Goal: Information Seeking & Learning: Learn about a topic

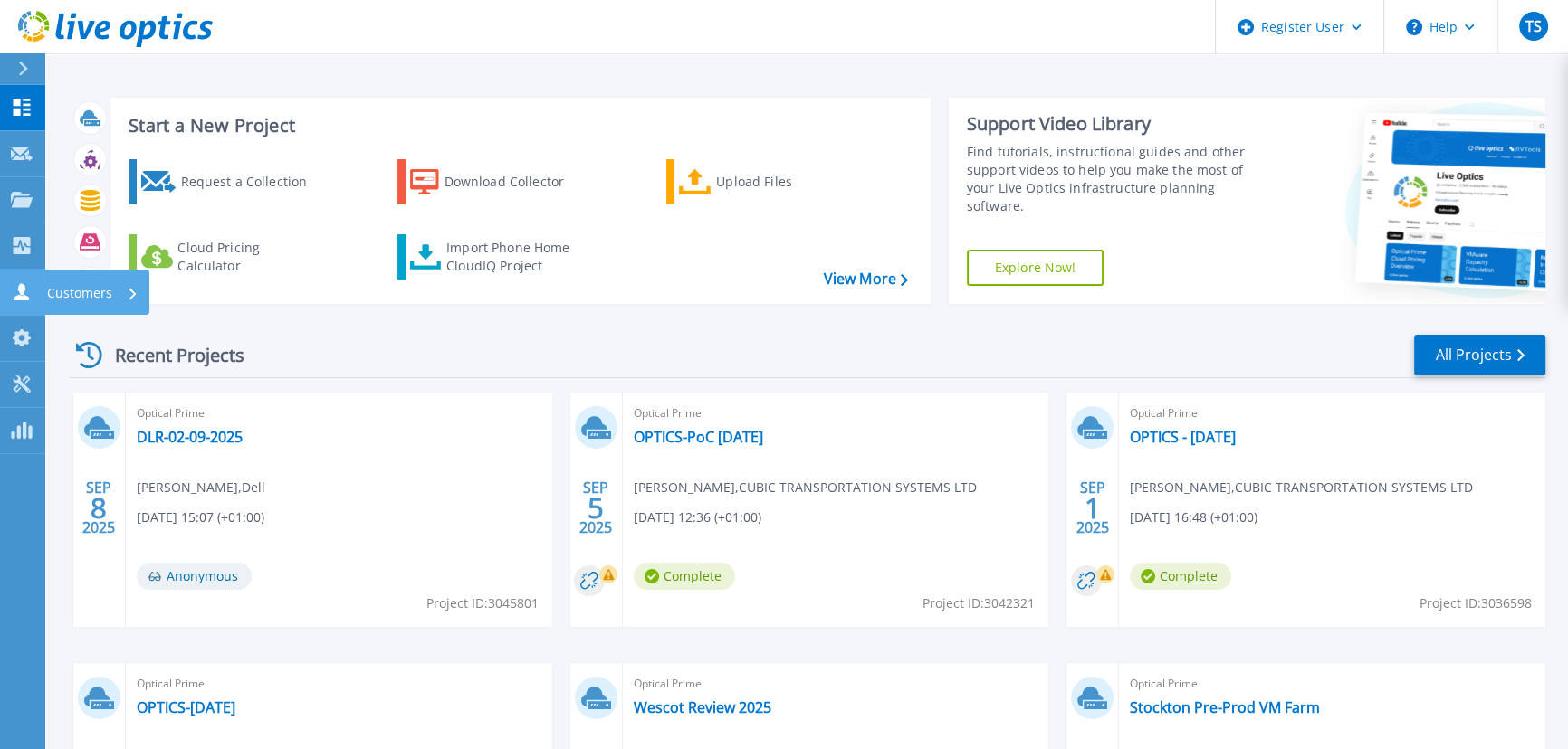
click at [70, 287] on p "Customers" at bounding box center [80, 293] width 65 height 47
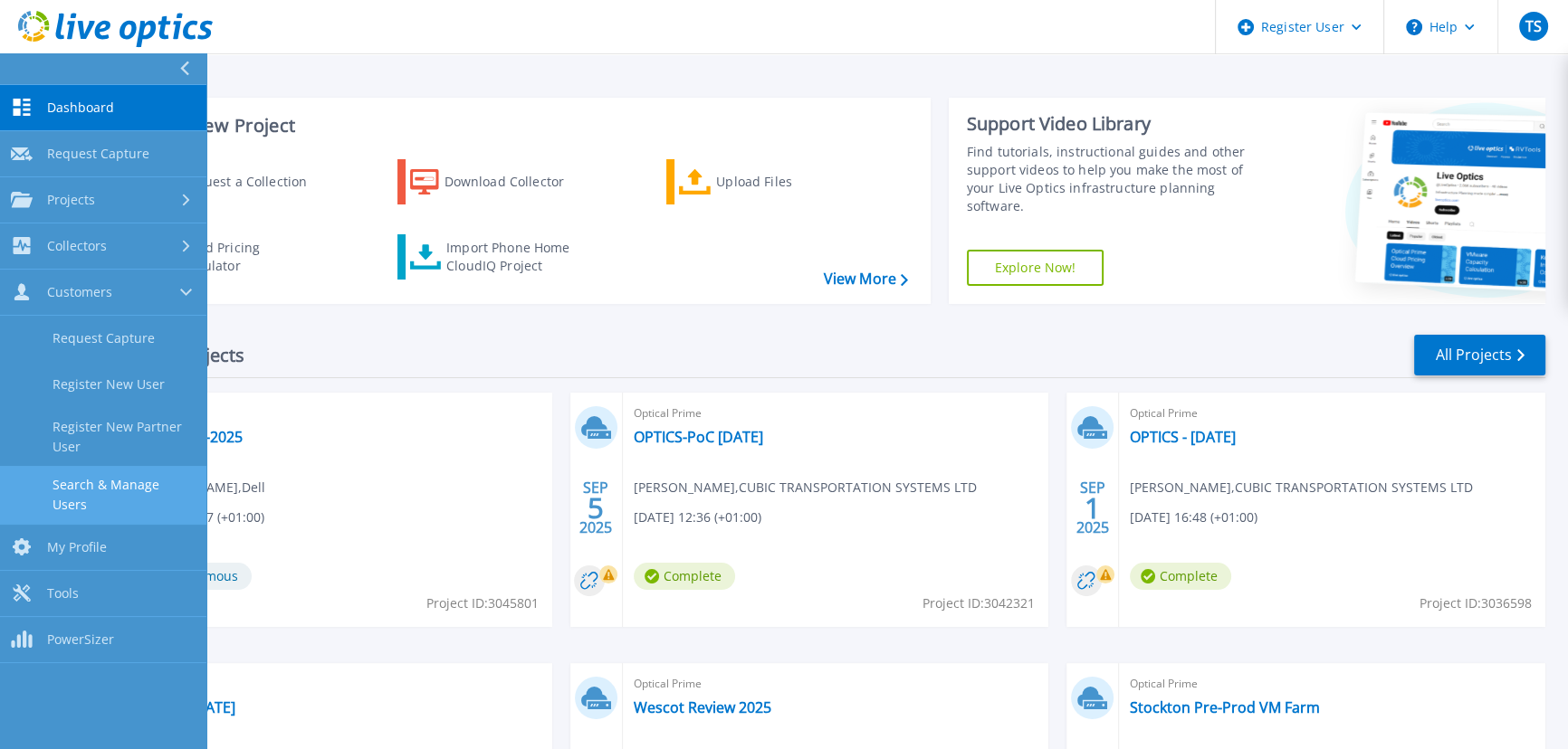
click at [145, 484] on link "Search & Manage Users" at bounding box center [103, 495] width 207 height 58
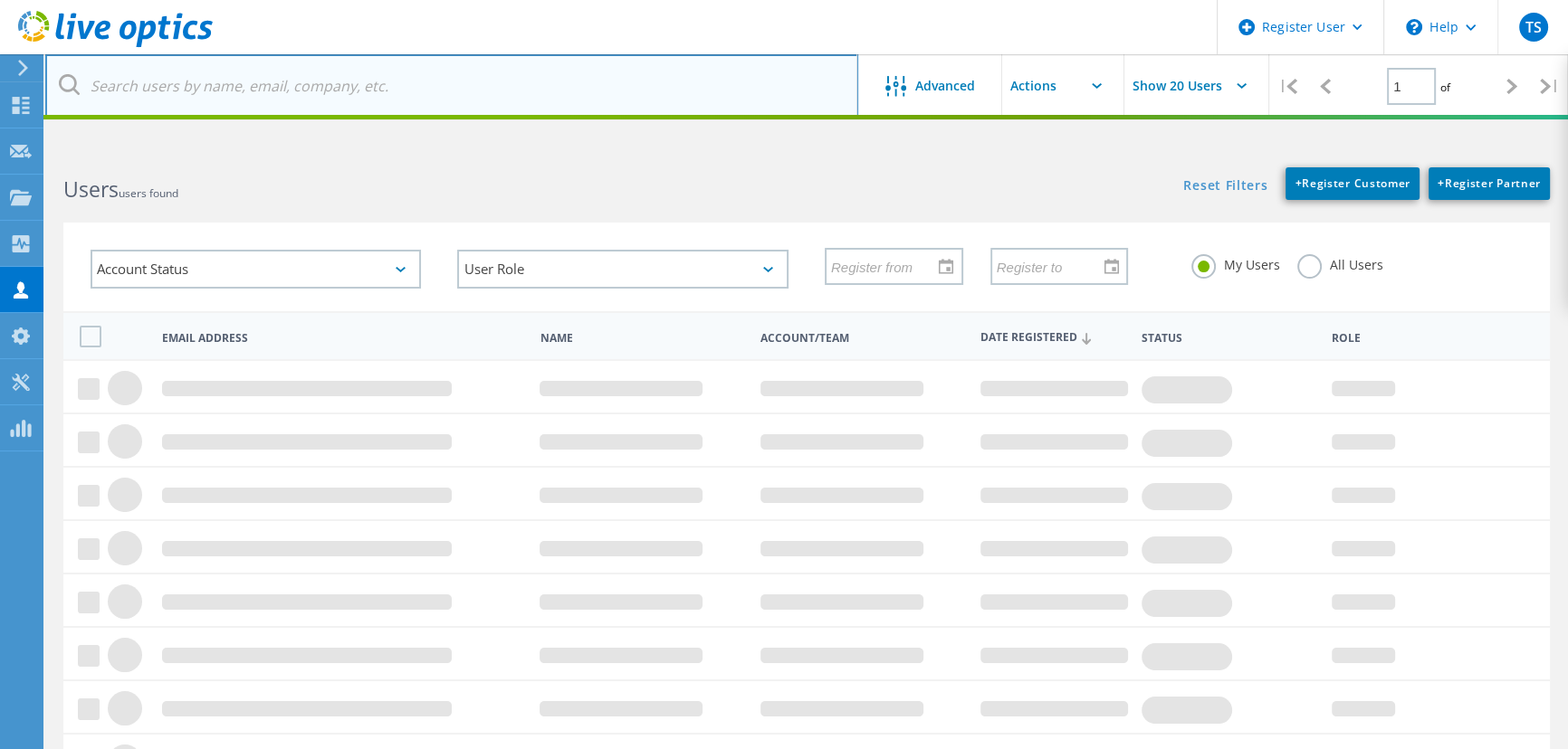
click at [216, 91] on input "text" at bounding box center [451, 86] width 813 height 64
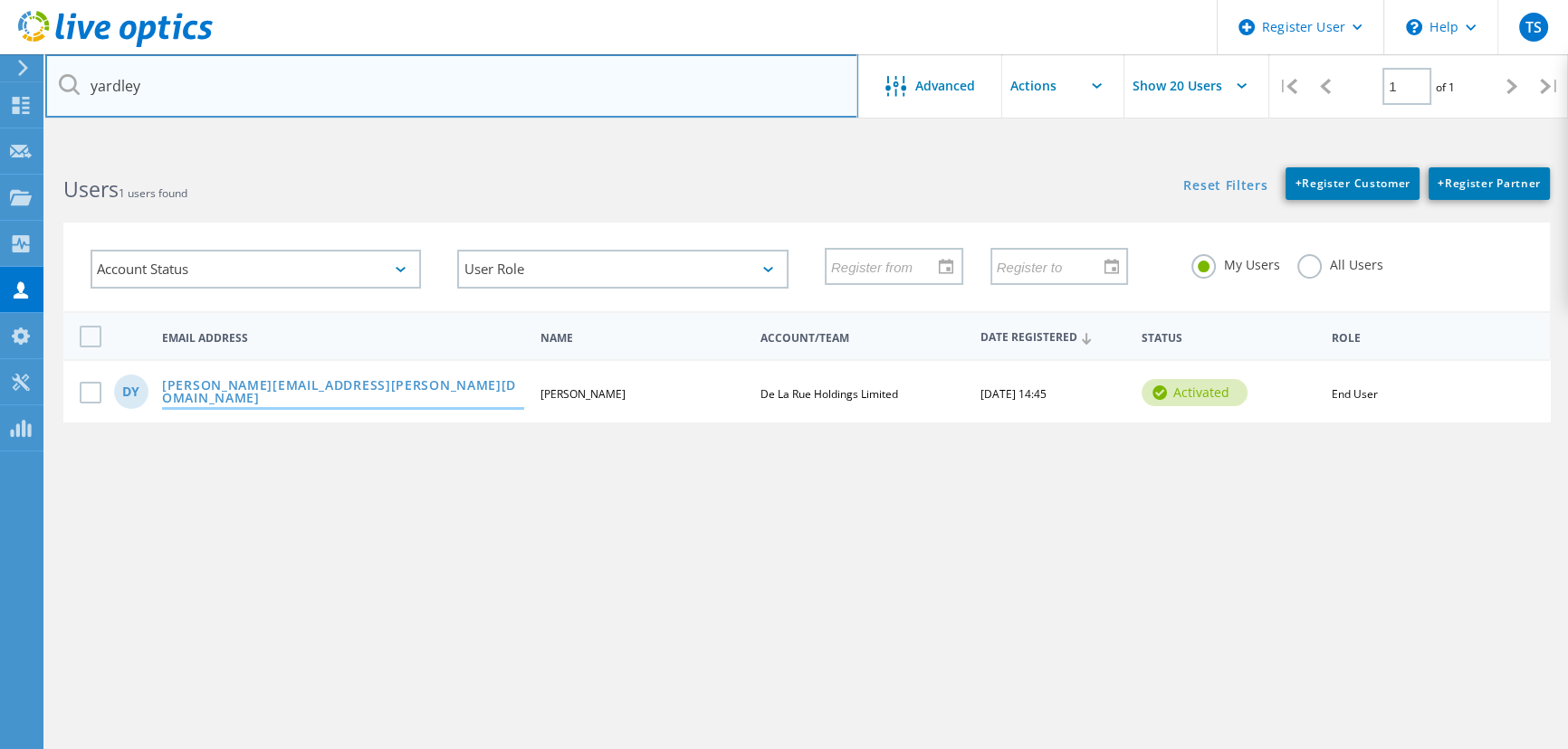
type input "yardley"
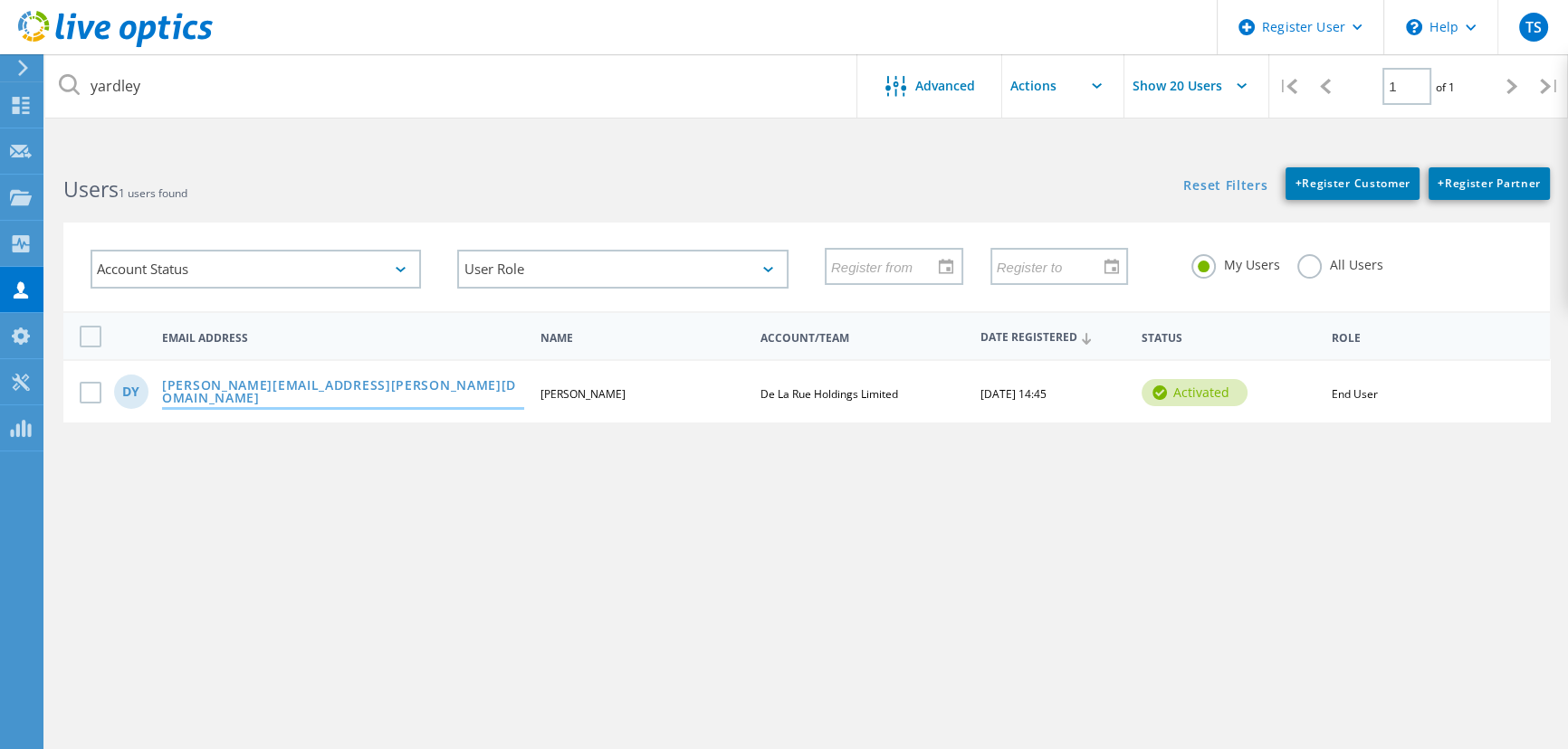
click at [241, 389] on link "[PERSON_NAME][EMAIL_ADDRESS][PERSON_NAME][DOMAIN_NAME]" at bounding box center [342, 393] width 362 height 28
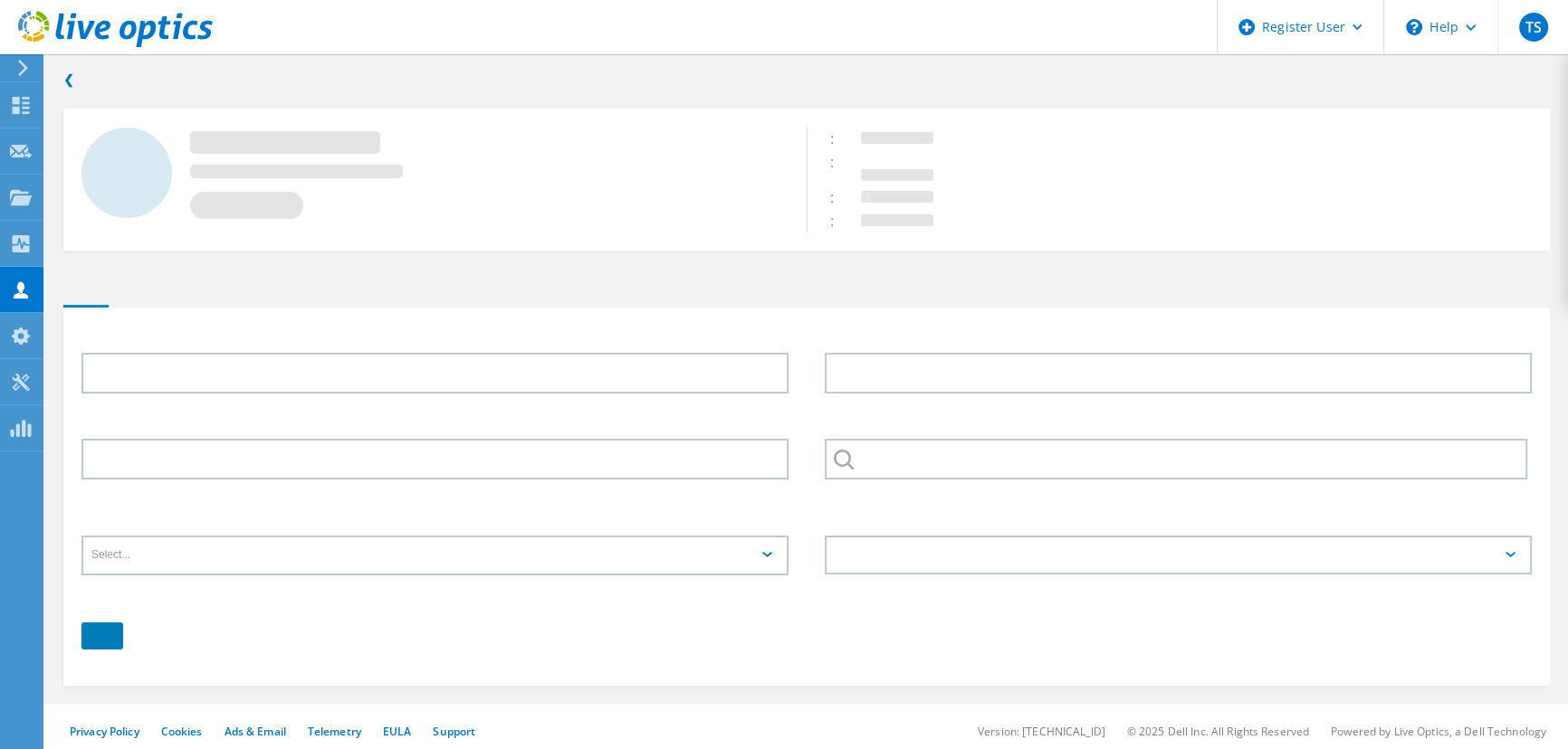
type input "David"
type input "Yardley"
type input "De La Rue Holdings Limited"
type input "English"
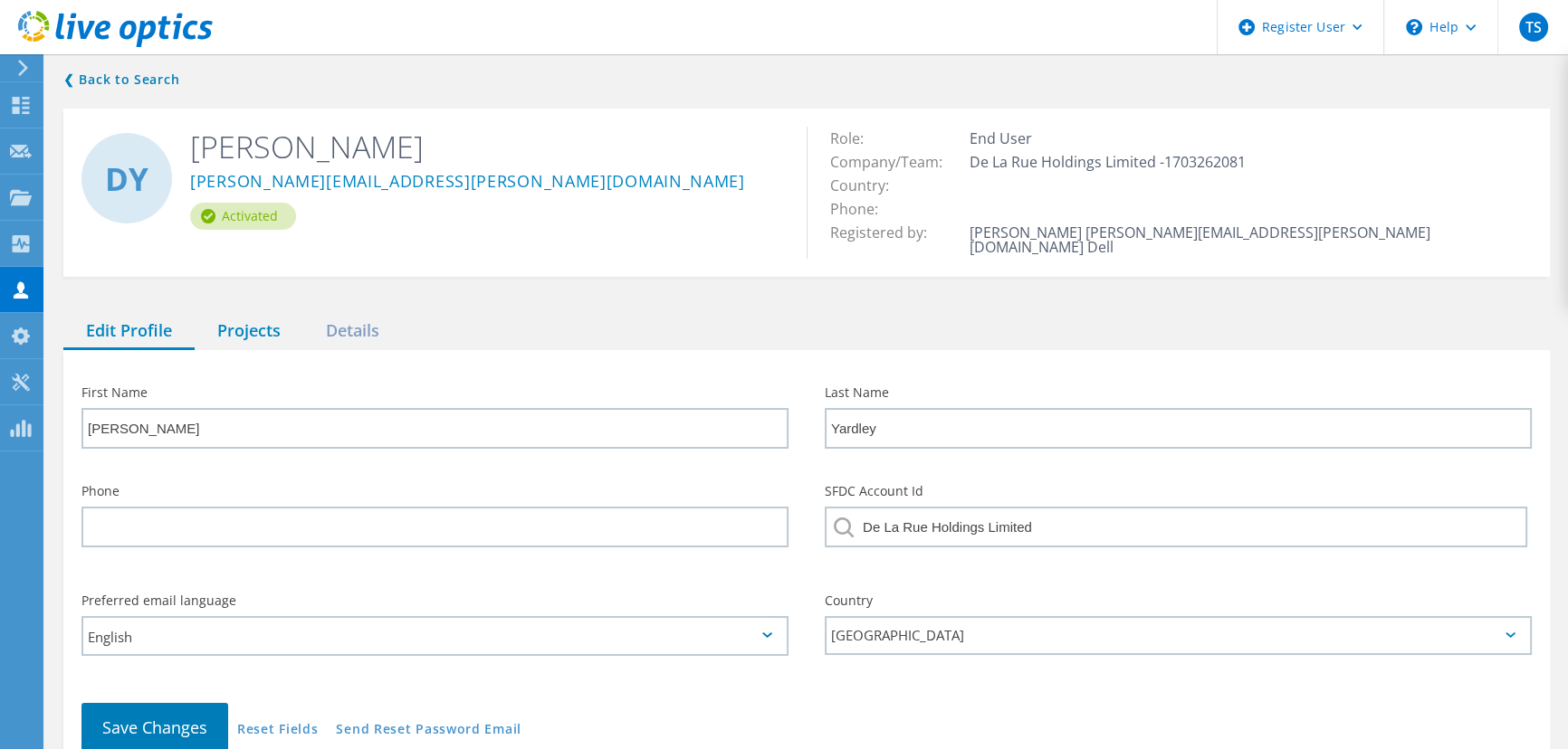
click at [253, 315] on div "Projects" at bounding box center [249, 332] width 109 height 37
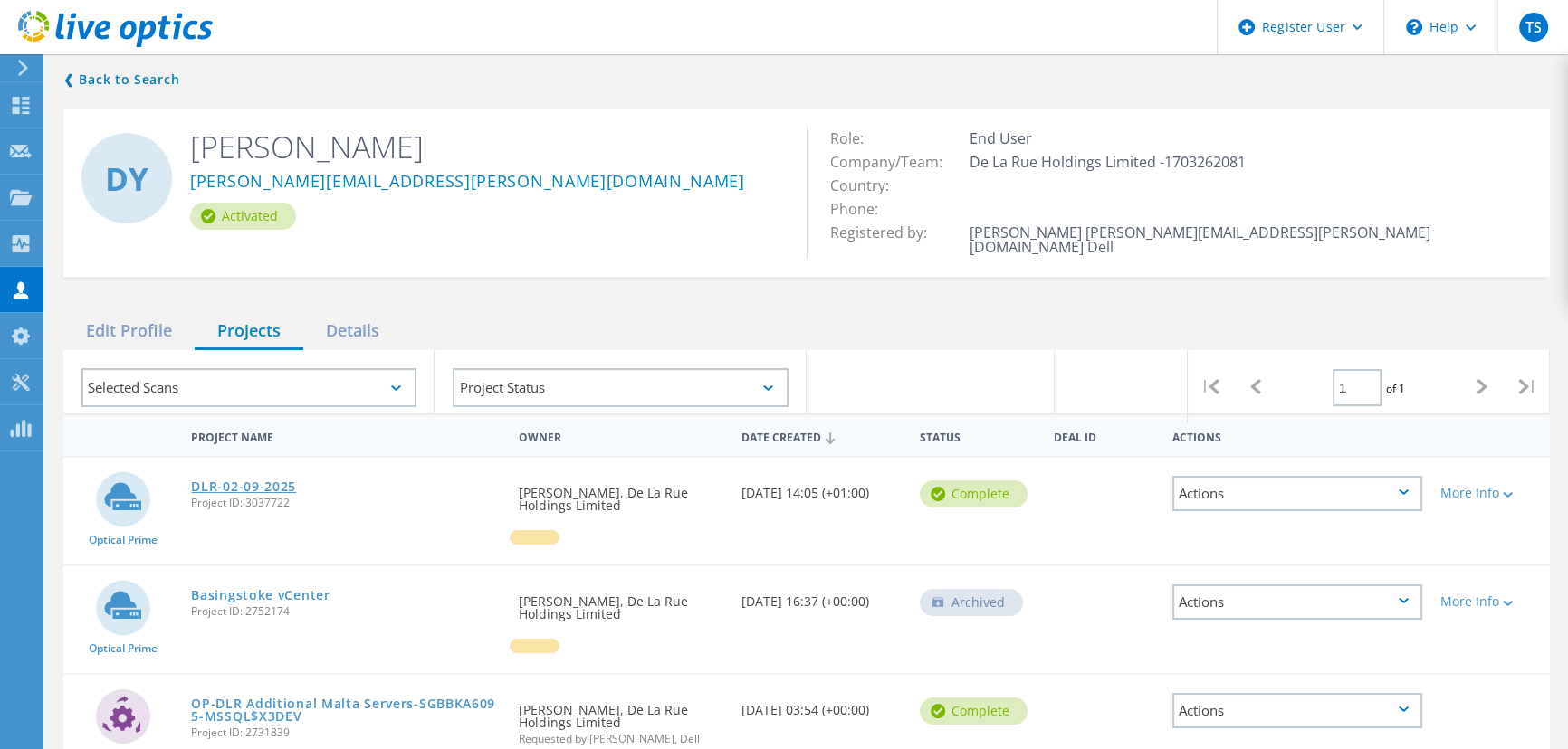
click at [232, 481] on link "DLR-02-09-2025" at bounding box center [243, 487] width 105 height 13
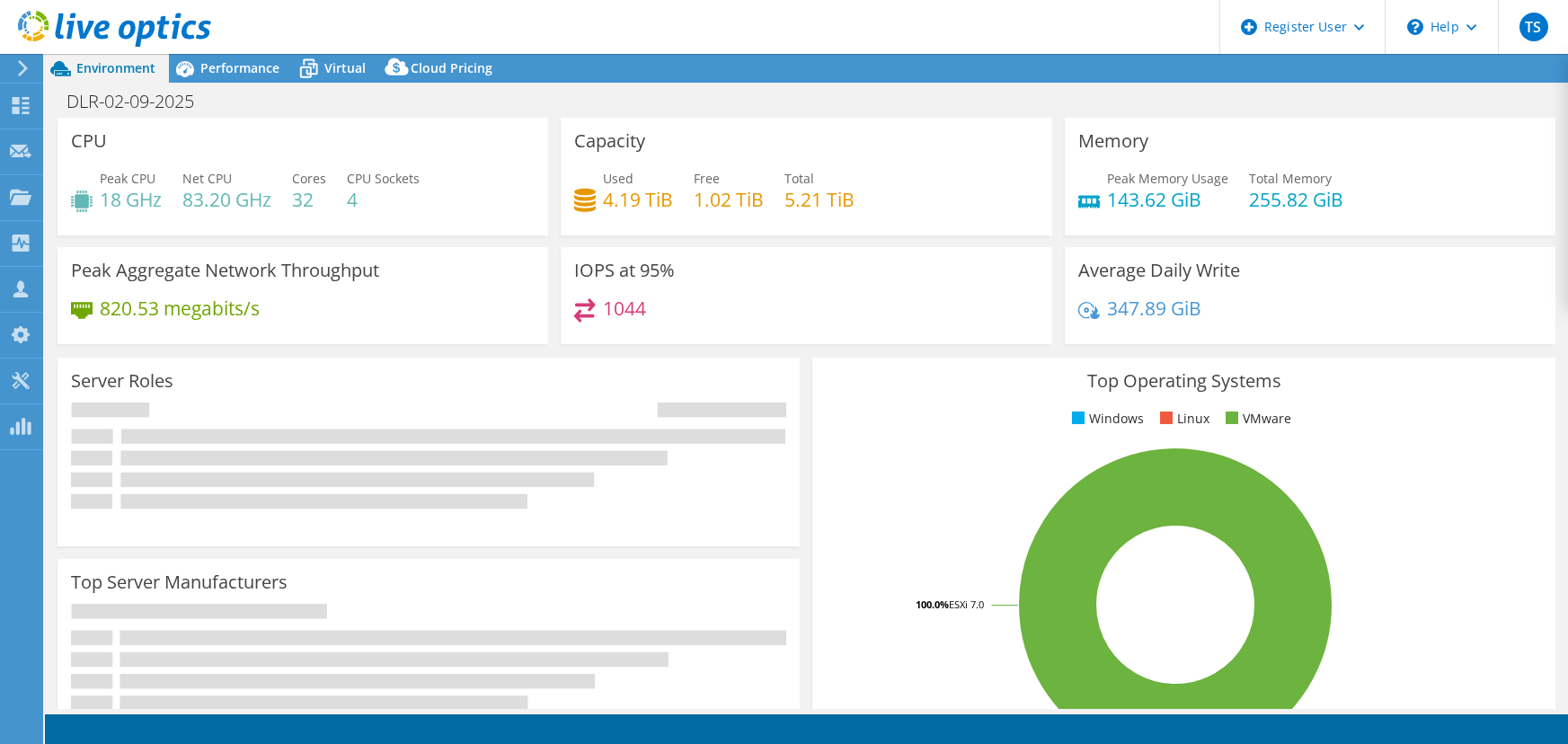
select select "USD"
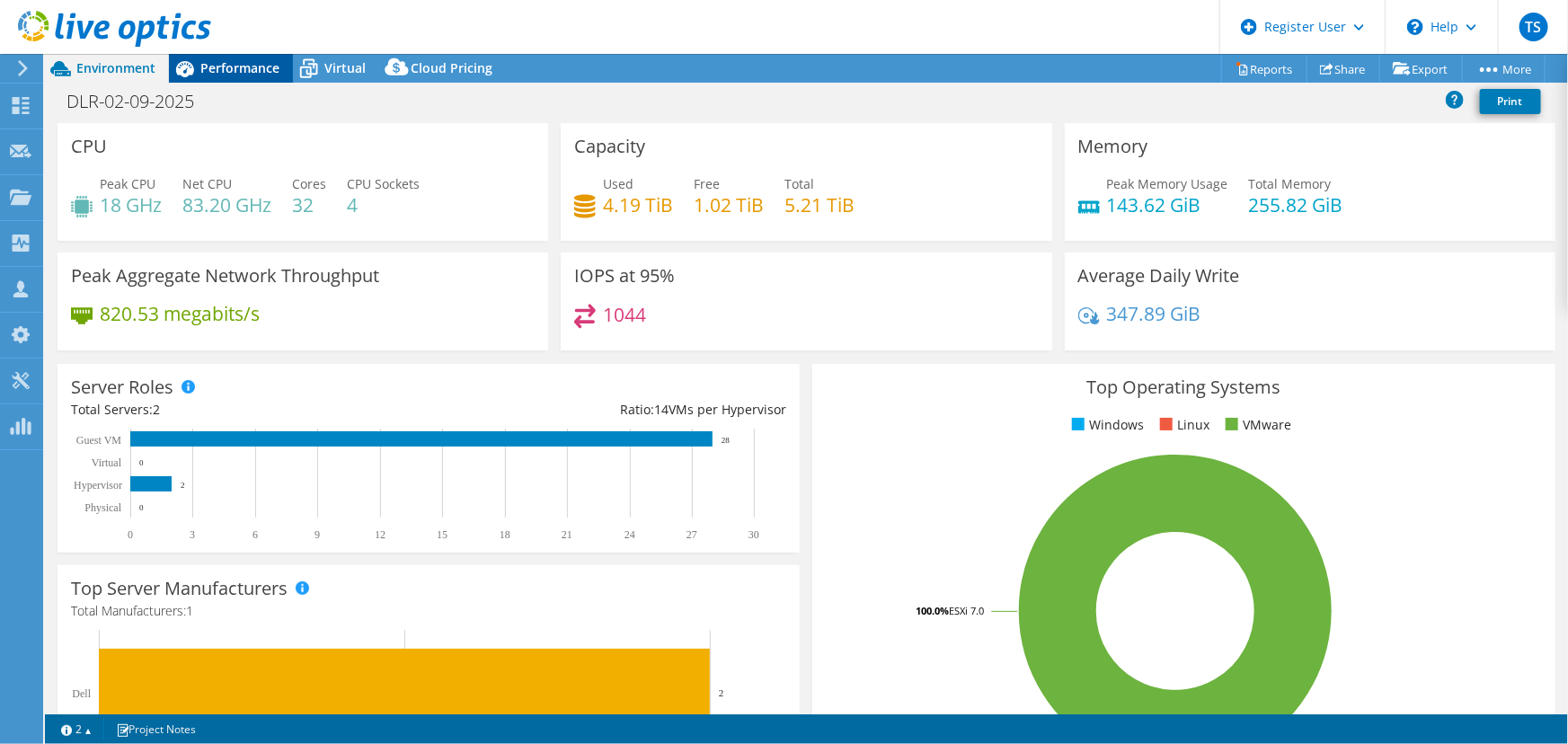
click at [225, 56] on div "Performance" at bounding box center [231, 68] width 124 height 29
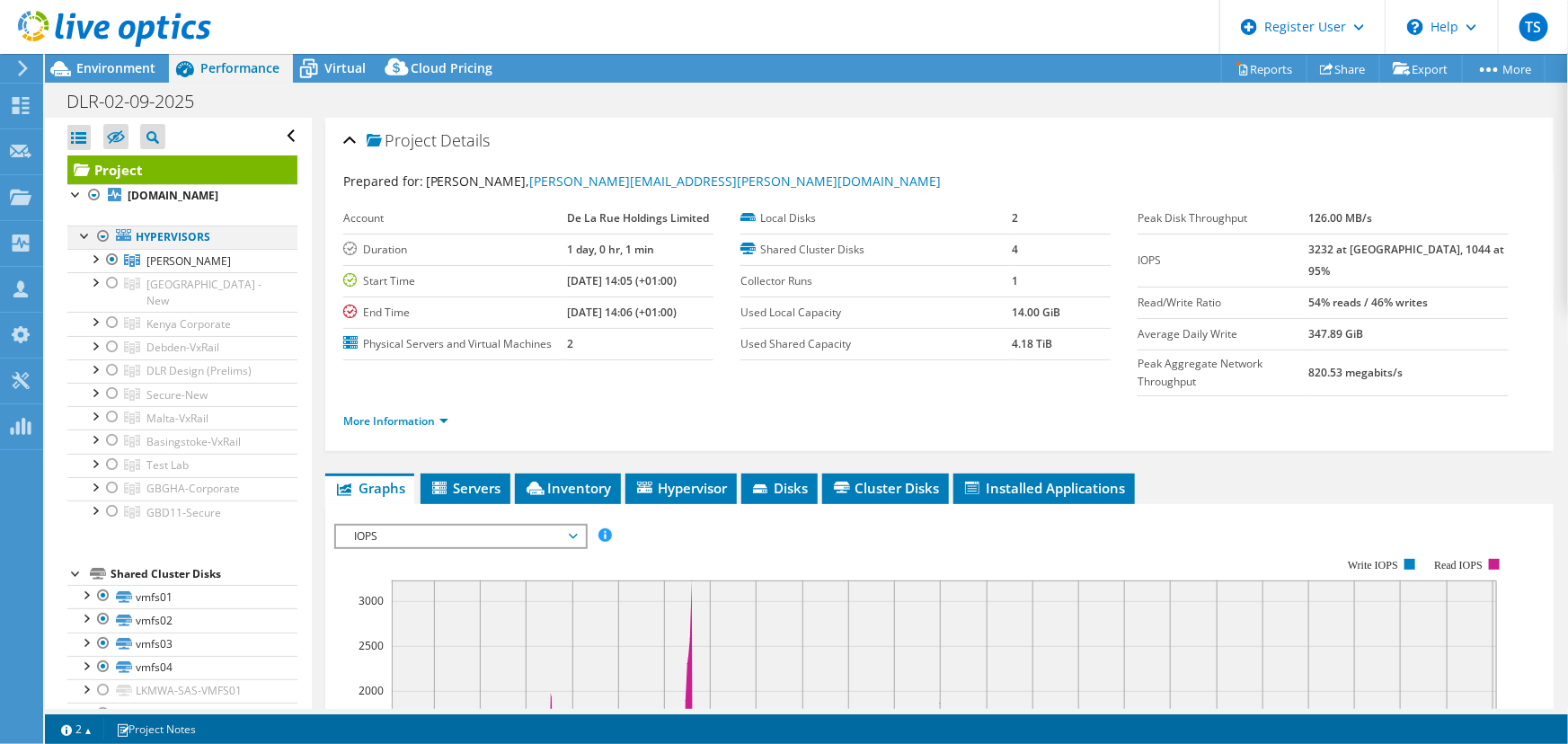
click at [99, 233] on div at bounding box center [103, 236] width 18 height 21
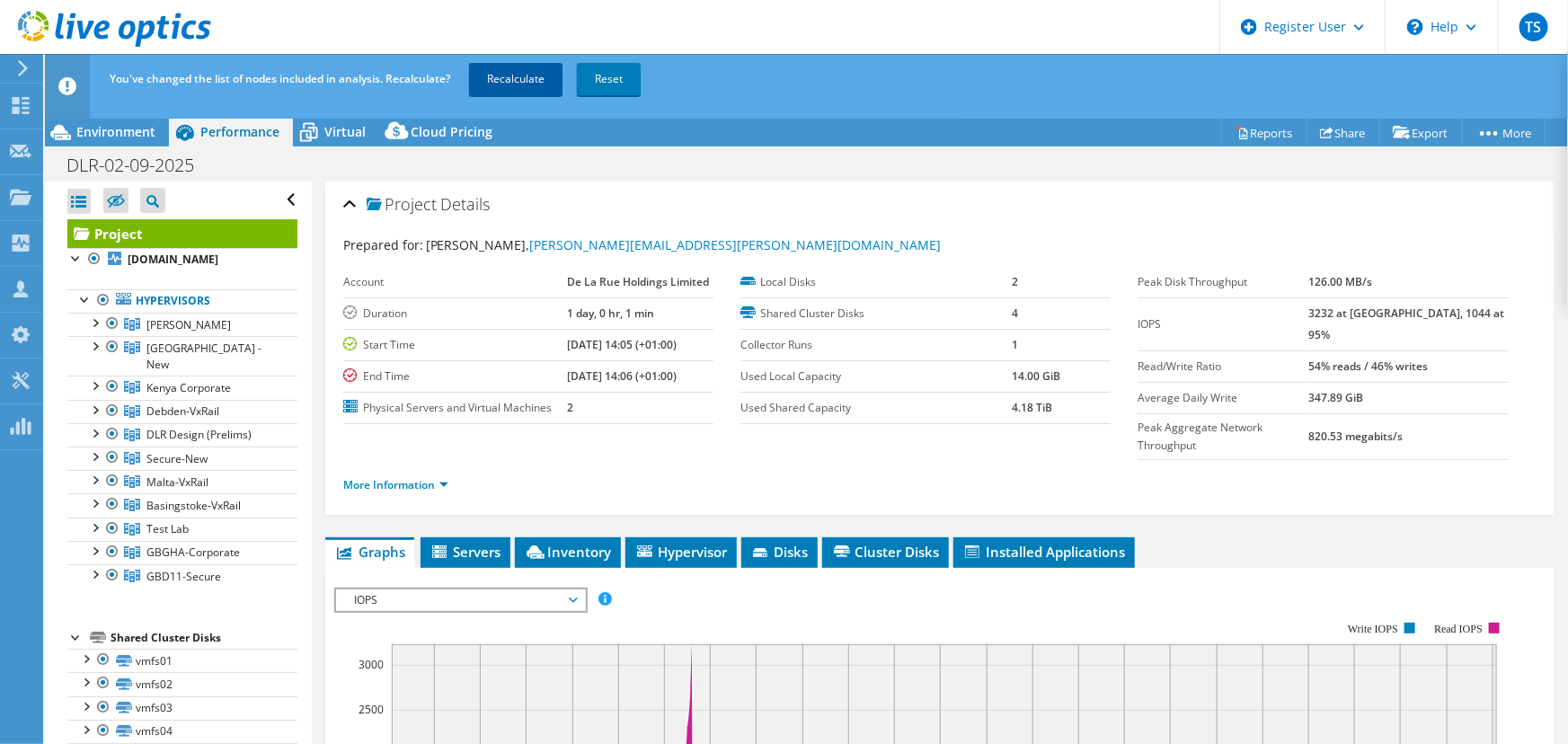
click at [514, 74] on link "Recalculate" at bounding box center [515, 79] width 94 height 33
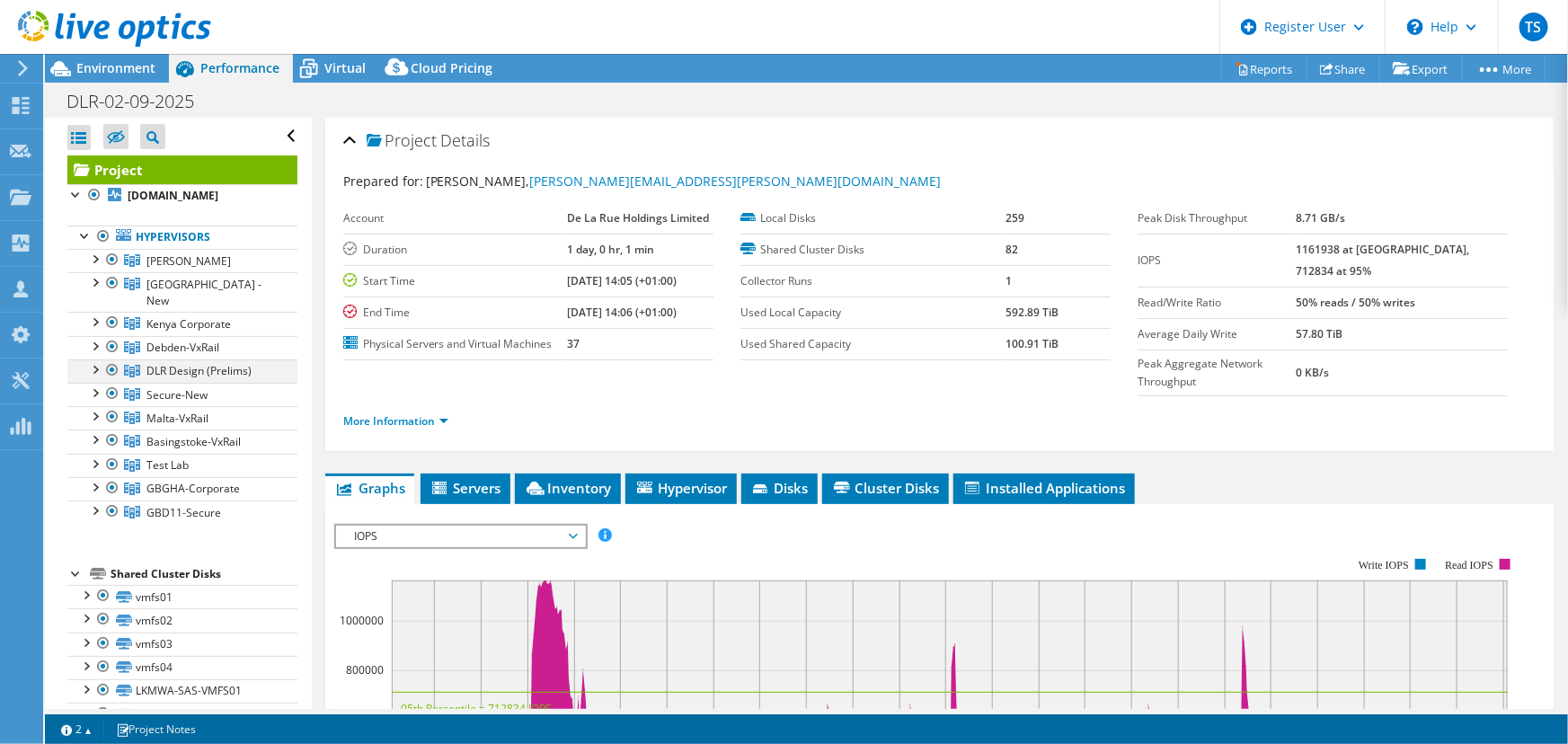
click at [97, 359] on div at bounding box center [94, 368] width 18 height 18
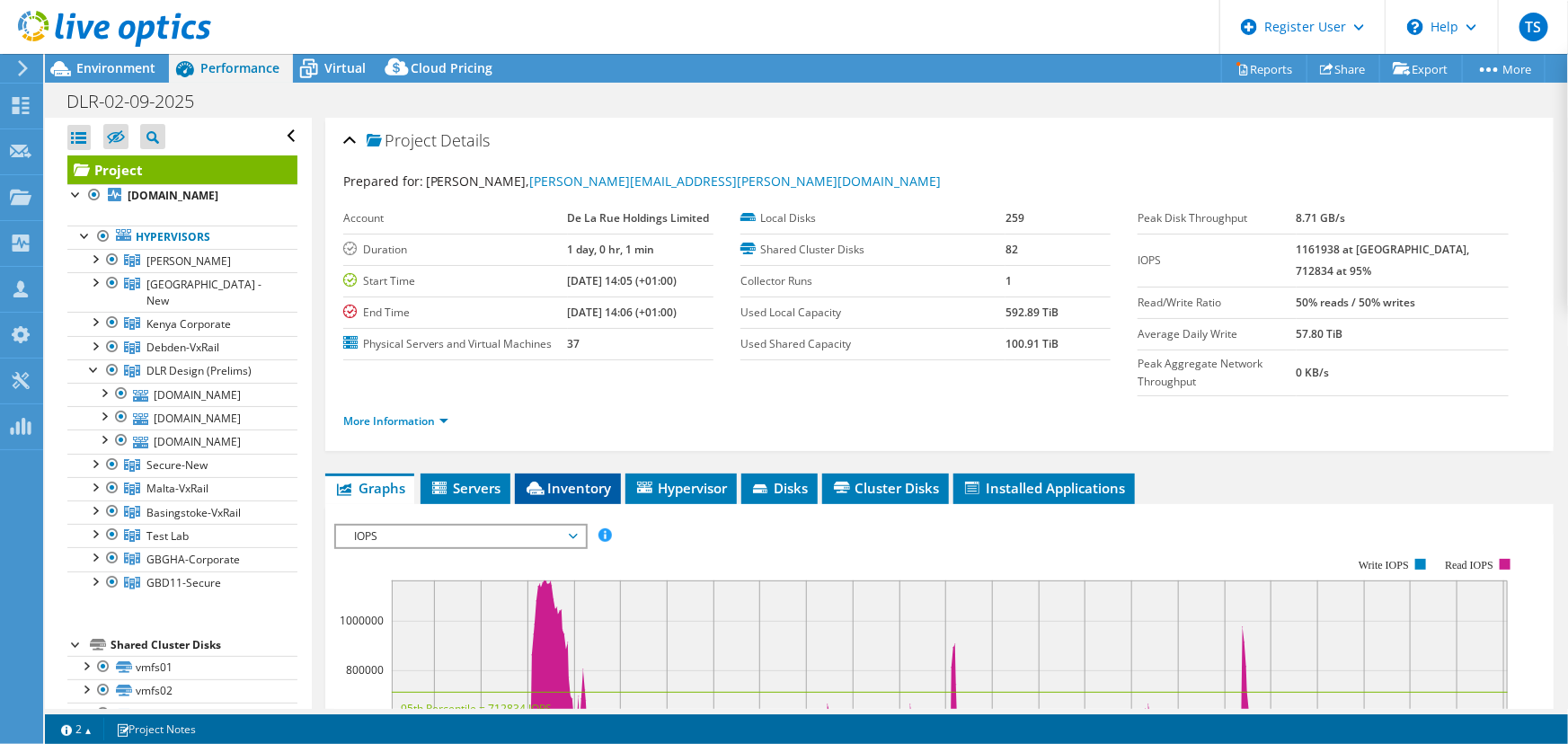
click at [583, 479] on span "Inventory" at bounding box center [567, 488] width 88 height 18
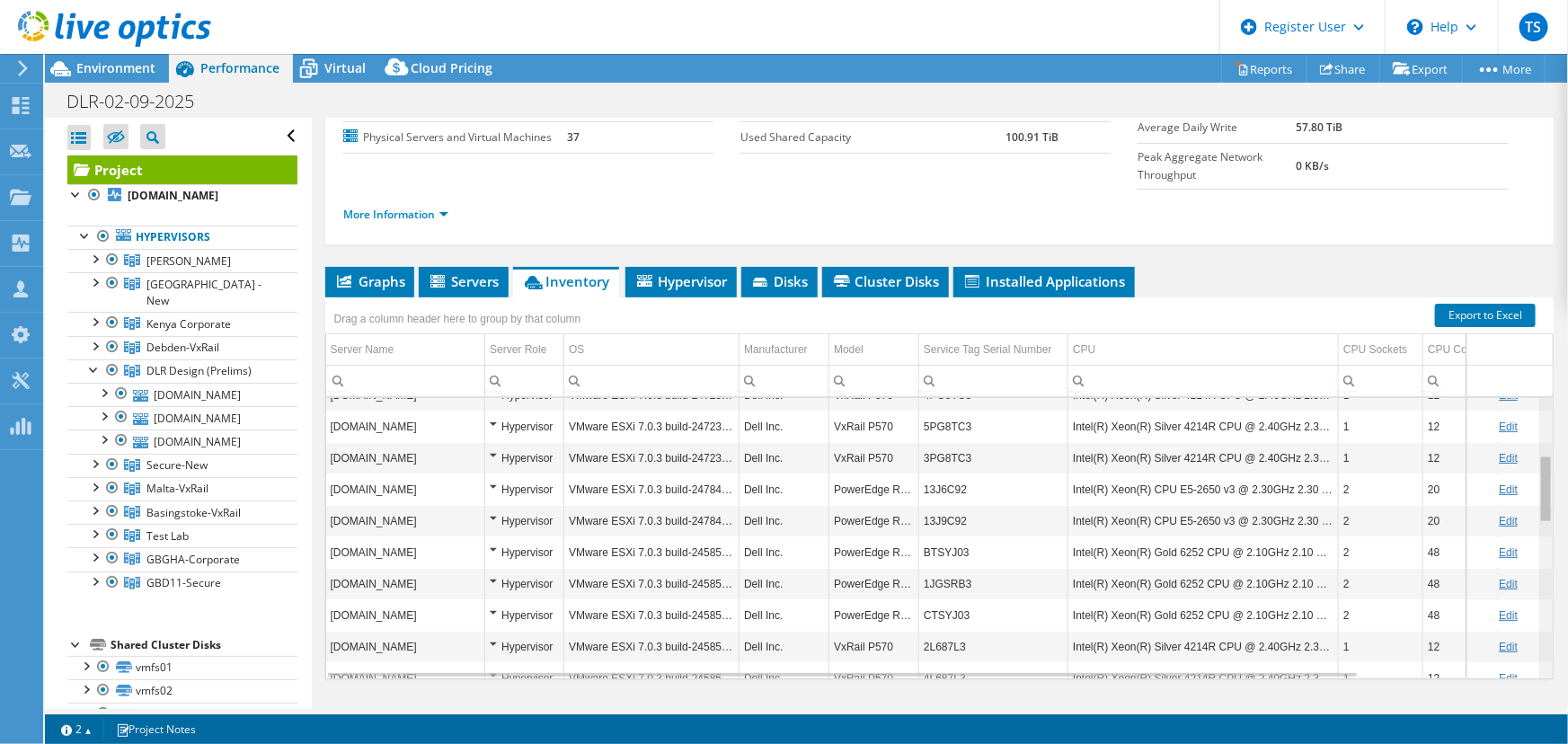
scroll to position [245, 0]
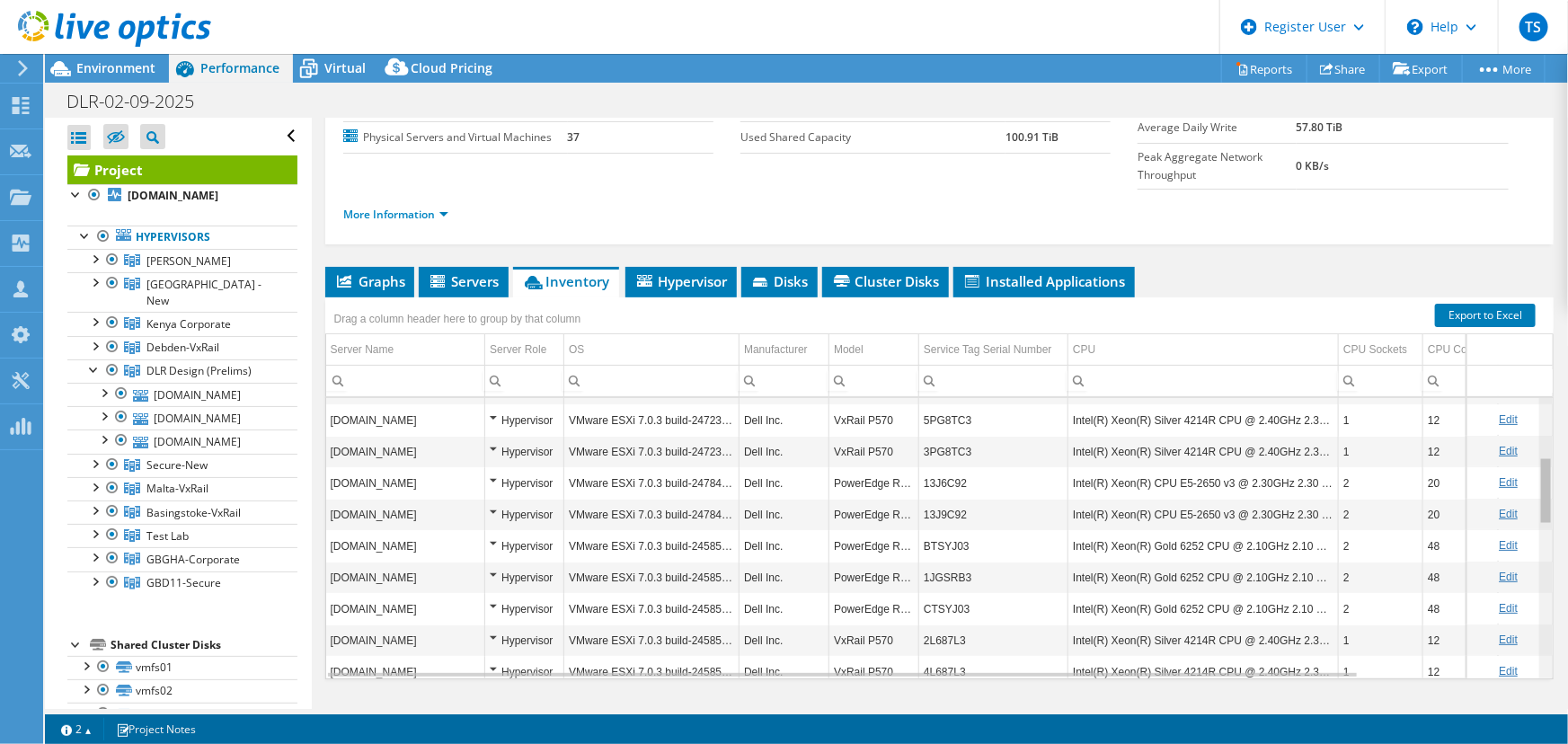
drag, startPoint x: 1536, startPoint y: 568, endPoint x: 1559, endPoint y: 458, distance: 112.4
click at [1559, 458] on body "TS Dell User Tim Sizeland Tim.Sizeland@dell.com Dell My Profile Log Out \n Help…" at bounding box center [784, 372] width 1568 height 744
click at [123, 383] on div at bounding box center [121, 393] width 18 height 21
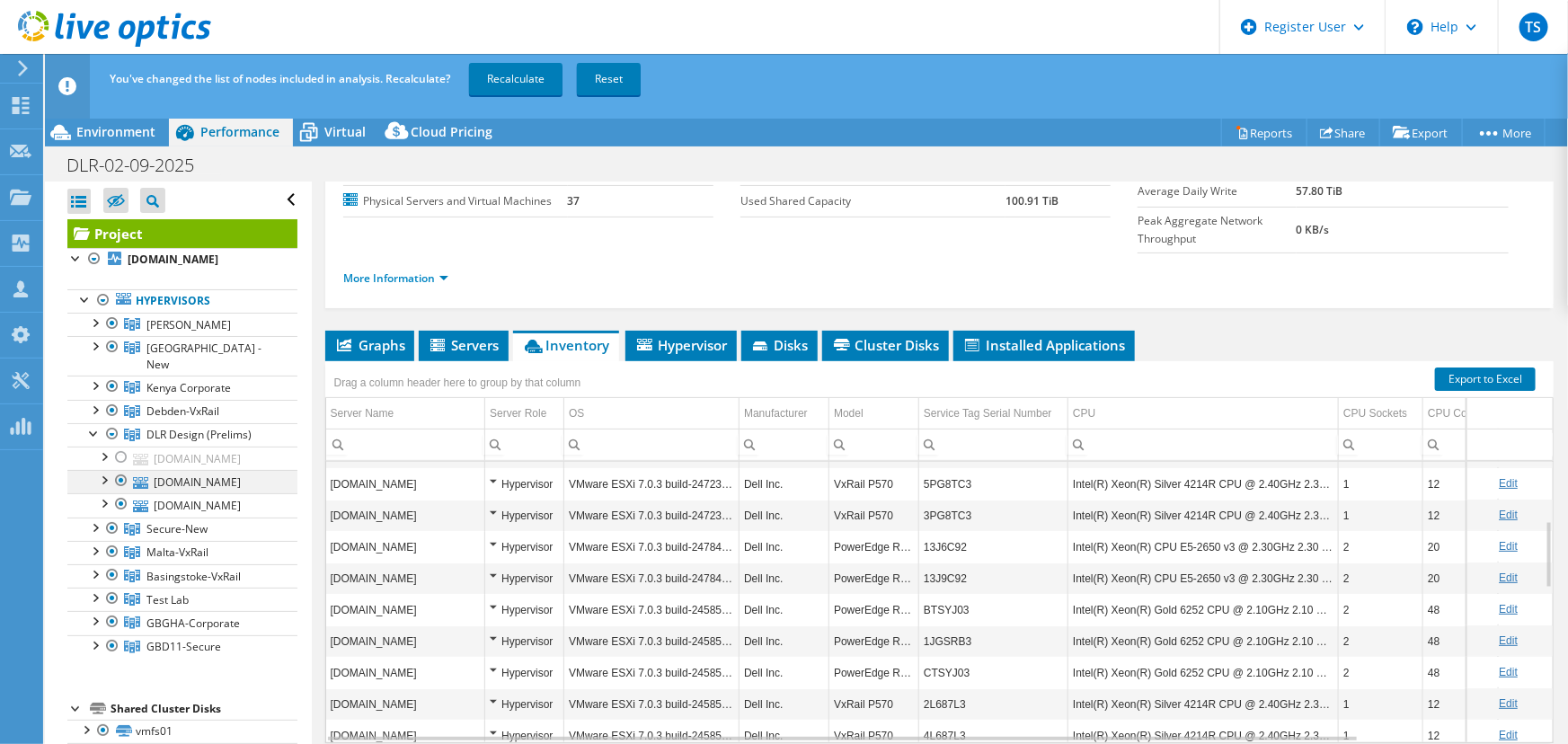
click at [123, 470] on div at bounding box center [121, 480] width 18 height 21
click at [99, 294] on div at bounding box center [103, 300] width 18 height 21
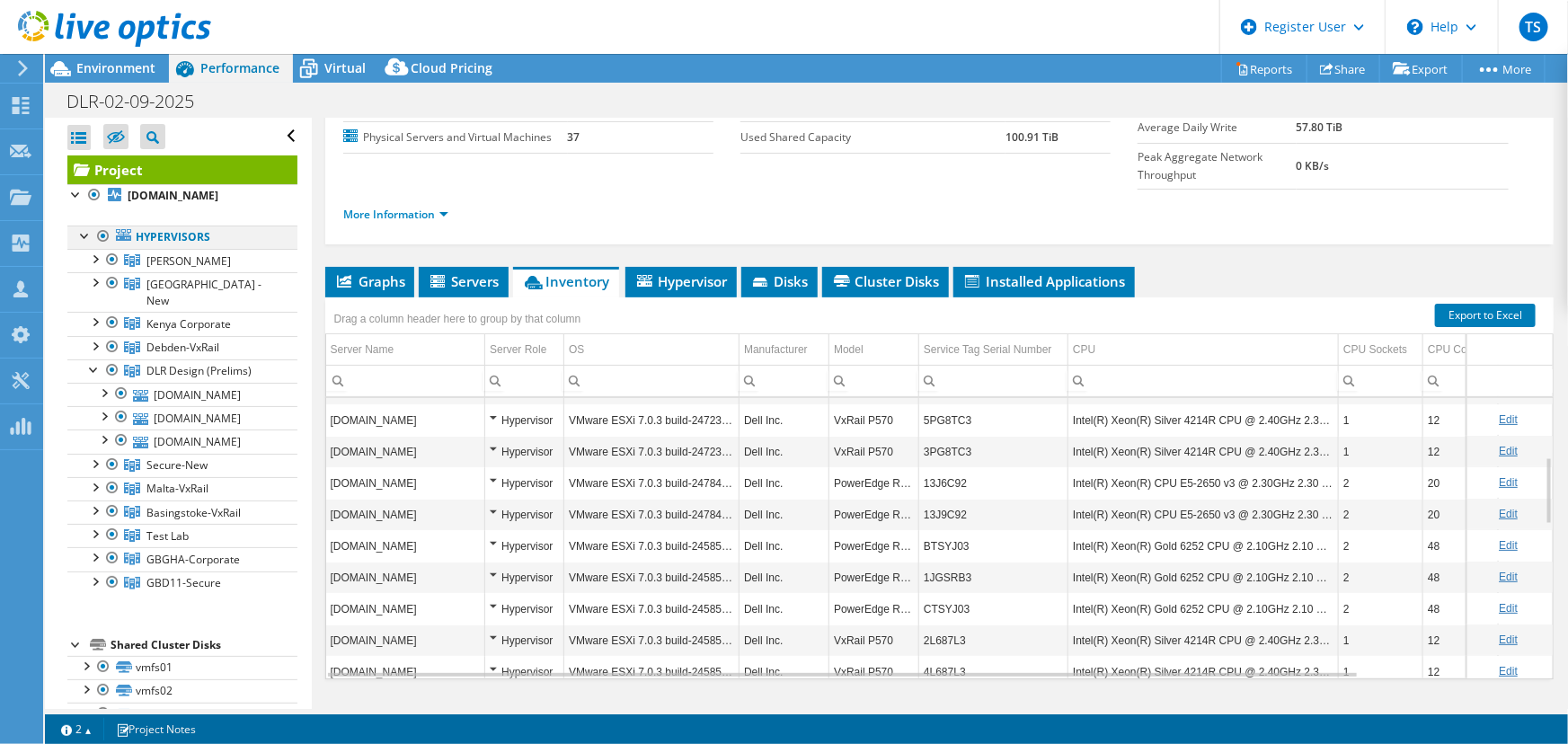
click at [101, 232] on div at bounding box center [103, 236] width 18 height 21
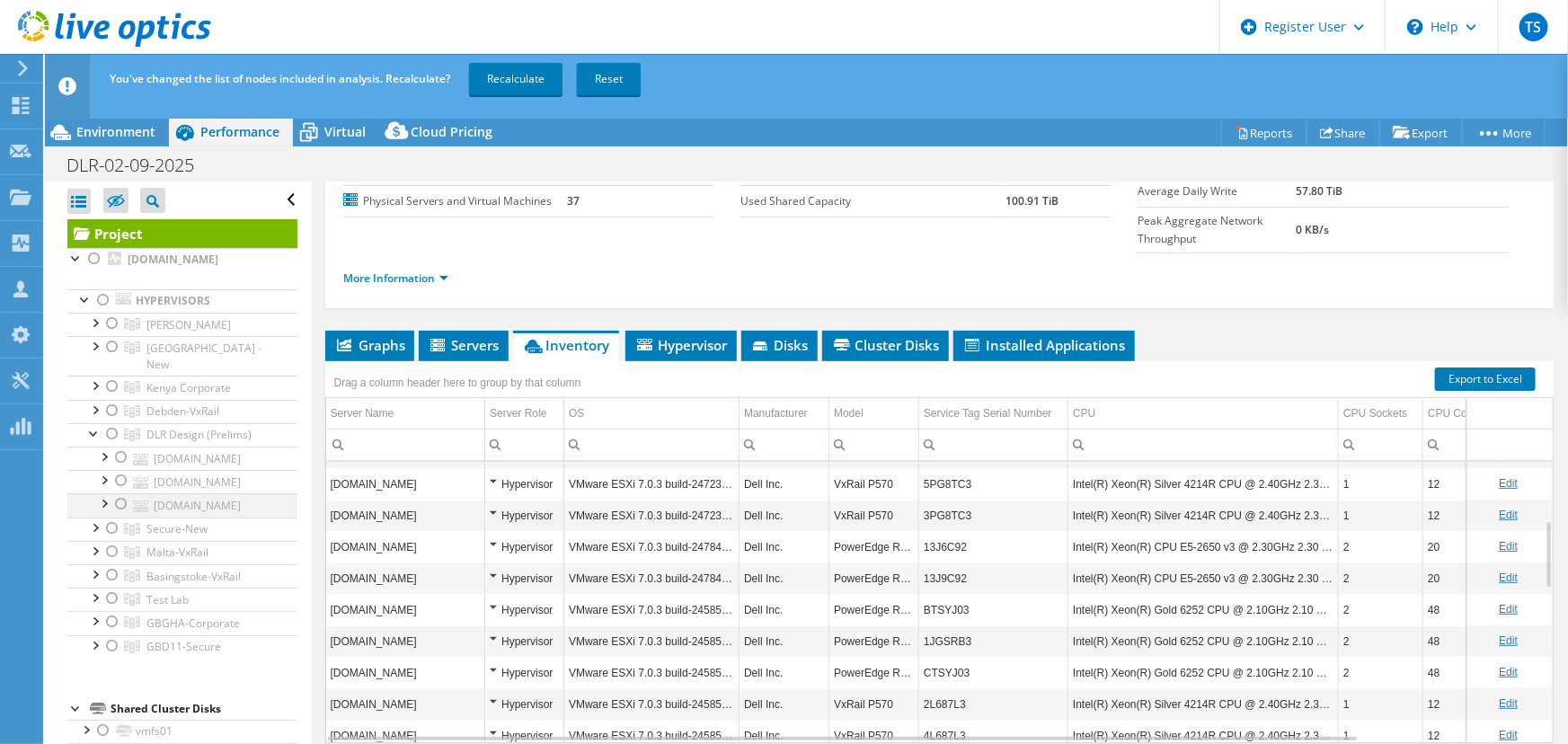
click at [124, 493] on div at bounding box center [121, 503] width 18 height 21
click at [519, 79] on link "Recalculate" at bounding box center [515, 79] width 94 height 33
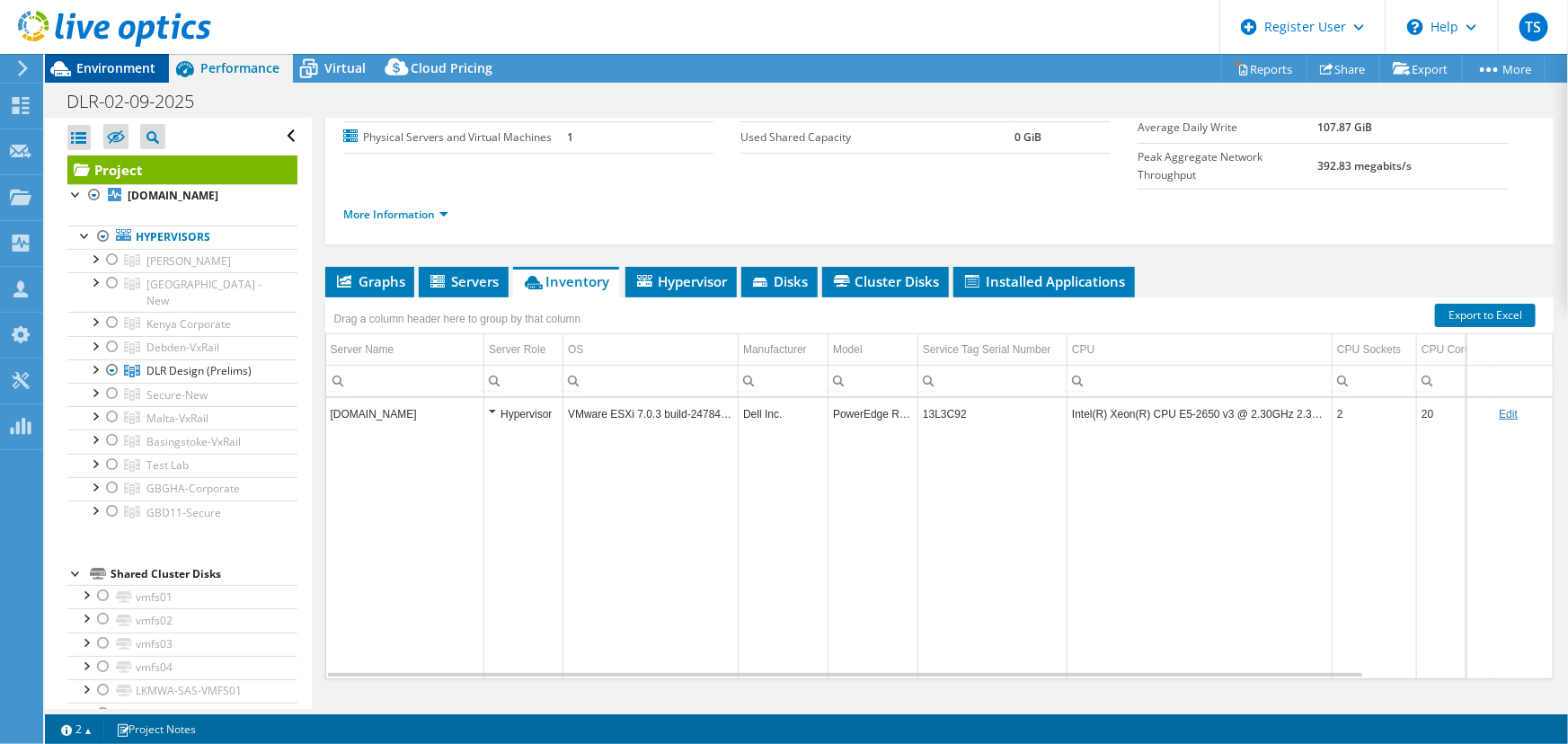
click at [115, 66] on span "Environment" at bounding box center [115, 68] width 79 height 17
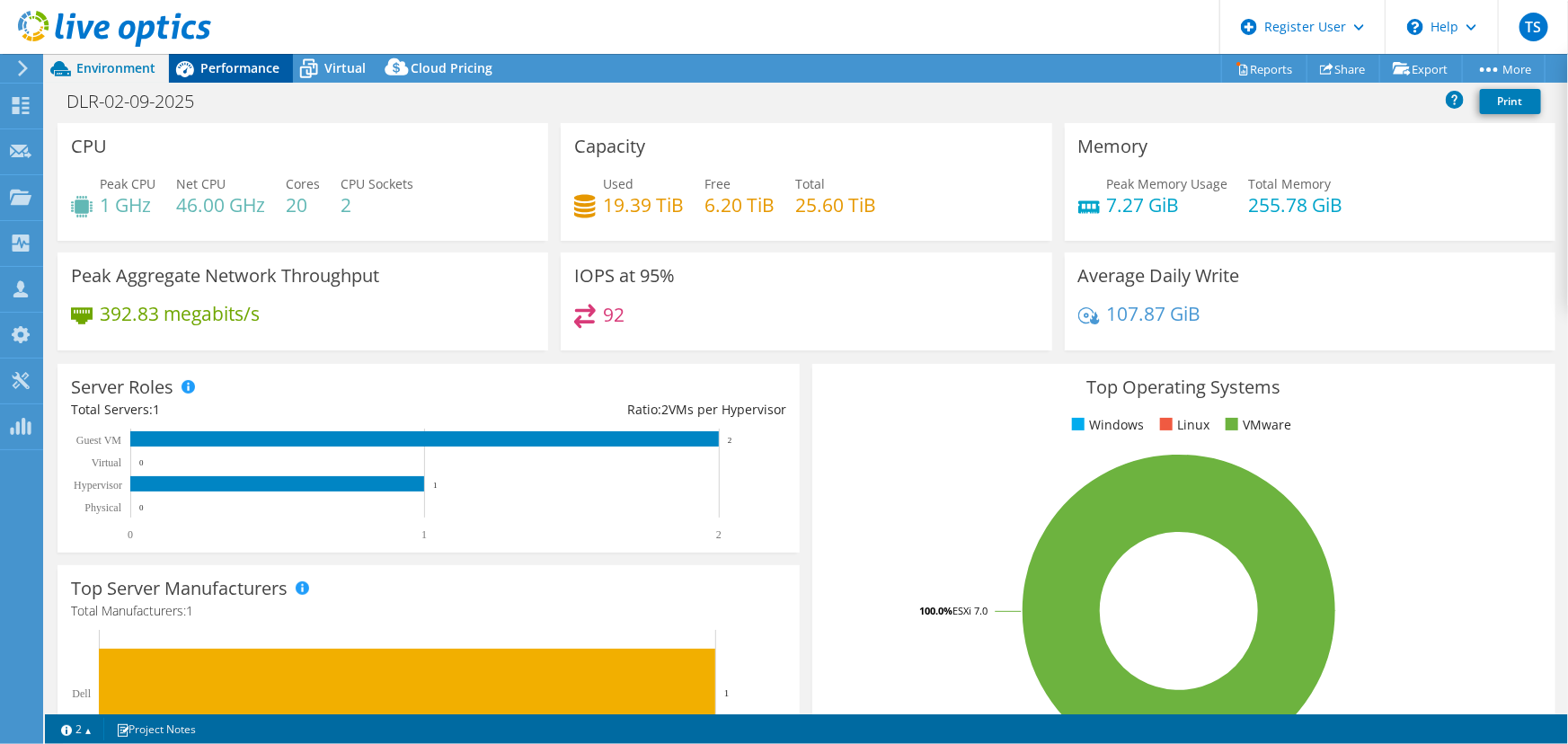
click at [246, 72] on span "Performance" at bounding box center [240, 68] width 79 height 17
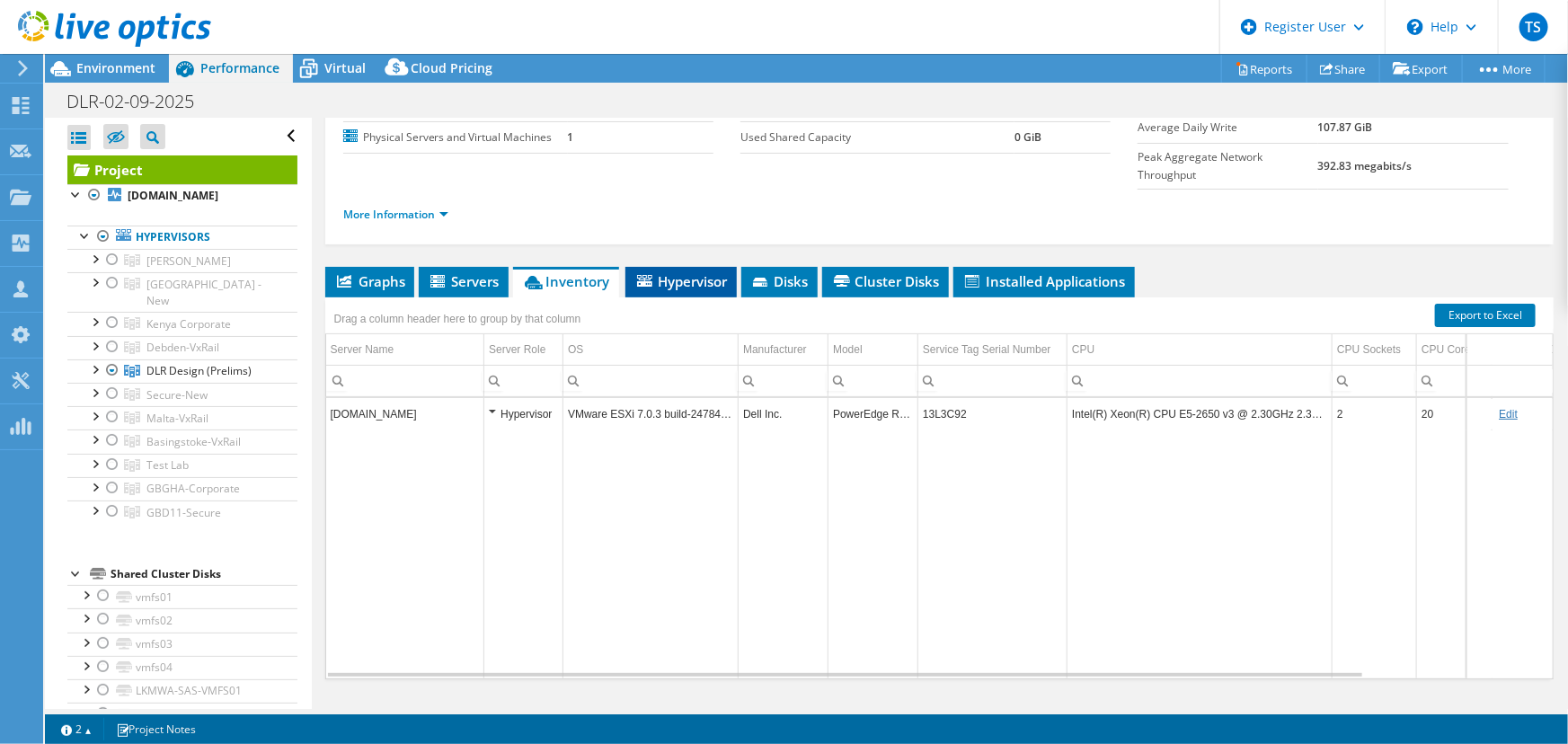
click at [685, 272] on span "Hypervisor" at bounding box center [680, 281] width 94 height 18
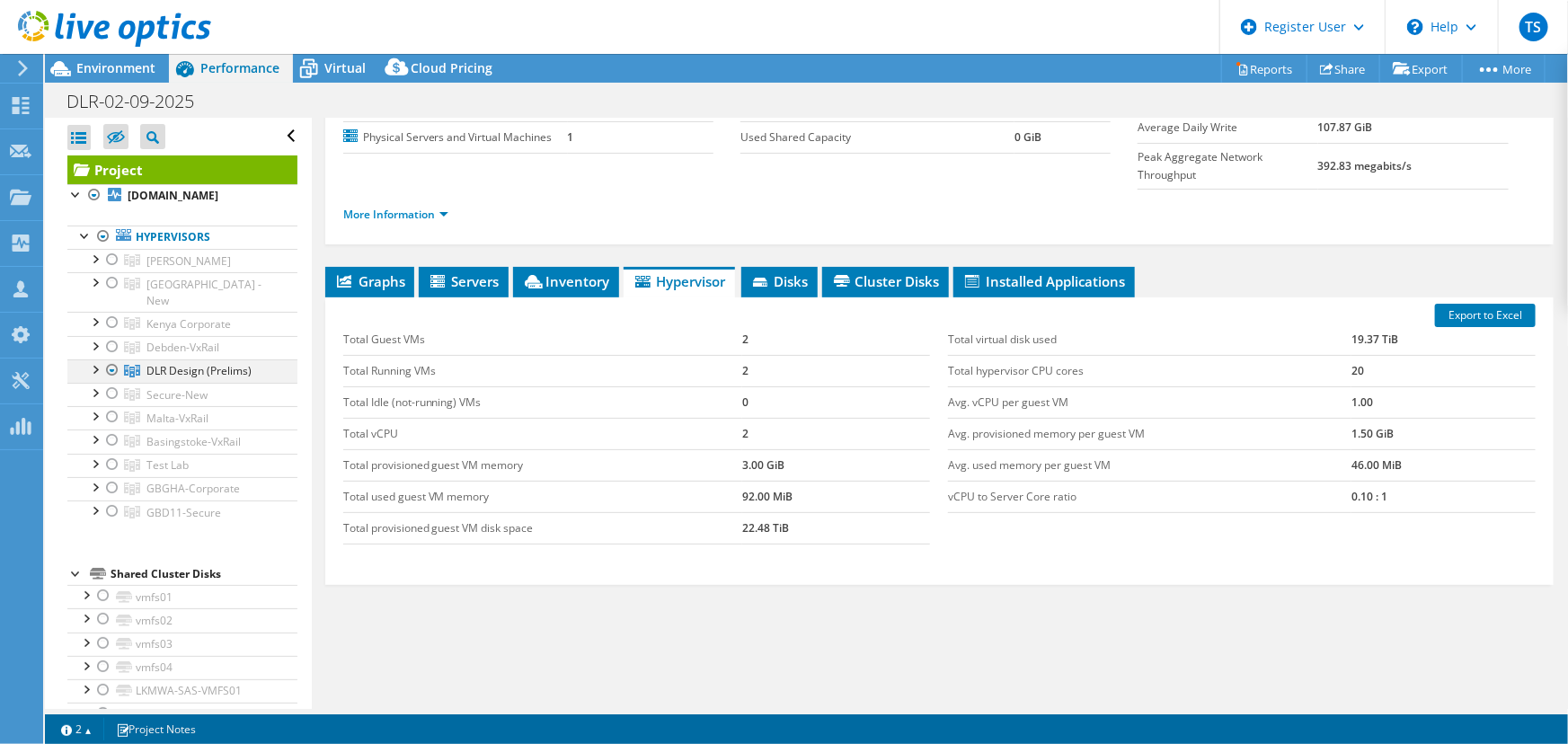
click at [96, 359] on div at bounding box center [94, 368] width 18 height 18
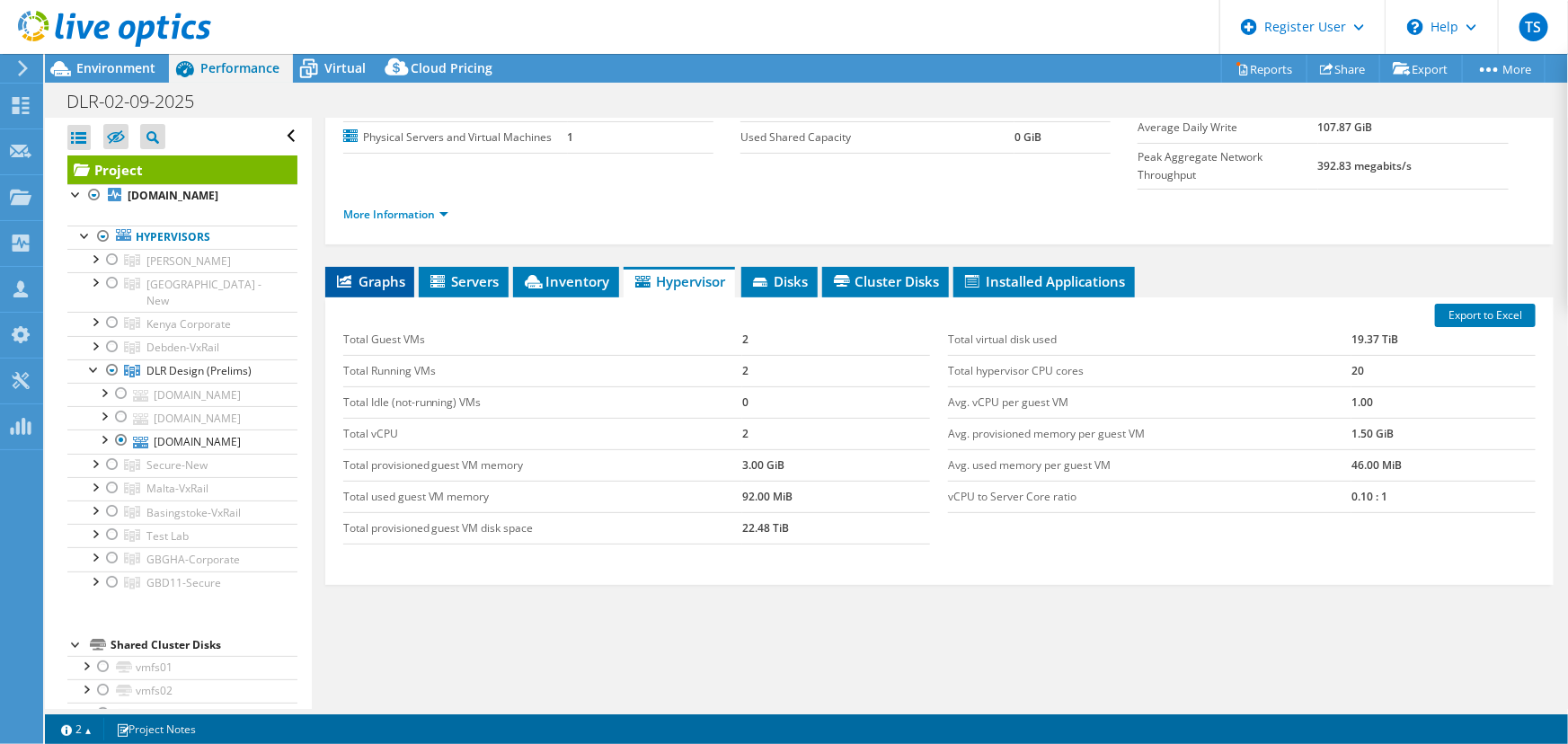
click at [383, 272] on span "Graphs" at bounding box center [369, 281] width 71 height 18
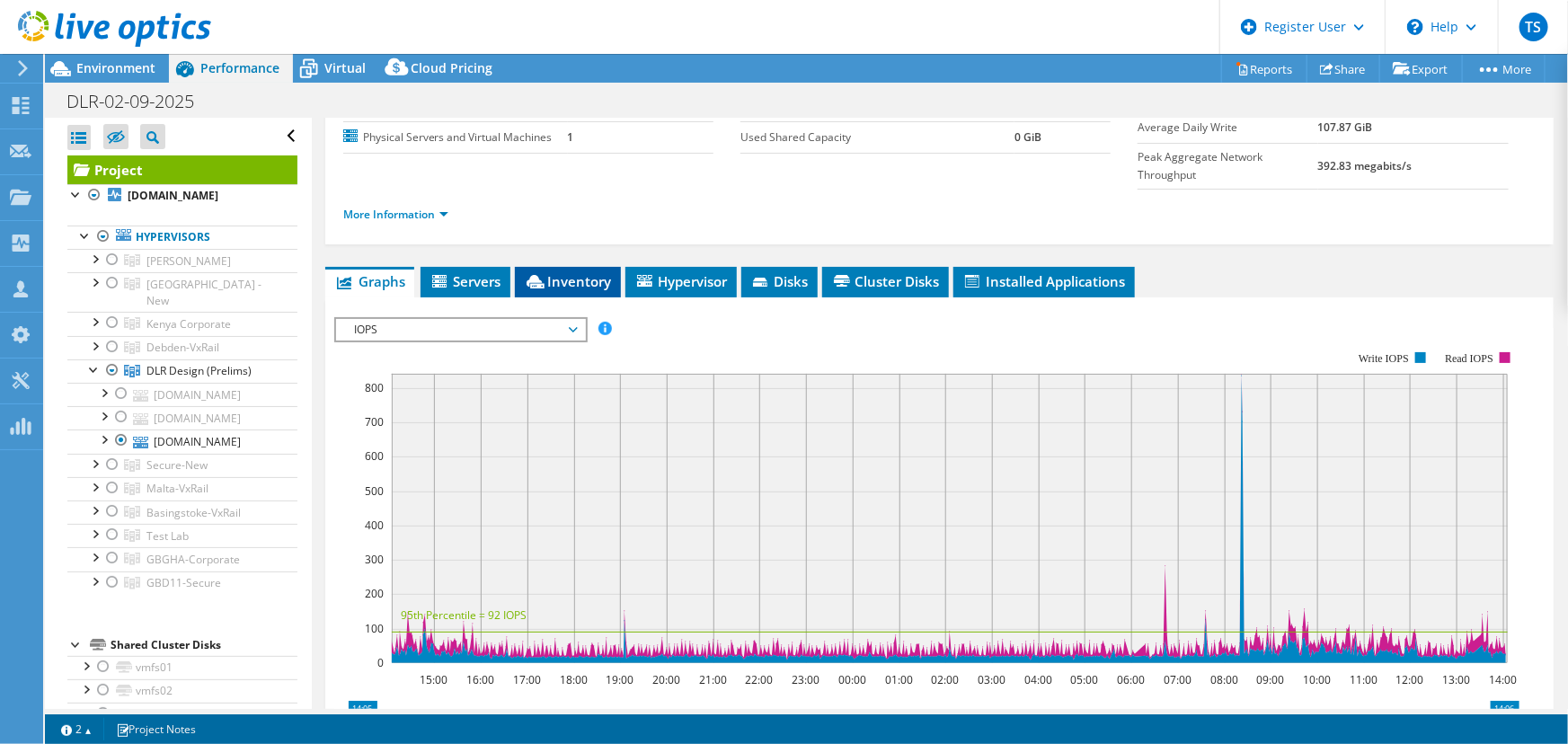
click at [571, 272] on span "Inventory" at bounding box center [567, 281] width 88 height 18
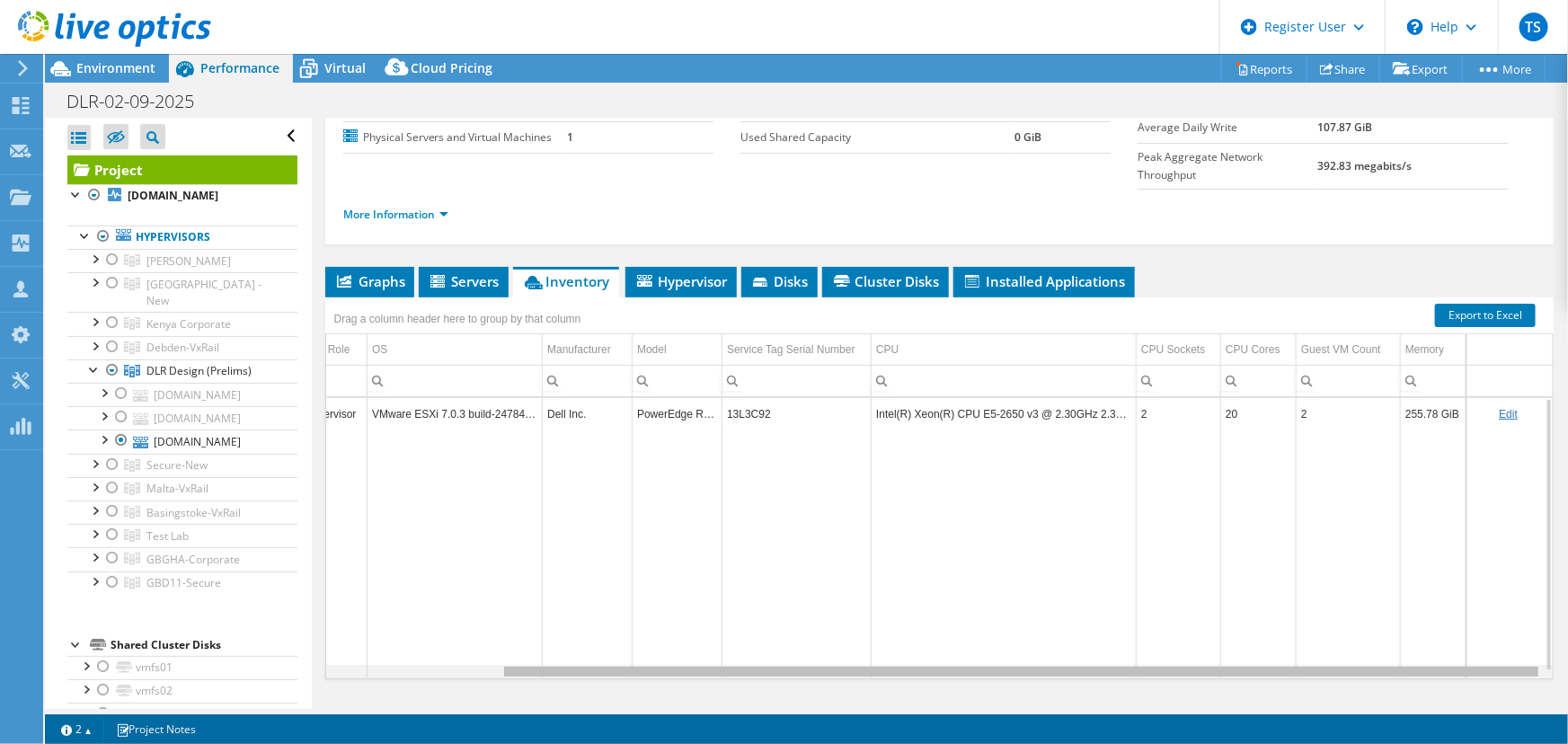
scroll to position [0, 0]
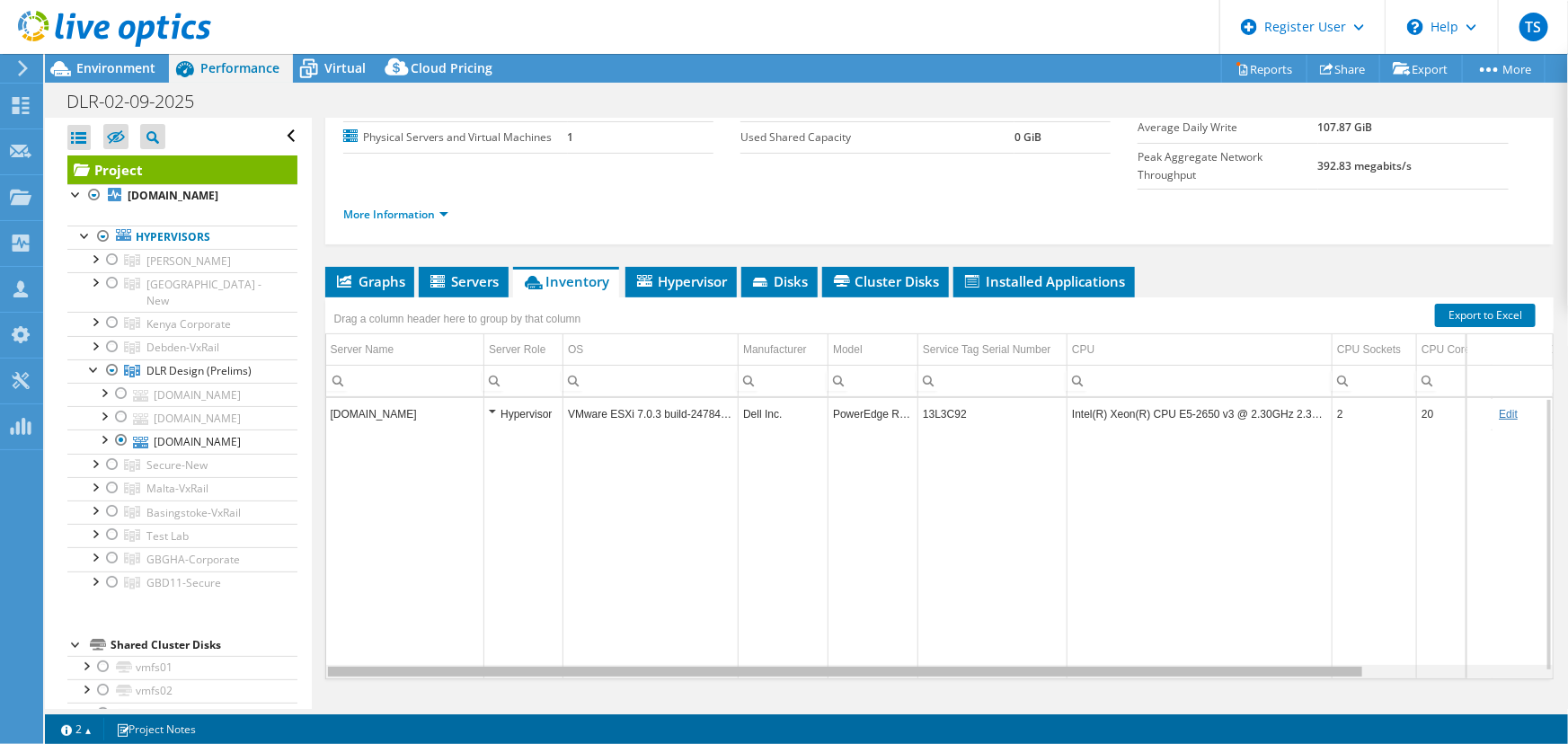
drag, startPoint x: 937, startPoint y: 633, endPoint x: 512, endPoint y: 430, distance: 471.0
click at [911, 592] on body "TS Dell User Tim Sizeland Tim.Sizeland@dell.com Dell My Profile Log Out \n Help…" at bounding box center [784, 372] width 1568 height 744
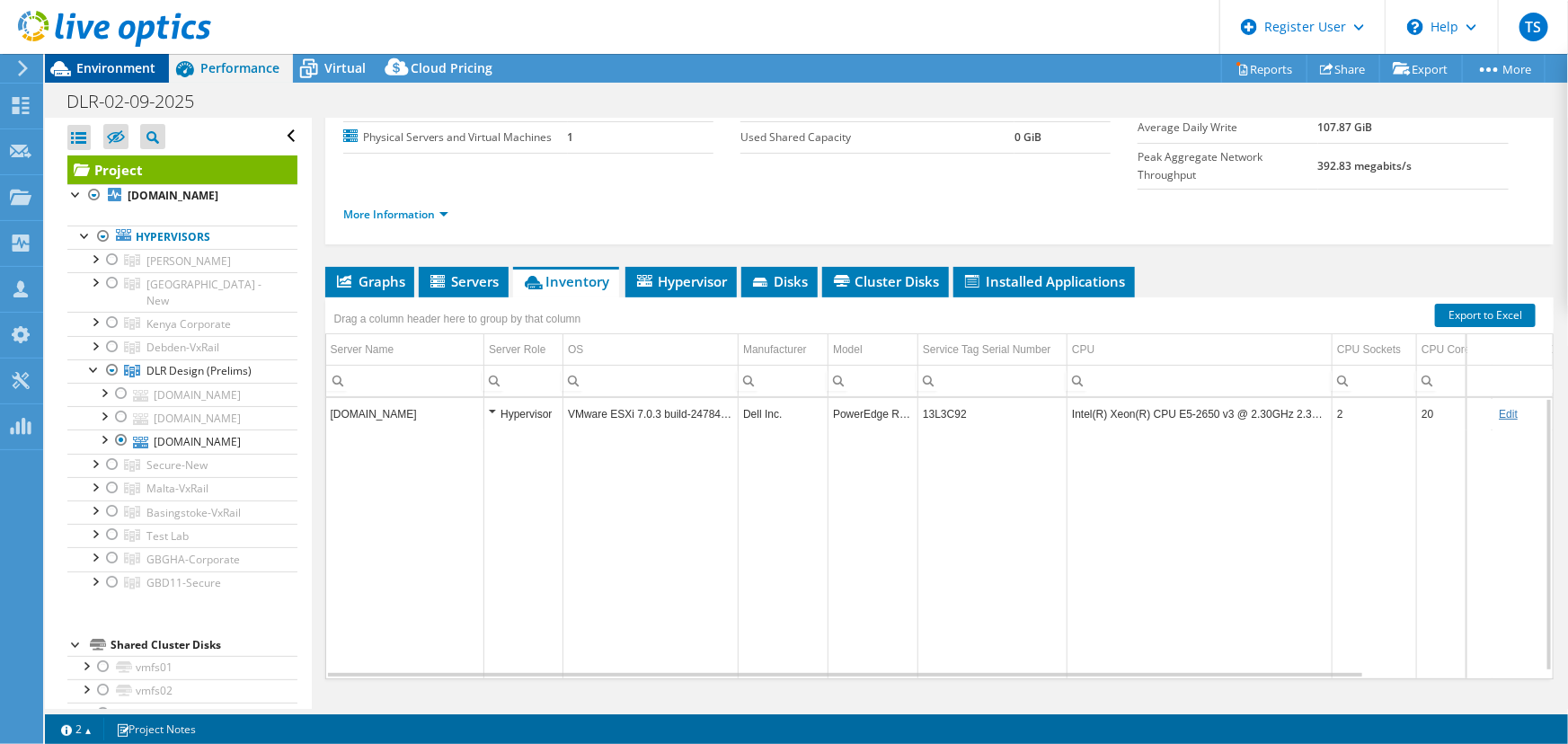
click at [123, 66] on span "Environment" at bounding box center [115, 68] width 79 height 17
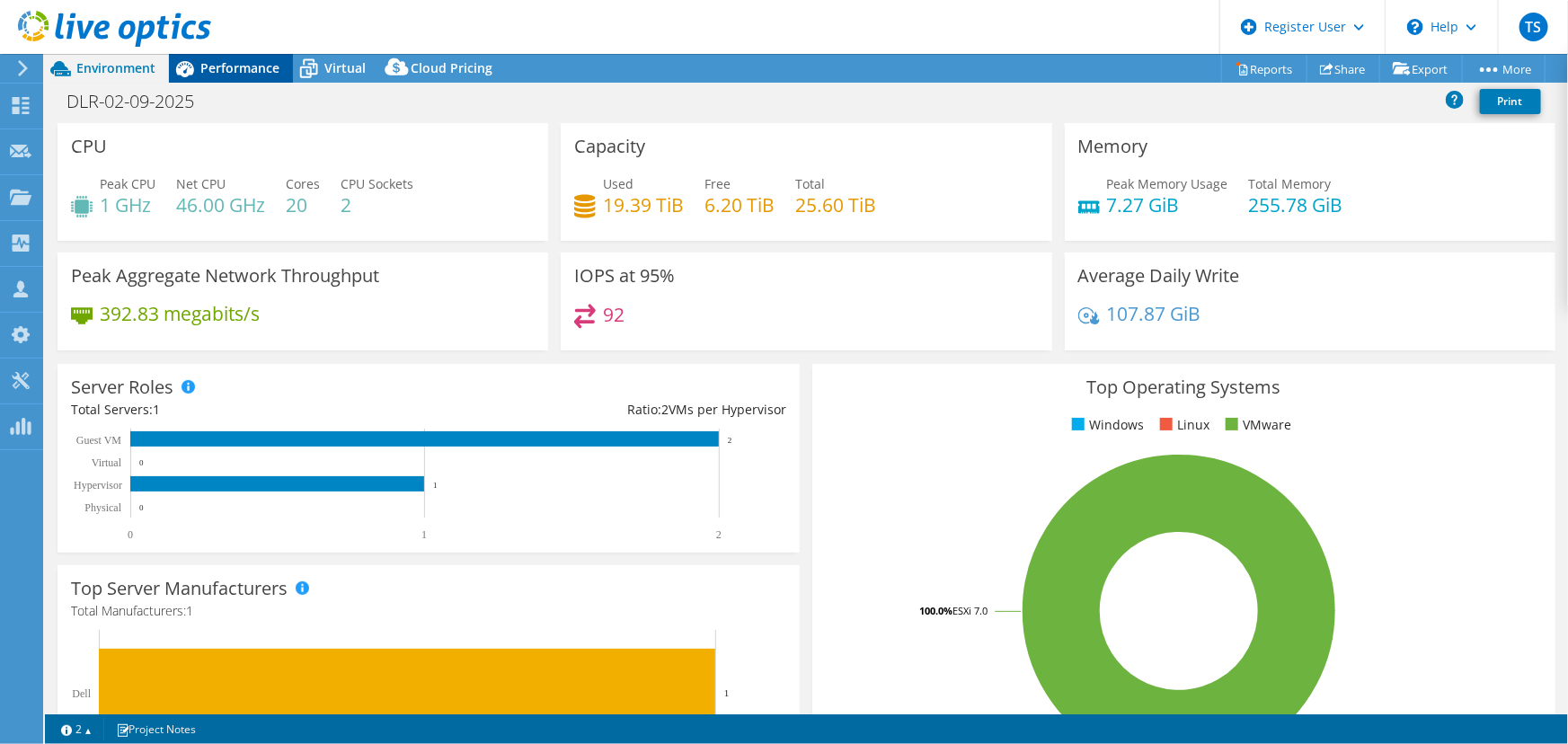
click at [248, 67] on span "Performance" at bounding box center [240, 68] width 79 height 17
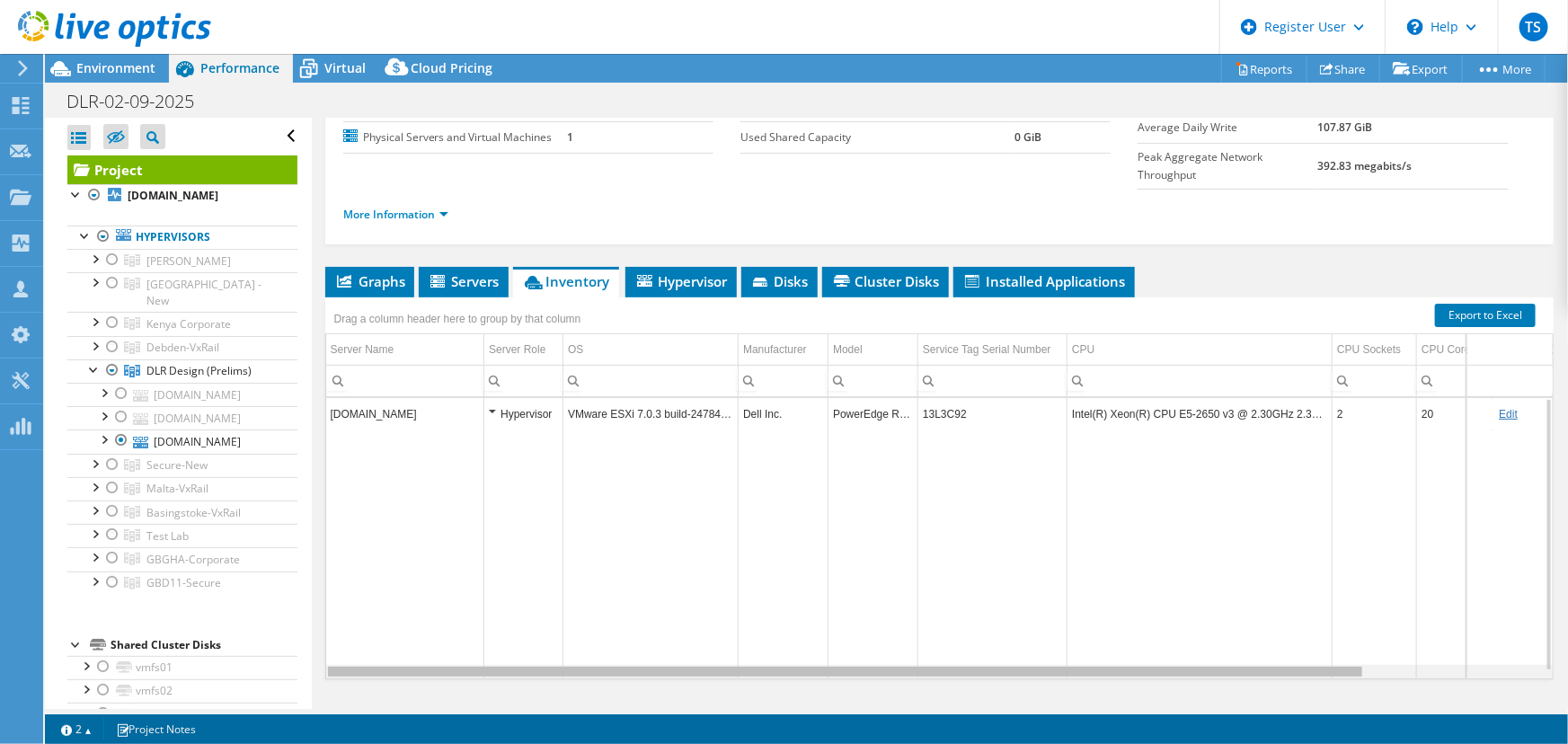
click at [1214, 635] on body "TS Dell User Tim Sizeland Tim.Sizeland@dell.com Dell My Profile Log Out \n Help…" at bounding box center [784, 372] width 1568 height 744
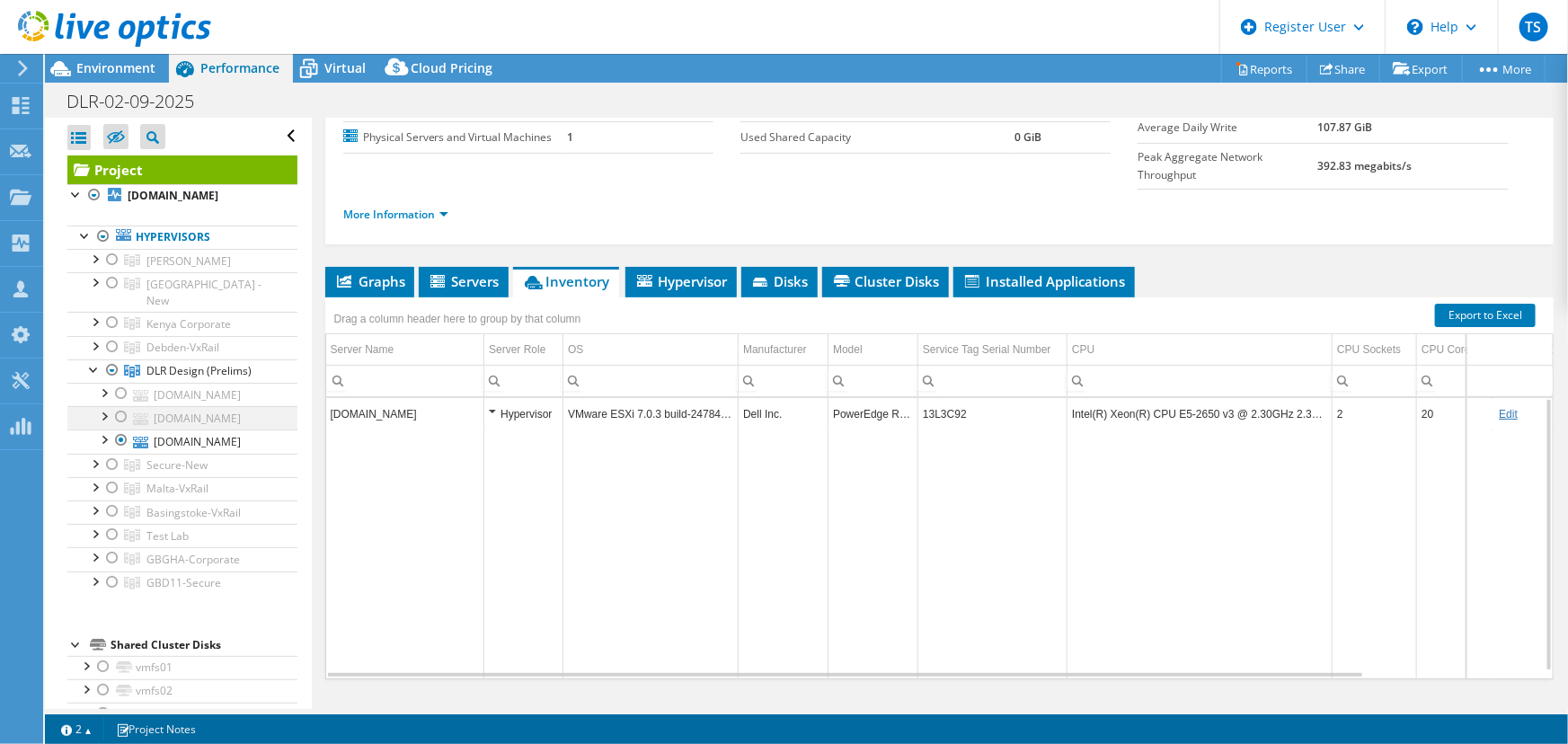
click at [123, 406] on div at bounding box center [121, 416] width 18 height 21
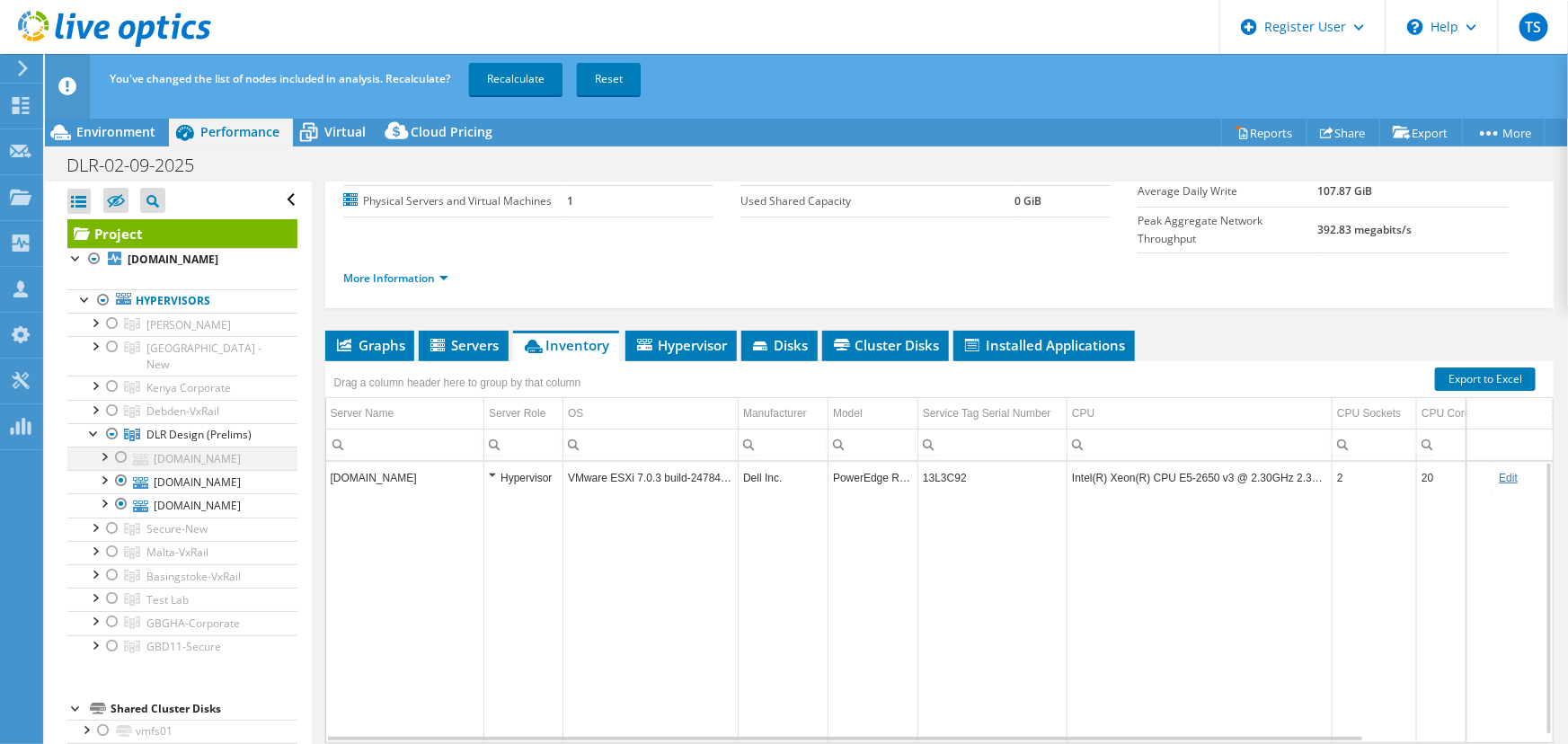
click at [123, 447] on div at bounding box center [121, 457] width 18 height 21
click at [505, 72] on link "Recalculate" at bounding box center [515, 79] width 94 height 33
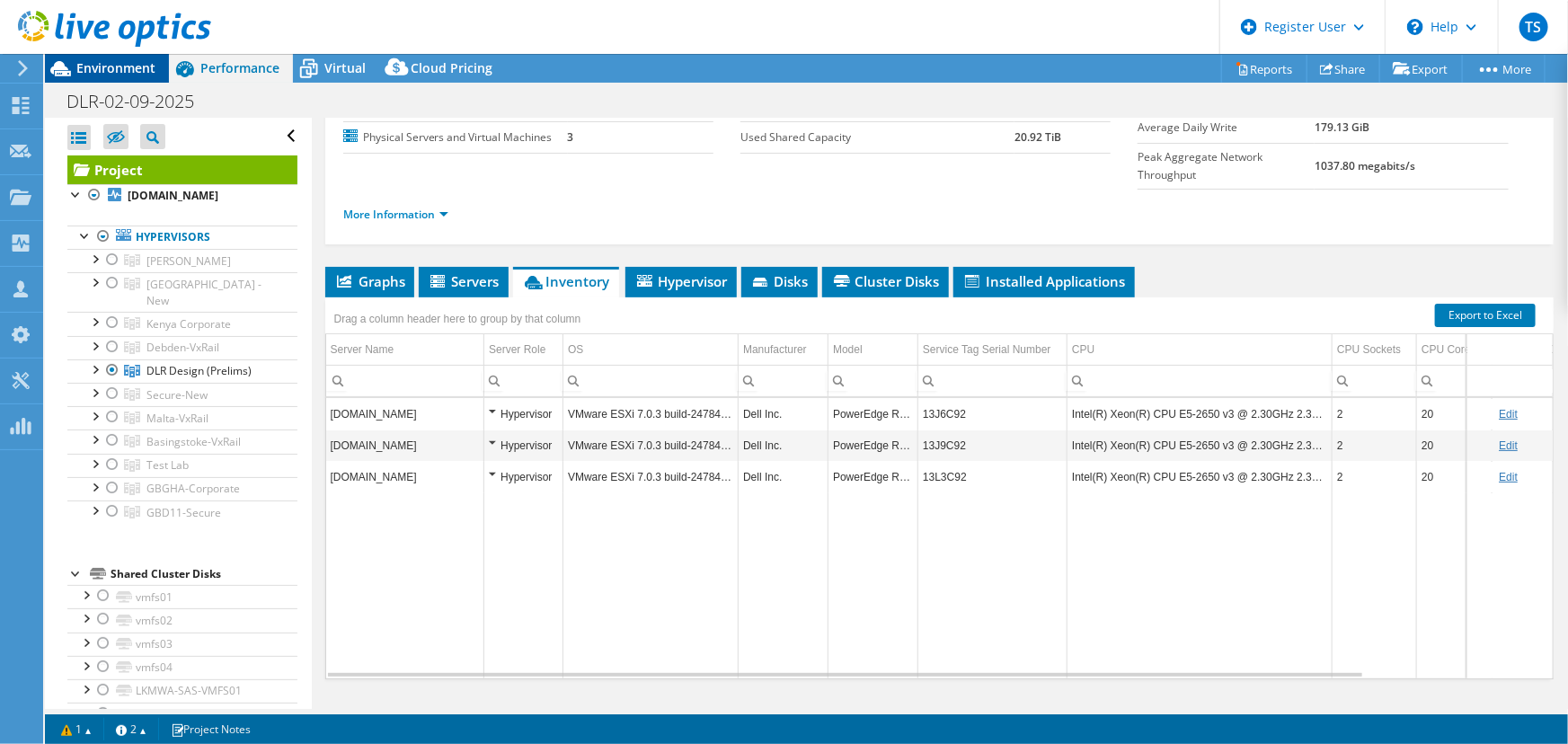
click at [114, 66] on span "Environment" at bounding box center [115, 68] width 79 height 17
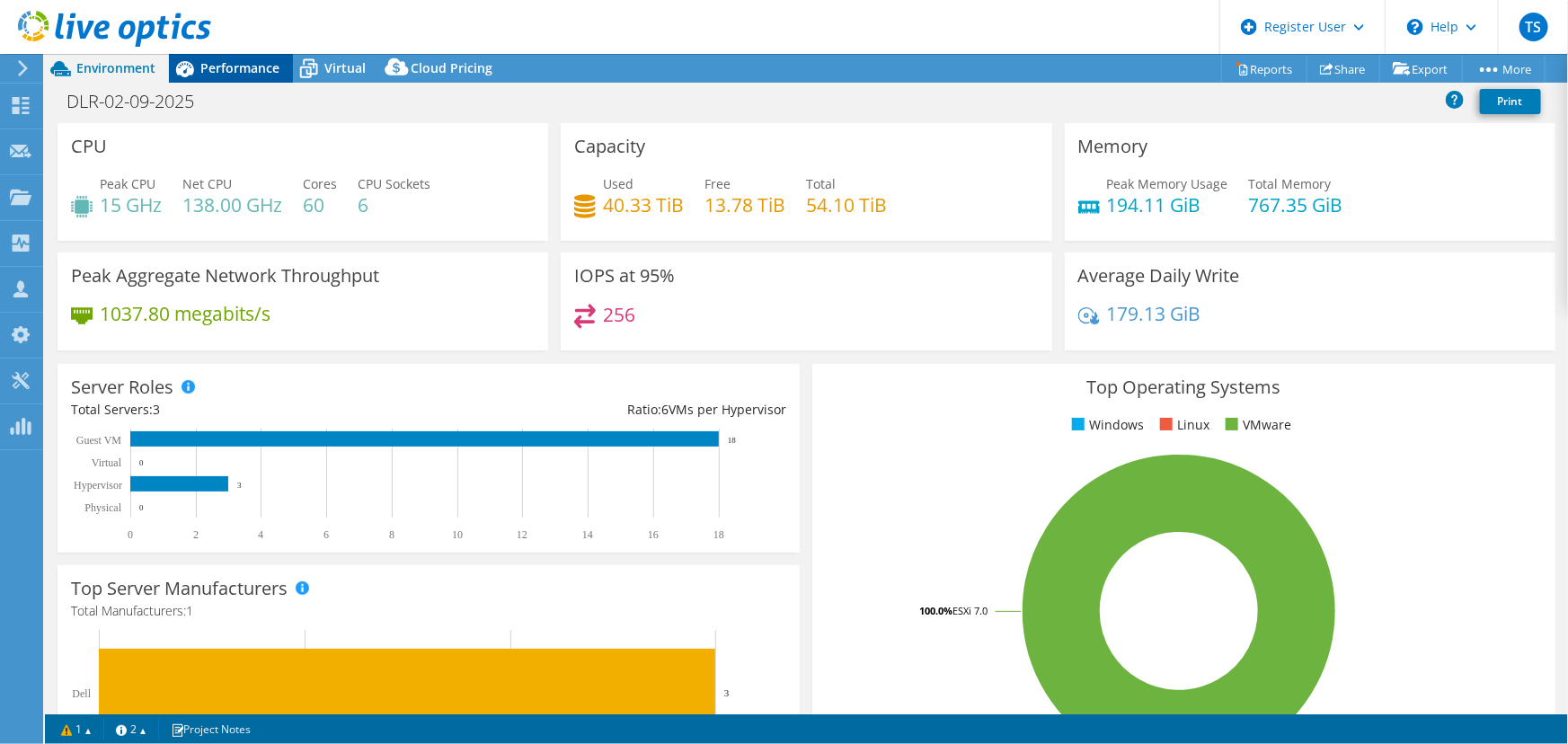
click at [234, 63] on span "Performance" at bounding box center [240, 68] width 79 height 17
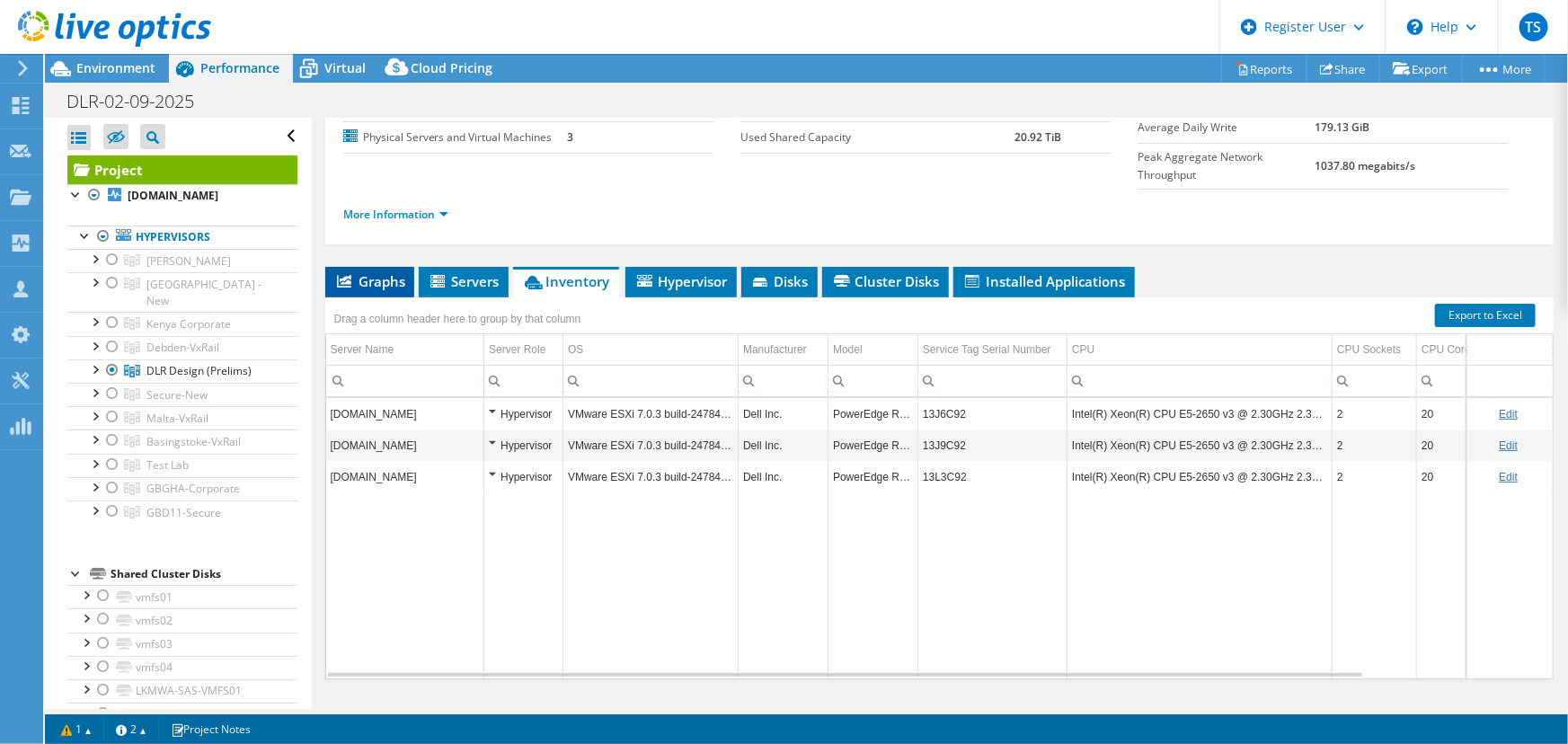
click at [377, 272] on span "Graphs" at bounding box center [369, 281] width 71 height 18
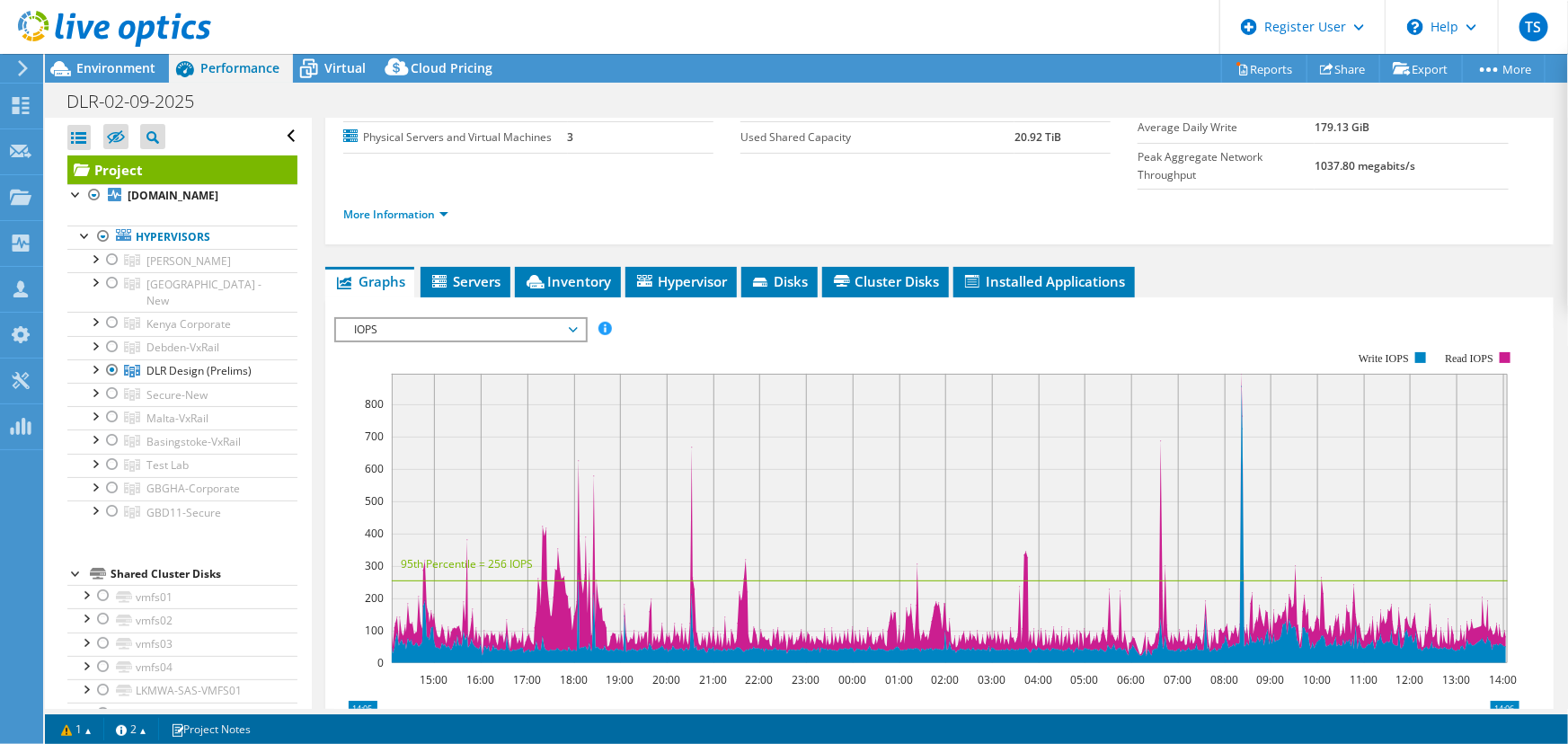
click at [389, 320] on span "IOPS" at bounding box center [460, 330] width 231 height 21
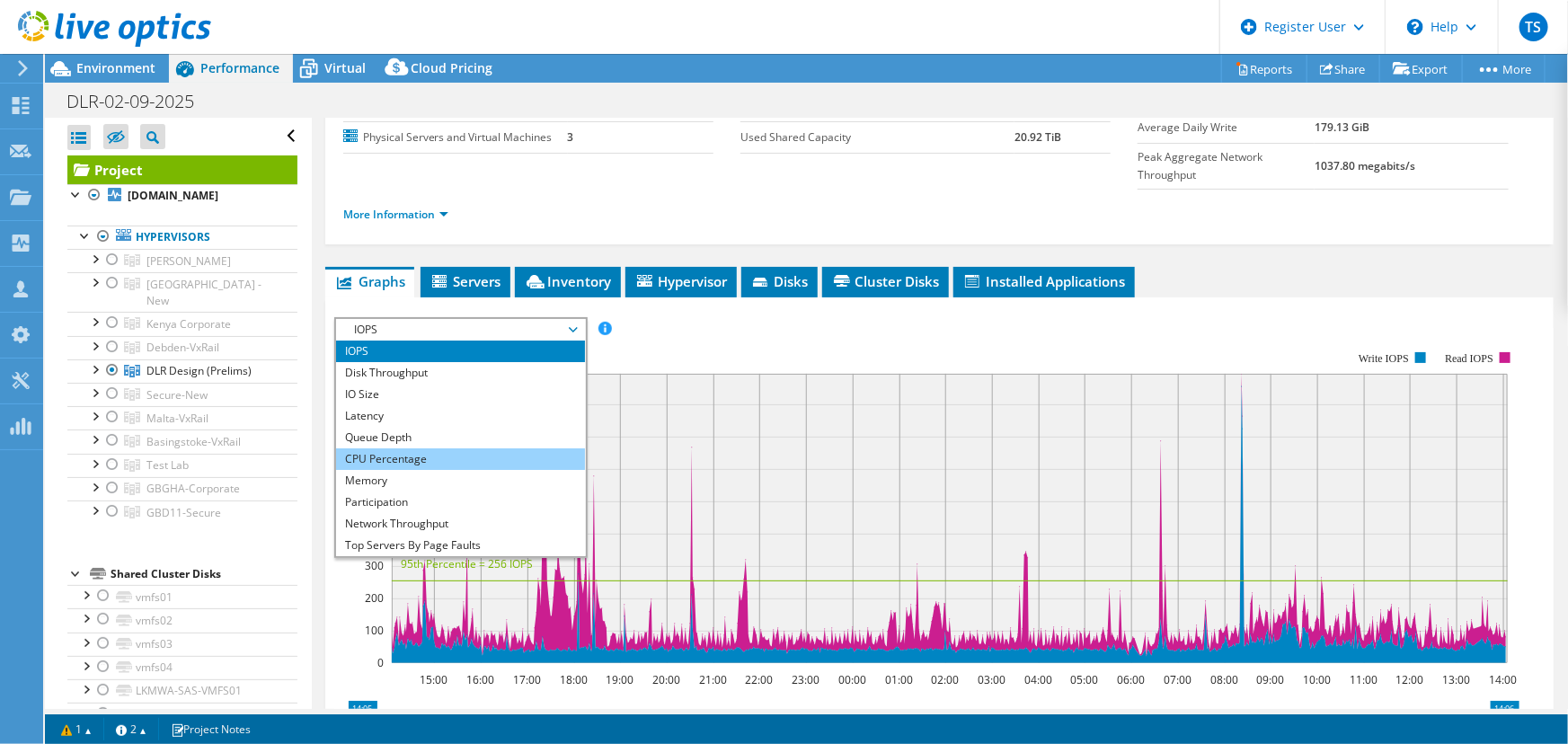
click at [391, 449] on li "CPU Percentage" at bounding box center [460, 459] width 249 height 21
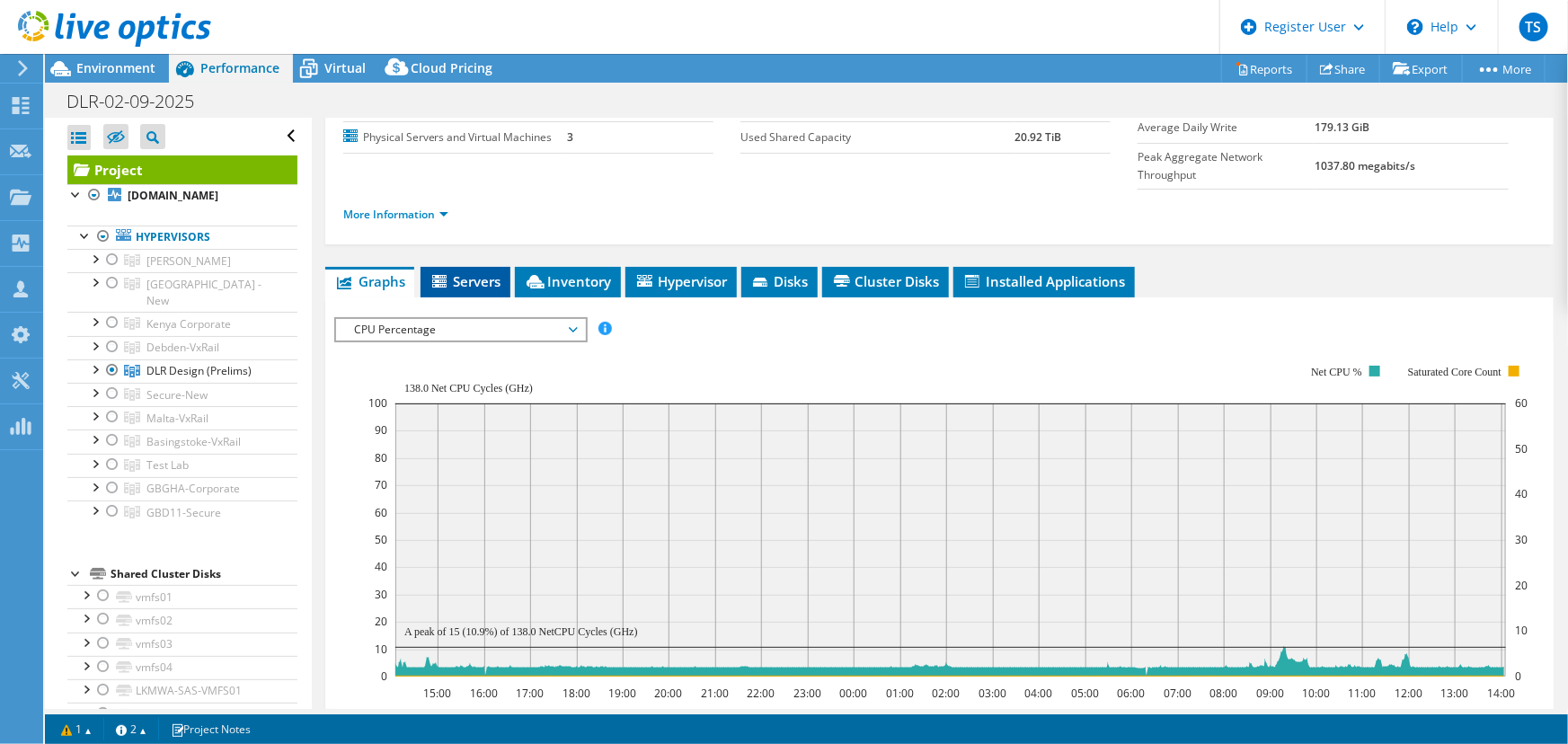
click at [484, 272] on span "Servers" at bounding box center [465, 281] width 71 height 18
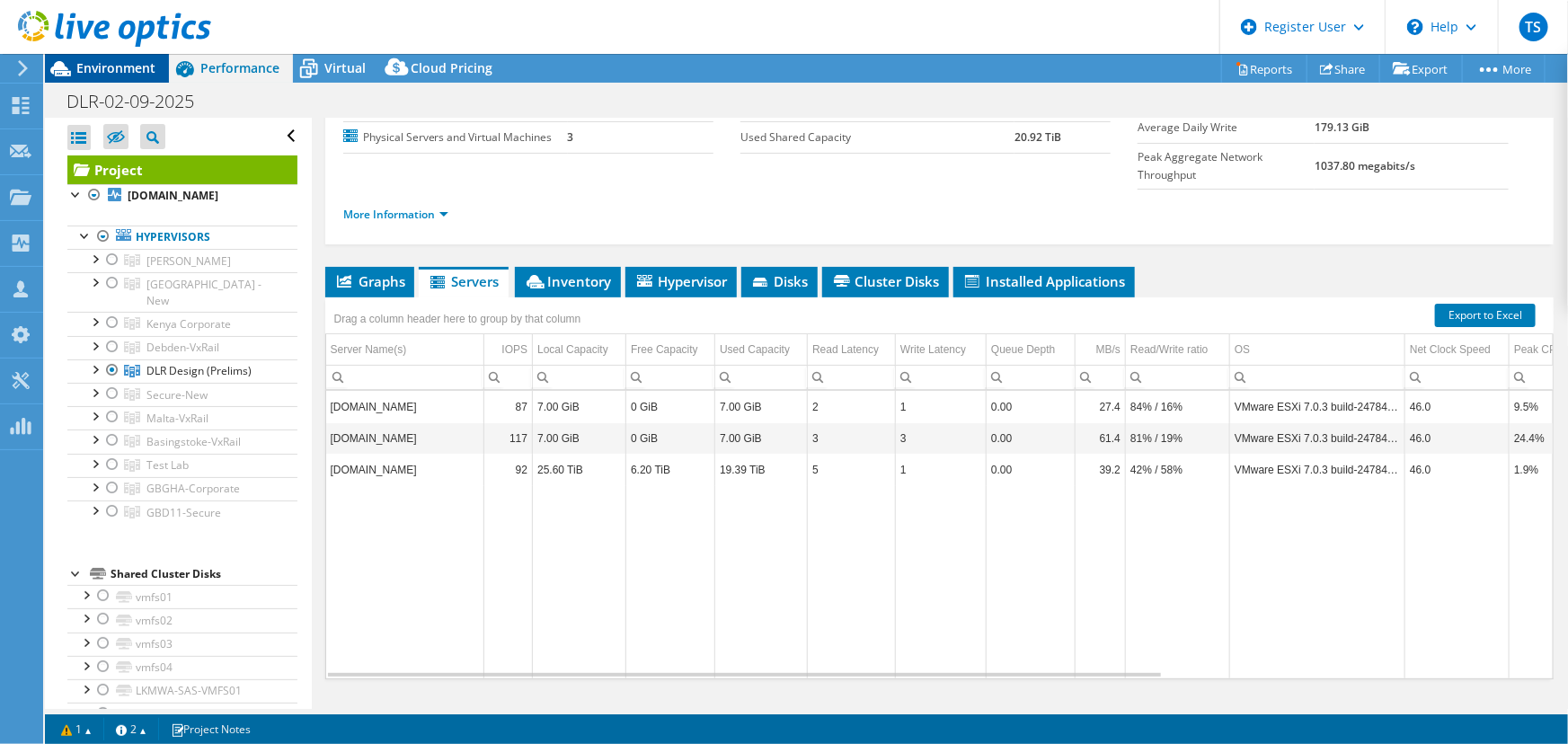
click at [124, 69] on span "Environment" at bounding box center [115, 68] width 79 height 17
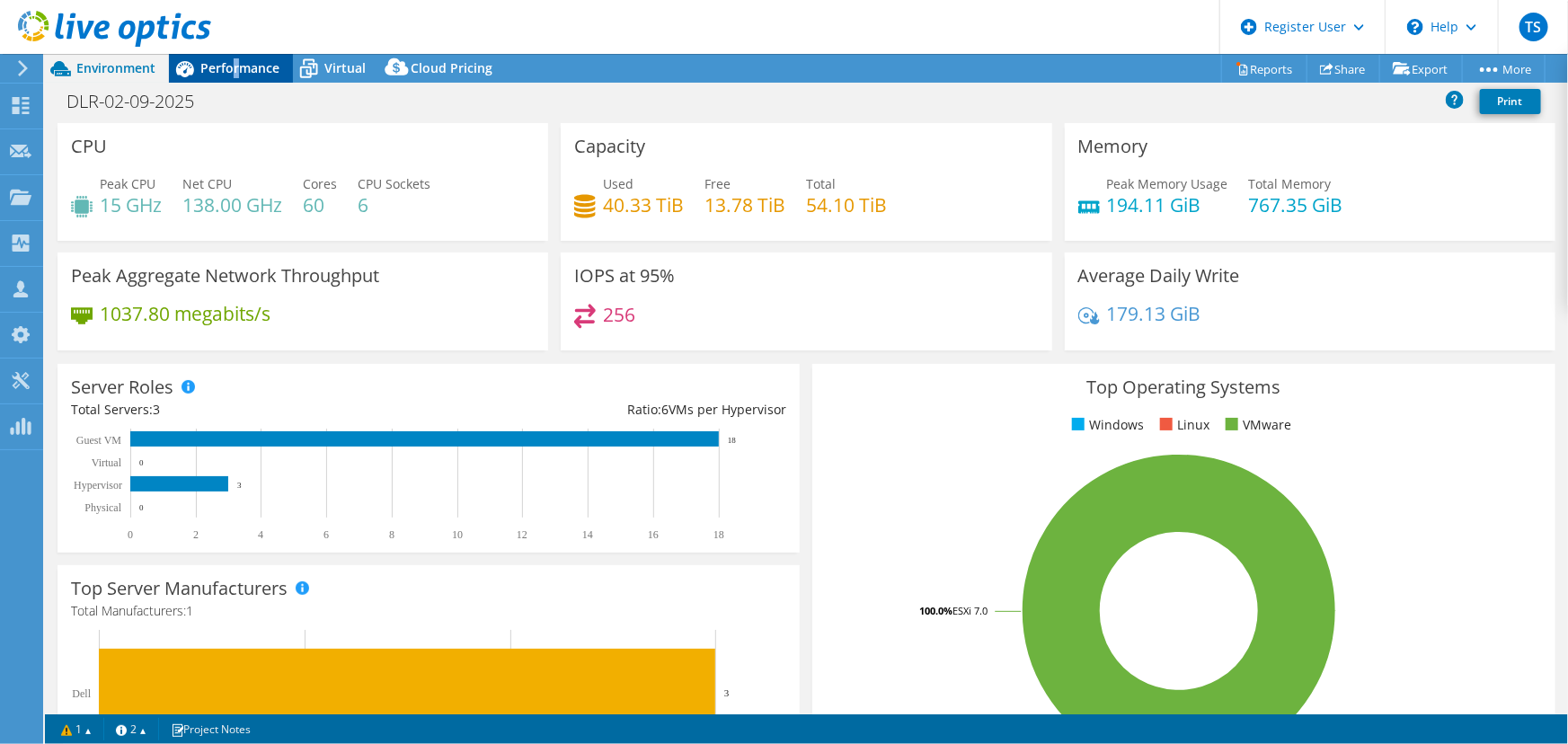
click at [235, 60] on span "Performance" at bounding box center [240, 68] width 79 height 17
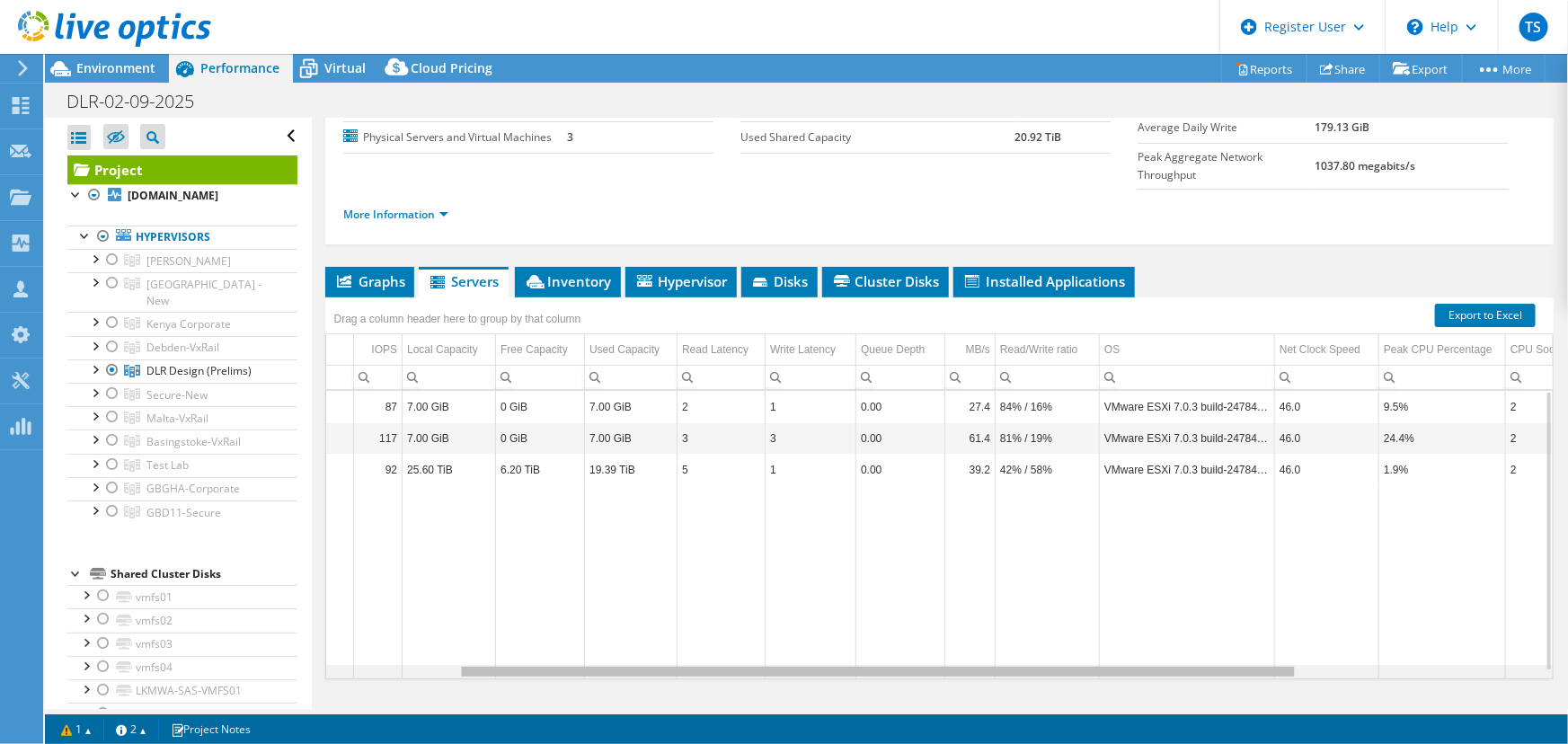
scroll to position [0, 125]
drag, startPoint x: 682, startPoint y: 631, endPoint x: 753, endPoint y: 614, distance: 73.0
click at [754, 614] on body "TS Dell User Tim Sizeland Tim.Sizeland@dell.com Dell My Profile Log Out \n Help…" at bounding box center [784, 372] width 1568 height 744
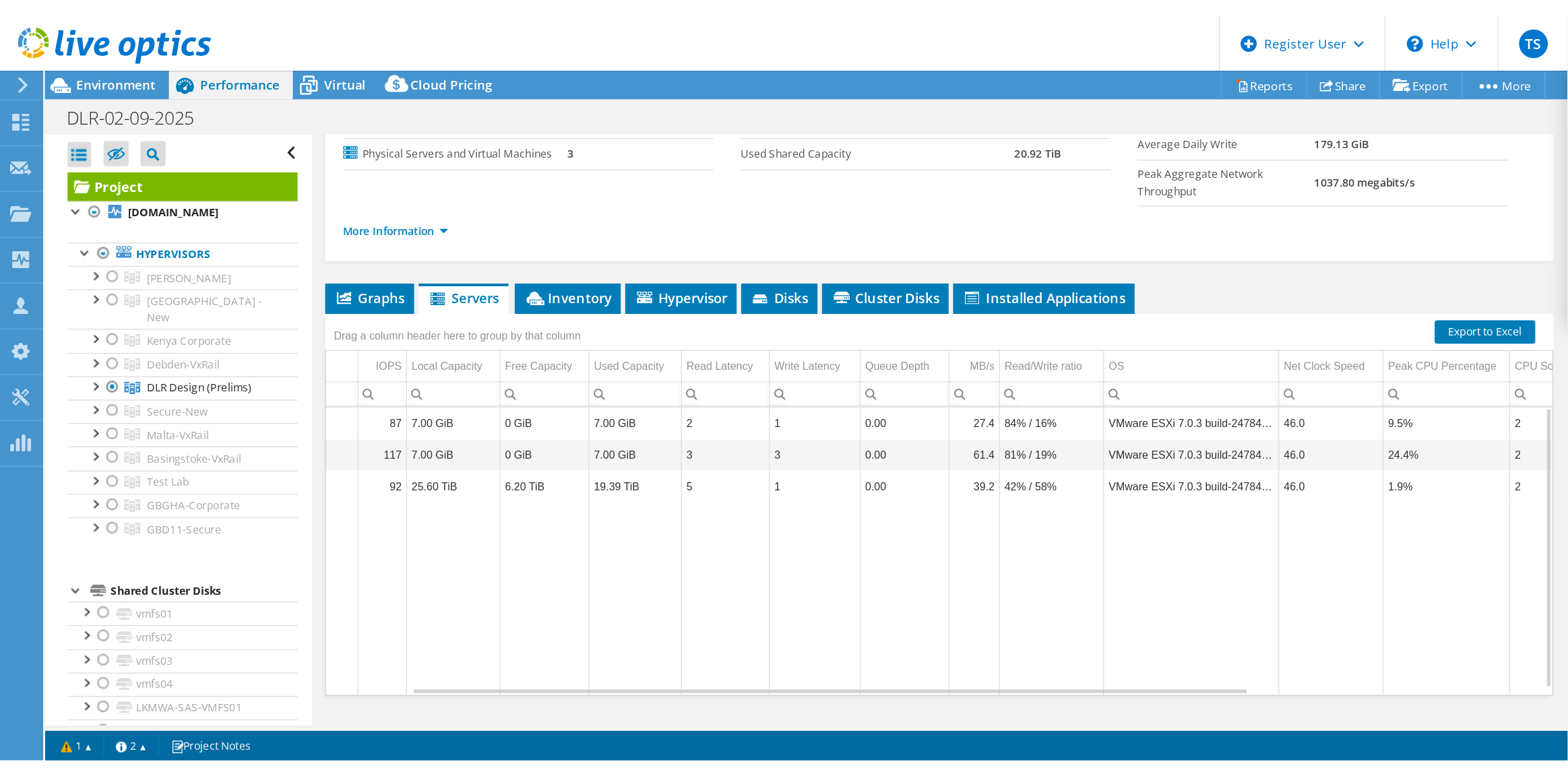
scroll to position [0, 94]
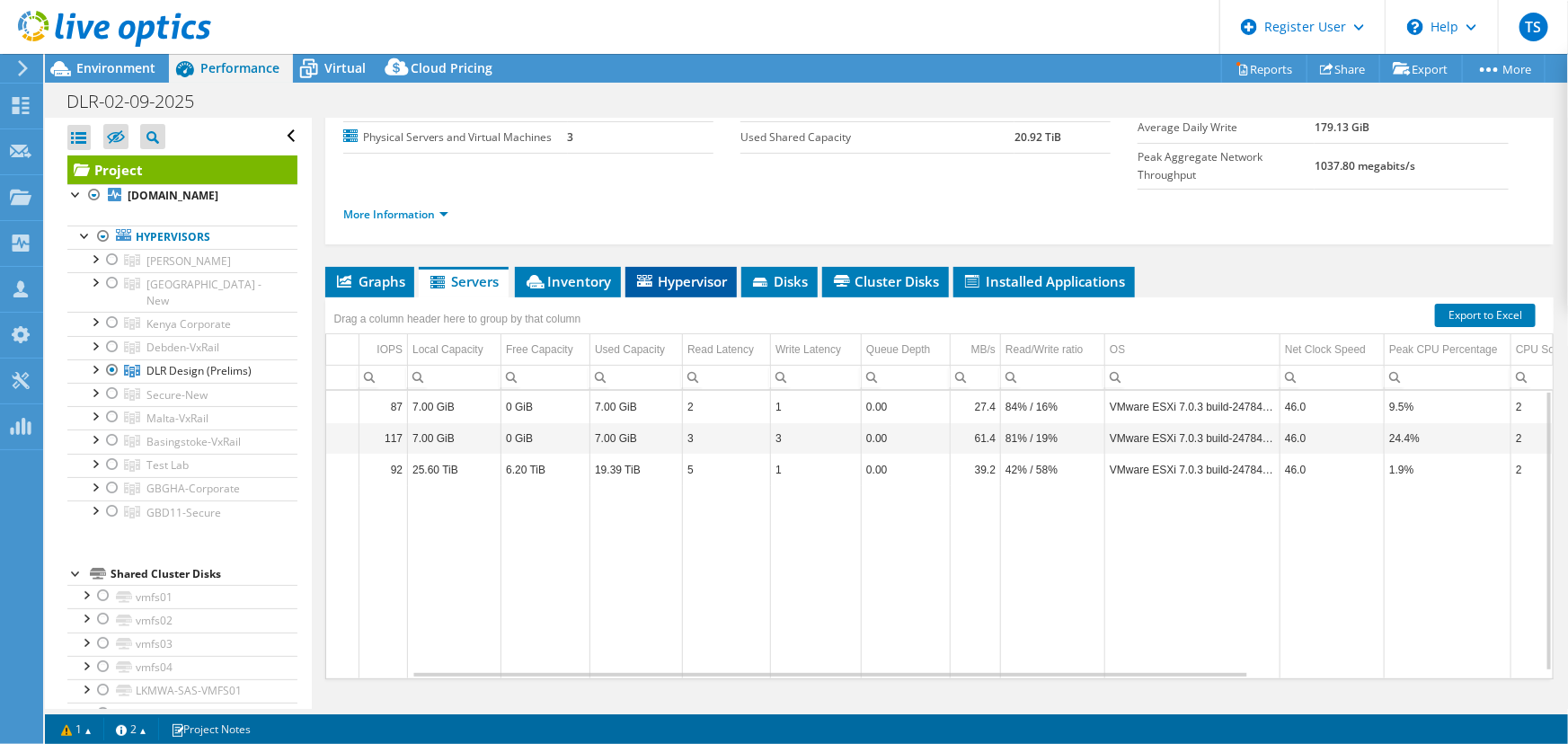
click at [682, 272] on span "Hypervisor" at bounding box center [680, 281] width 94 height 18
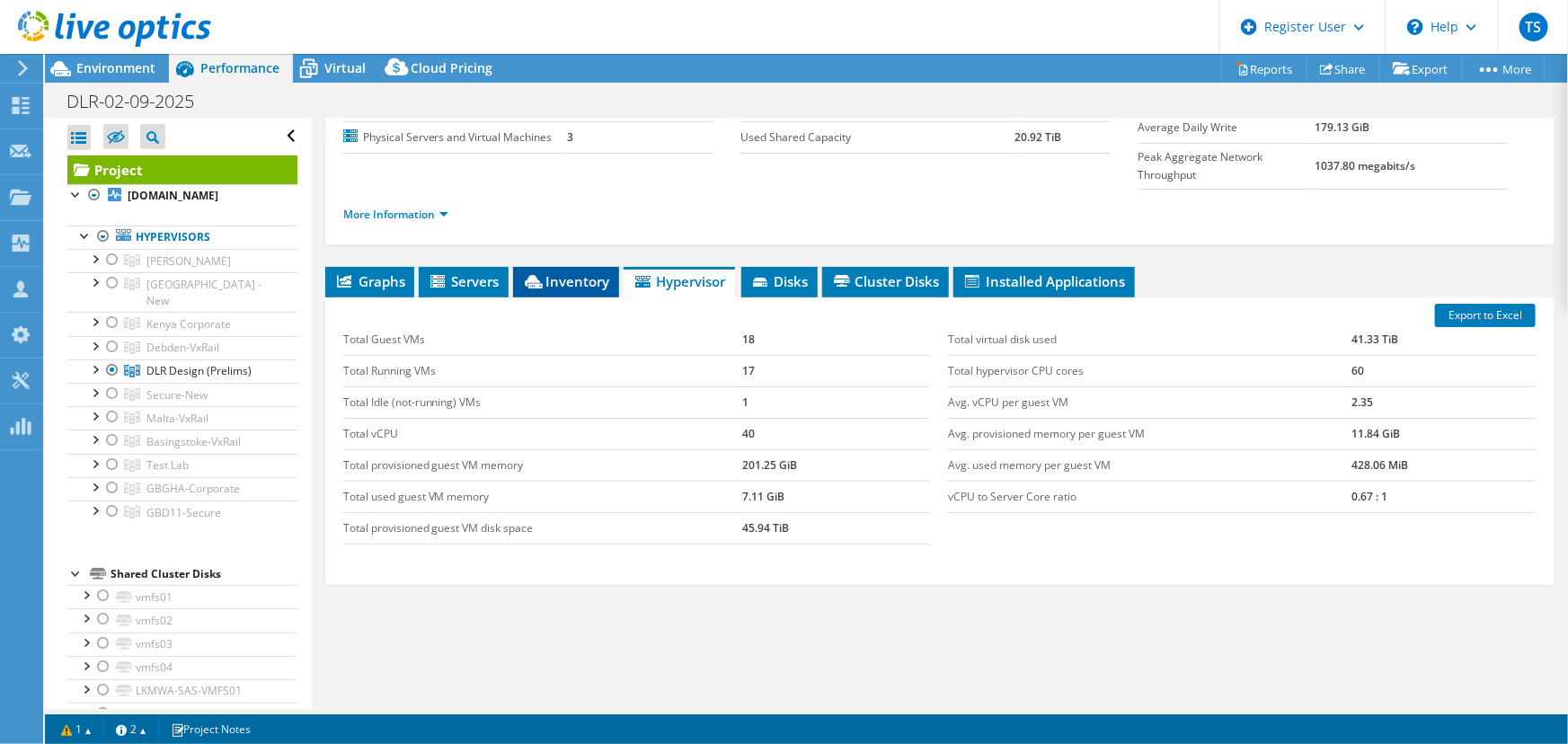
click at [562, 272] on span "Inventory" at bounding box center [565, 281] width 88 height 18
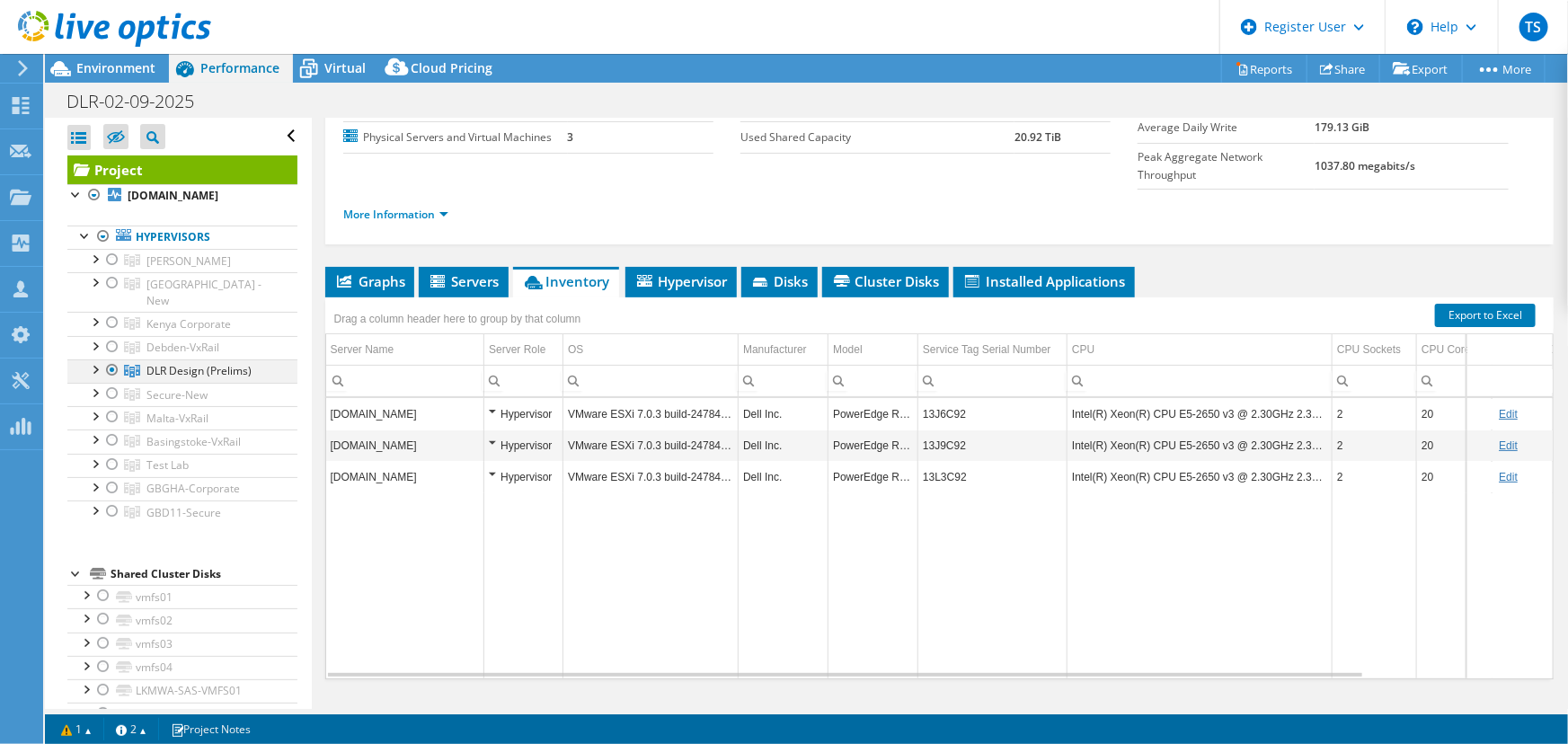
click at [92, 359] on div at bounding box center [94, 368] width 18 height 18
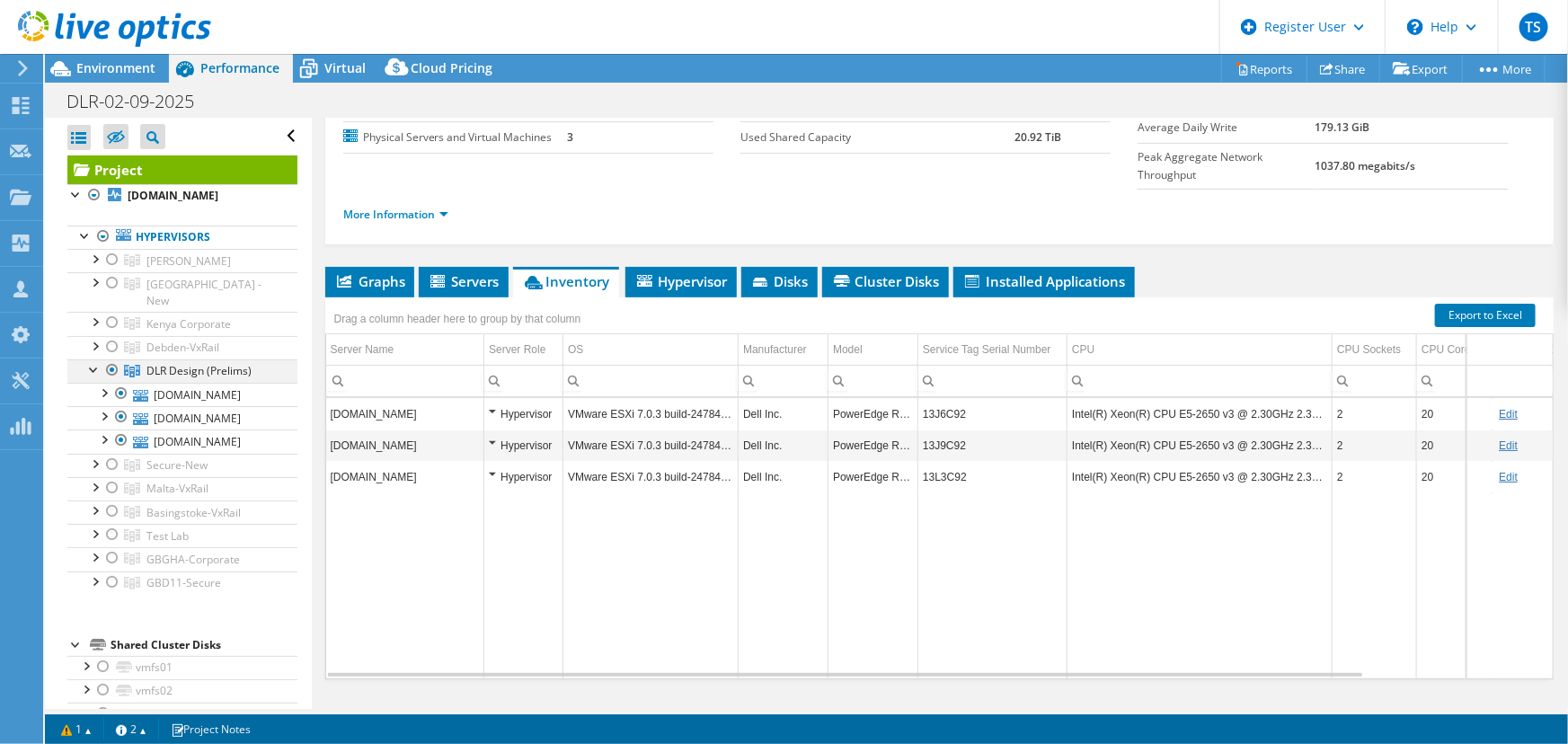
click at [96, 359] on div at bounding box center [94, 368] width 18 height 18
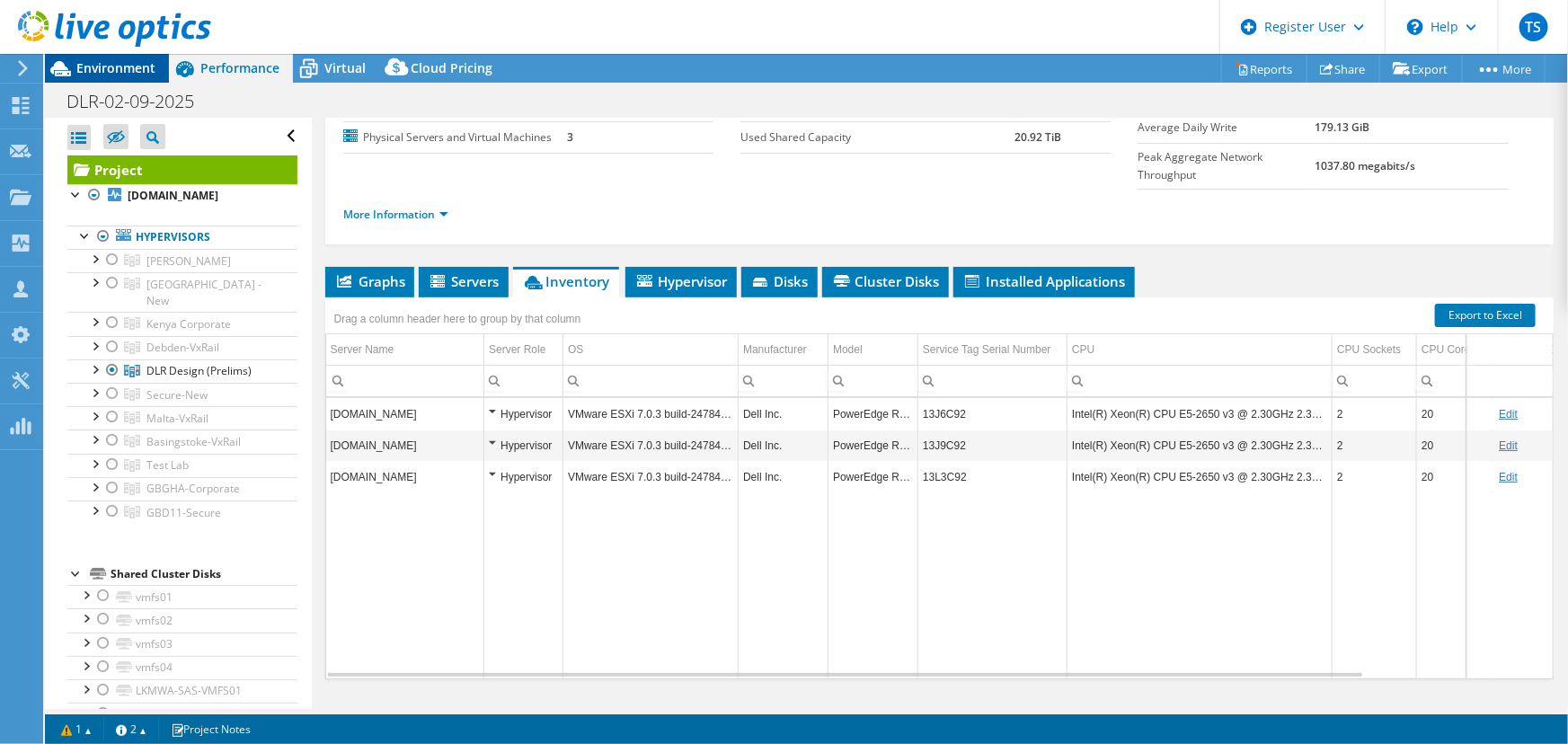
click at [128, 66] on span "Environment" at bounding box center [115, 68] width 79 height 17
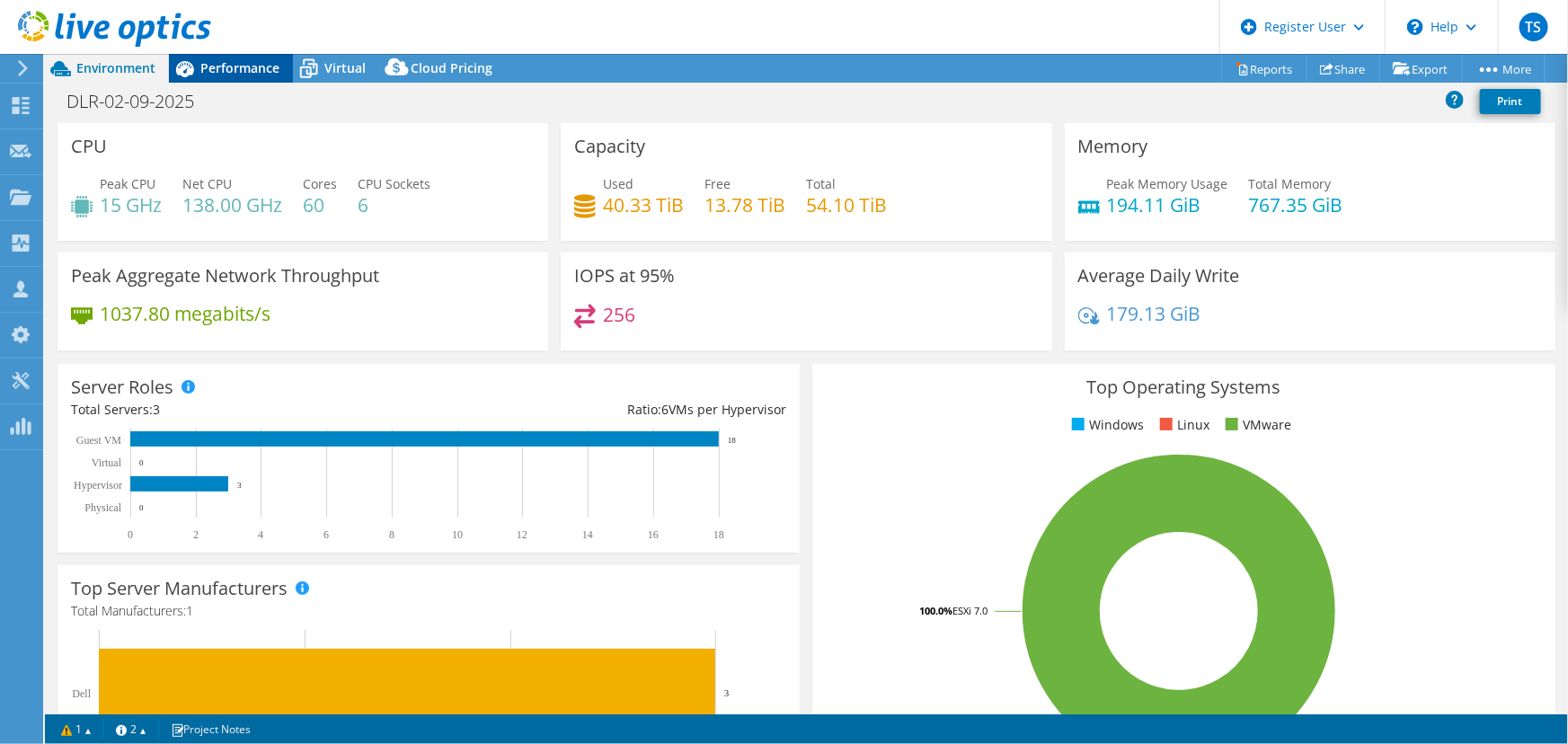
click at [227, 60] on span "Performance" at bounding box center [240, 68] width 79 height 17
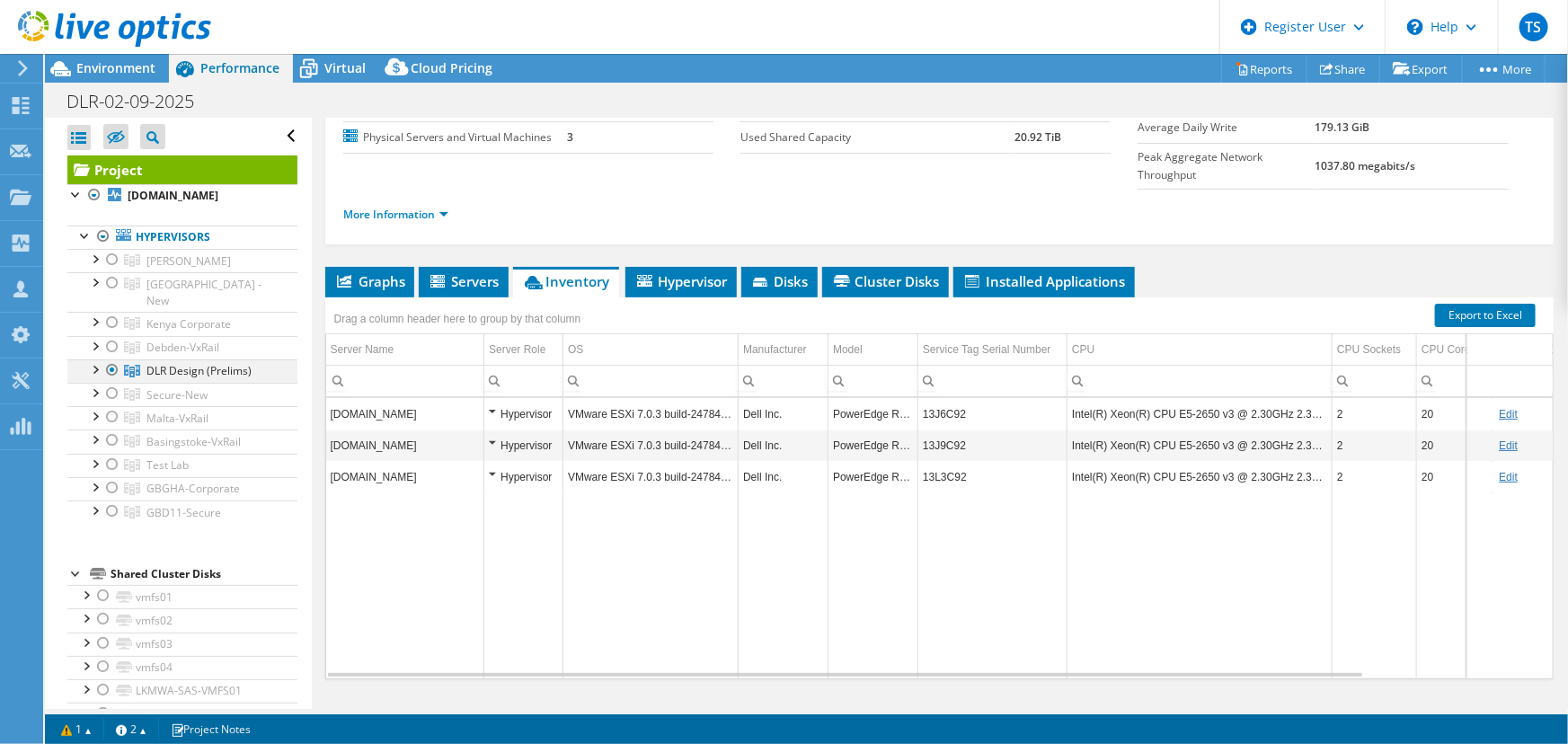
click at [97, 359] on div at bounding box center [94, 368] width 18 height 18
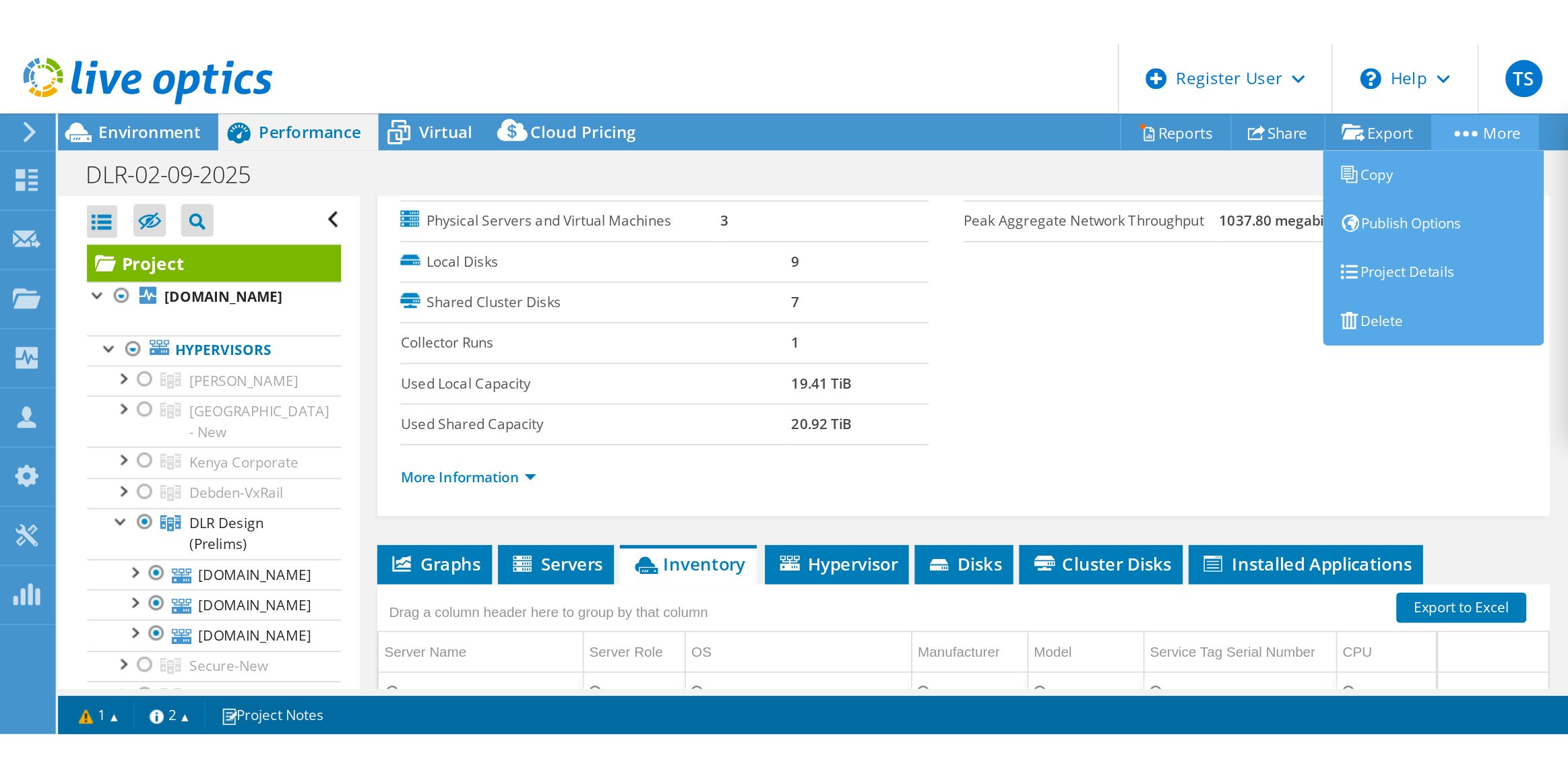
scroll to position [0, 0]
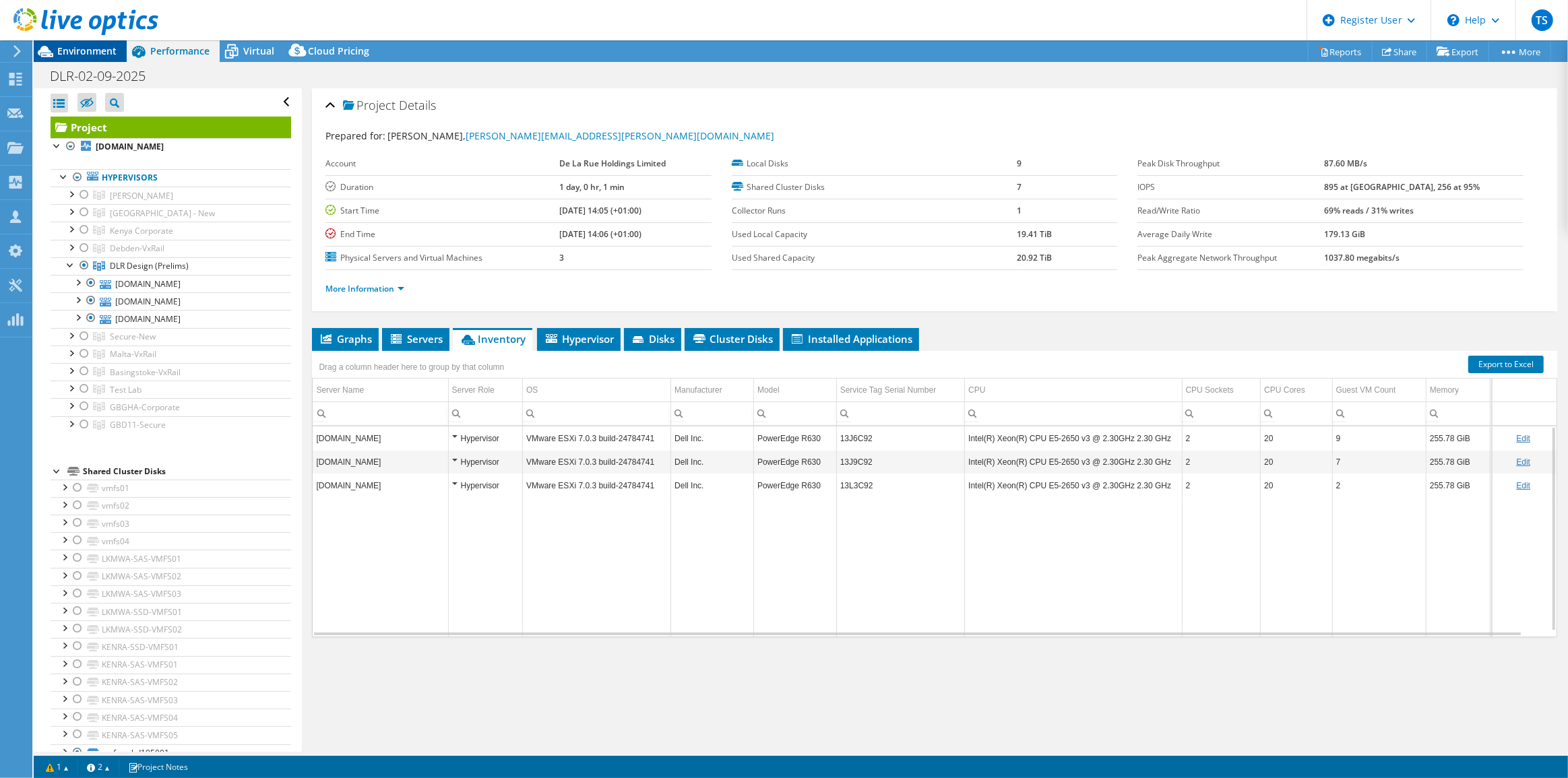
click at [81, 49] on span "Environment" at bounding box center [86, 51] width 59 height 13
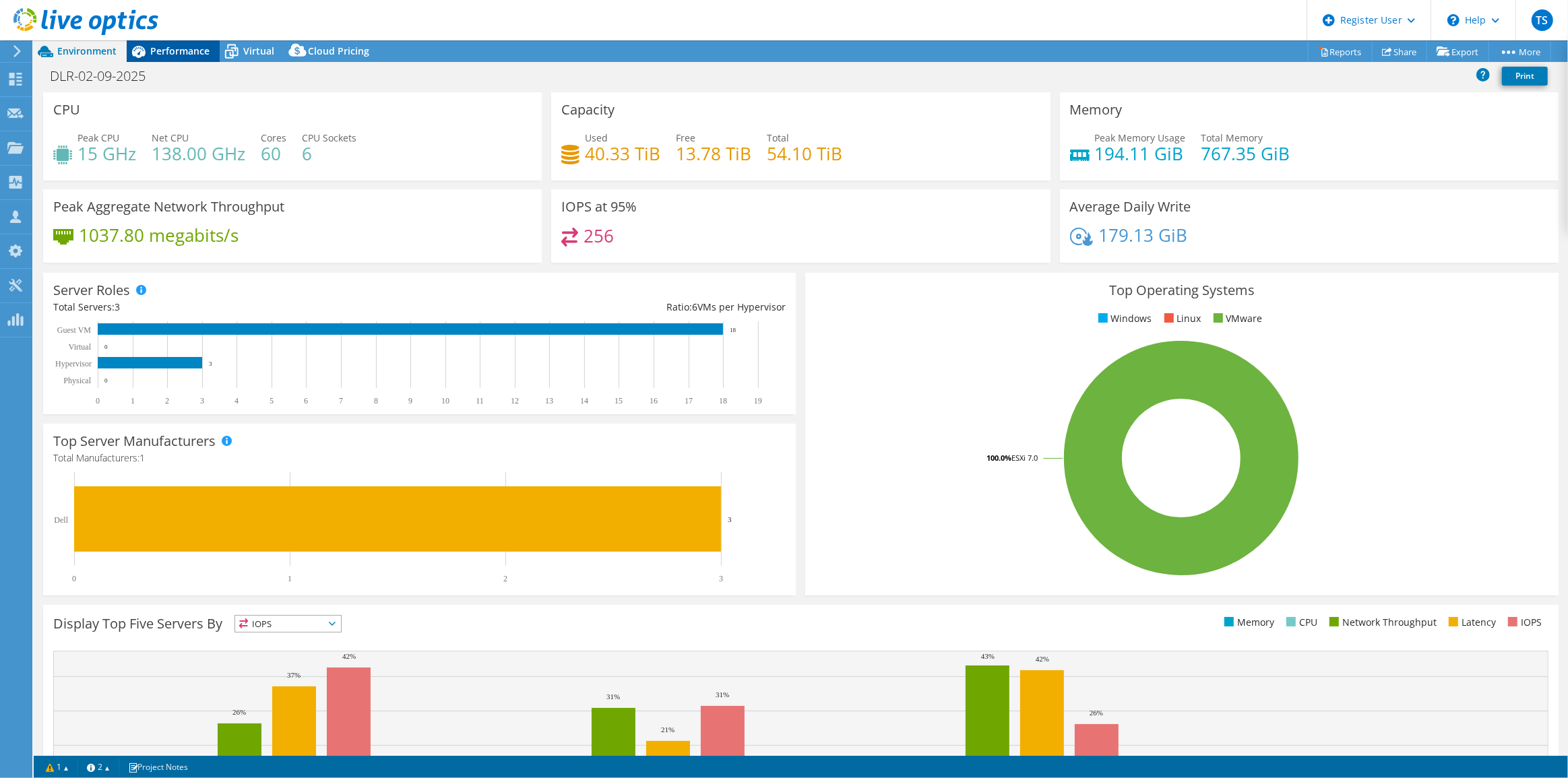
click at [179, 49] on span "Performance" at bounding box center [180, 51] width 59 height 13
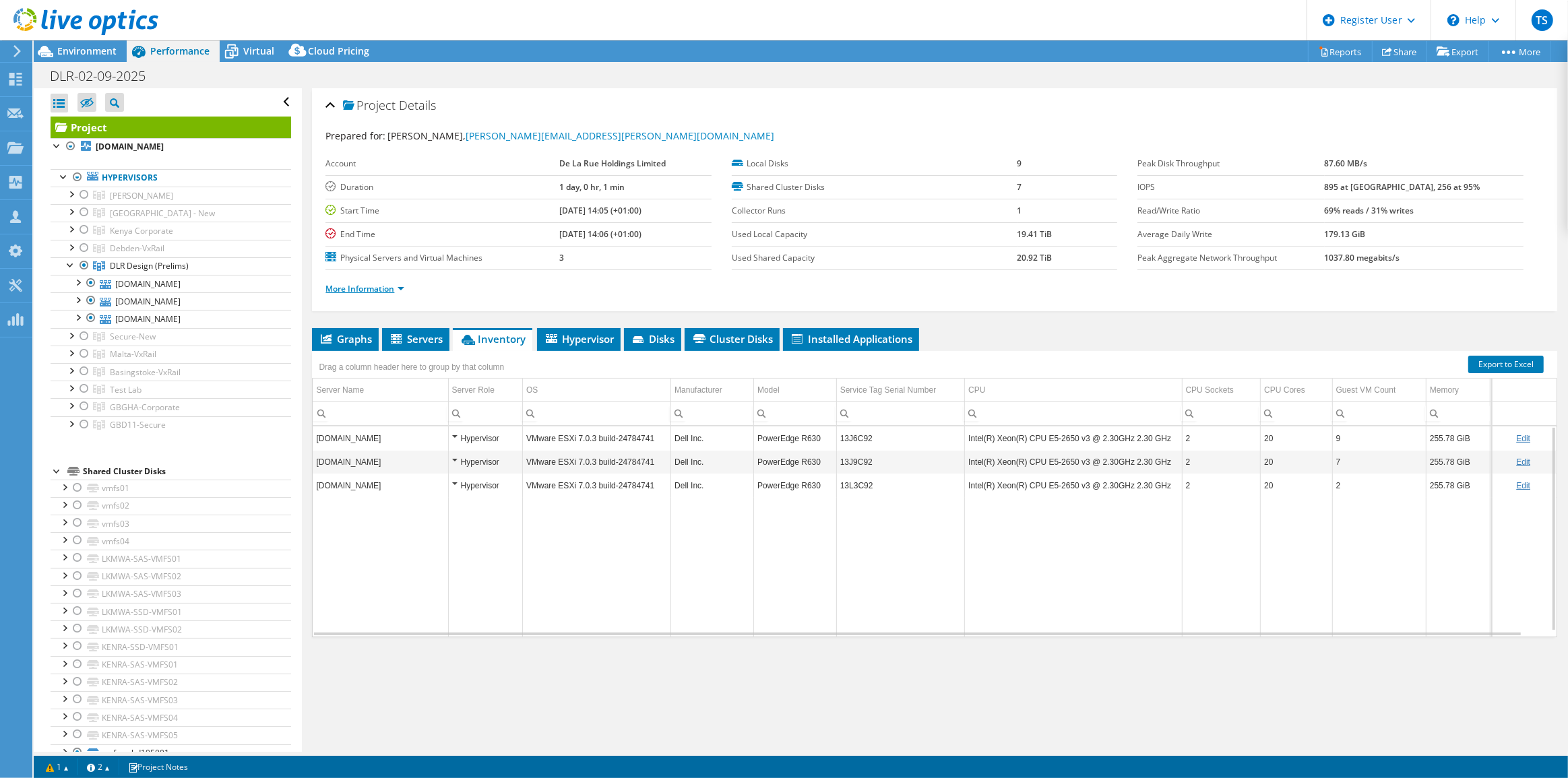
click at [403, 283] on link "More Information" at bounding box center [364, 288] width 79 height 11
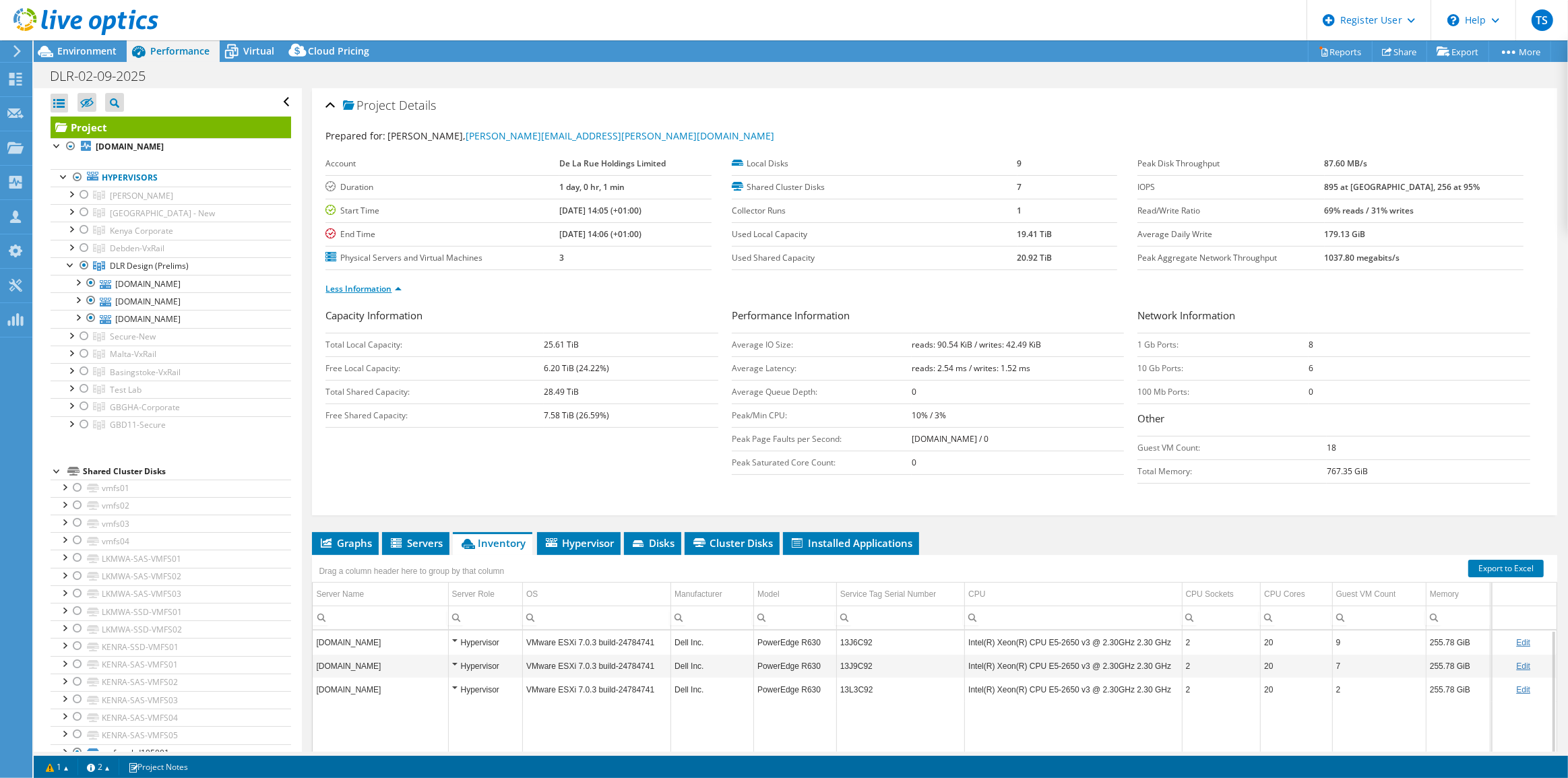
click at [403, 283] on li "Less Information" at bounding box center [367, 288] width 84 height 15
click at [83, 263] on div at bounding box center [84, 265] width 13 height 16
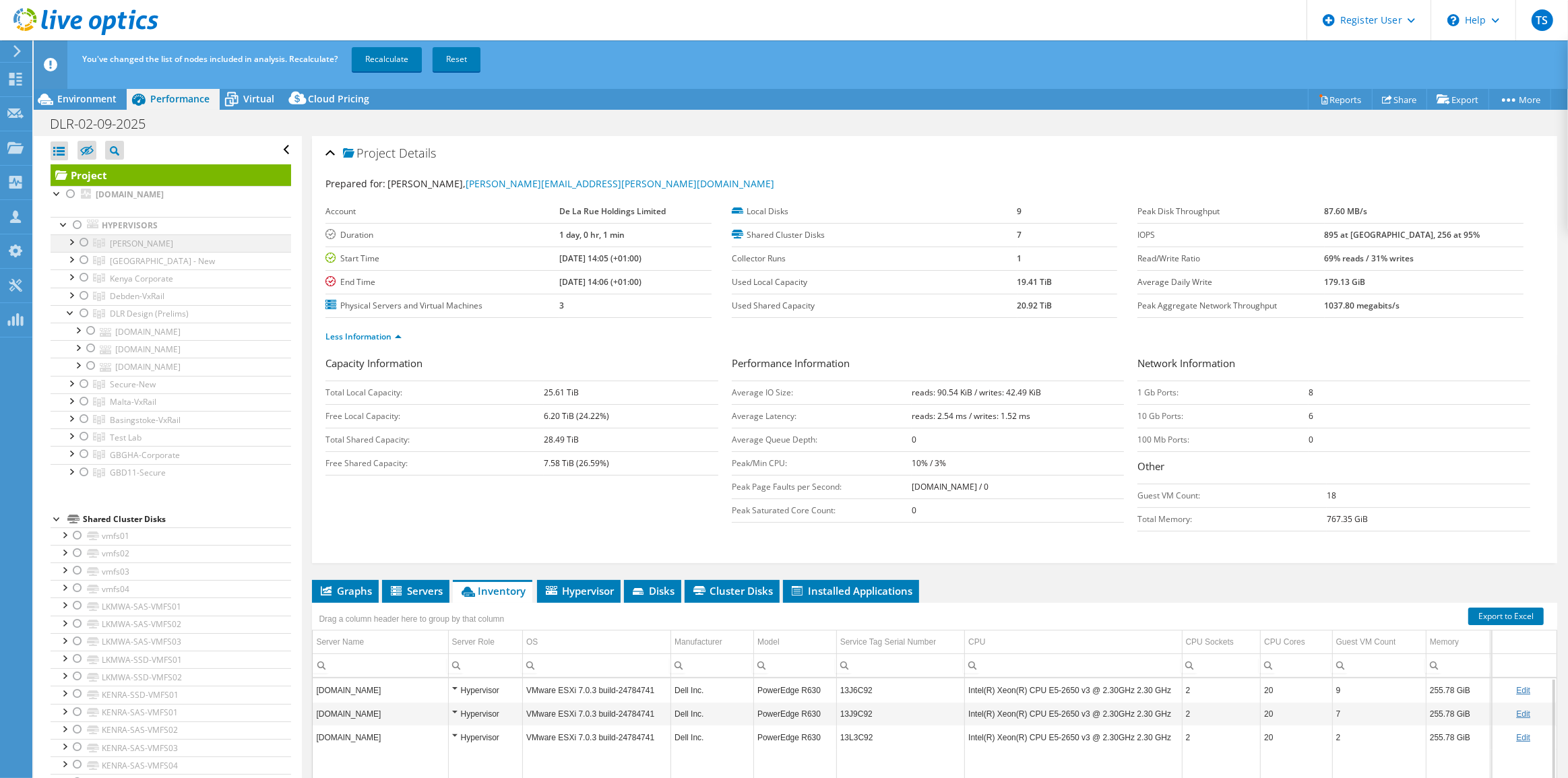
click at [82, 242] on div at bounding box center [84, 242] width 13 height 16
click at [393, 55] on link "Recalculate" at bounding box center [386, 59] width 70 height 24
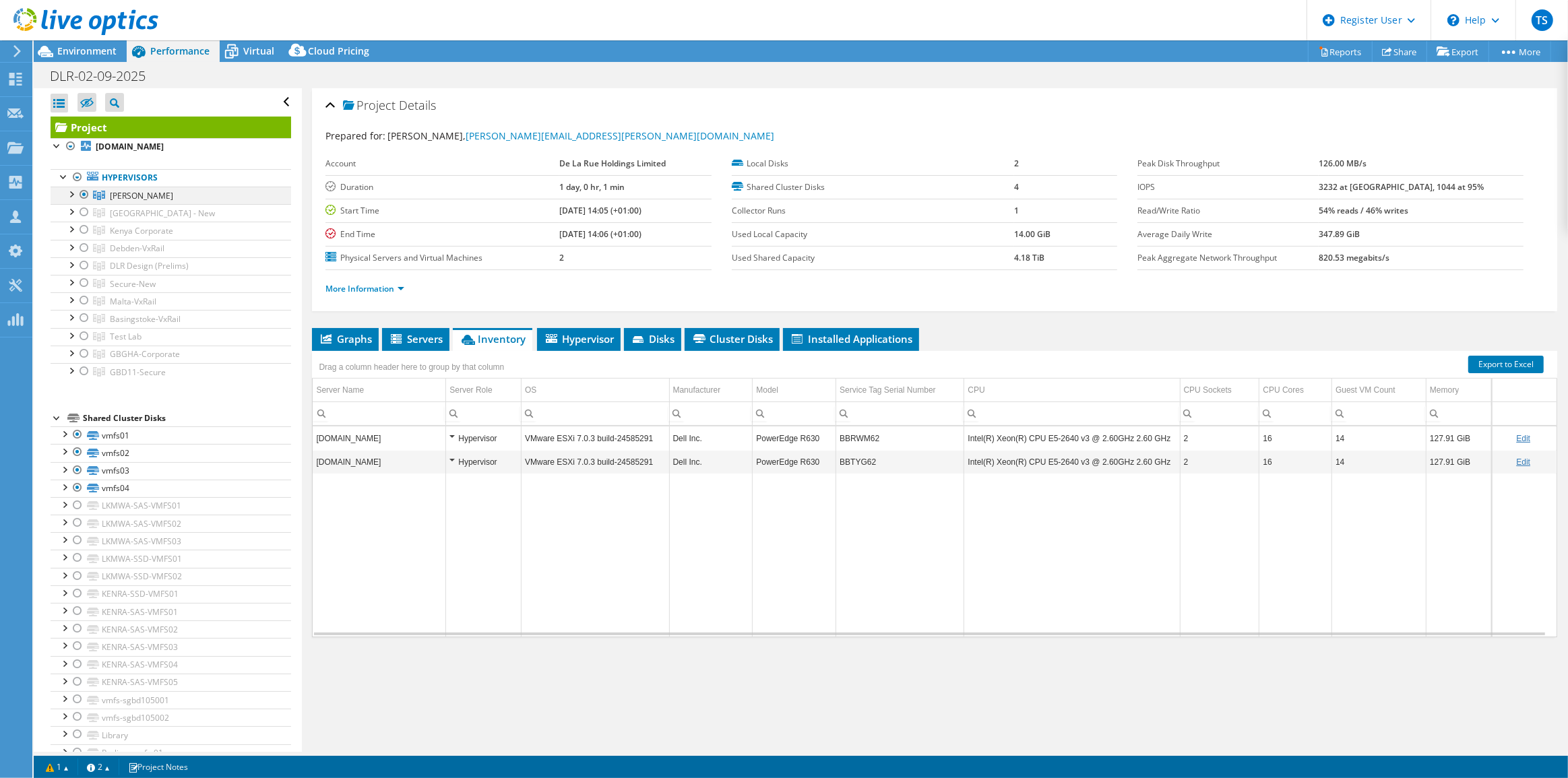
click at [83, 191] on div at bounding box center [84, 194] width 13 height 16
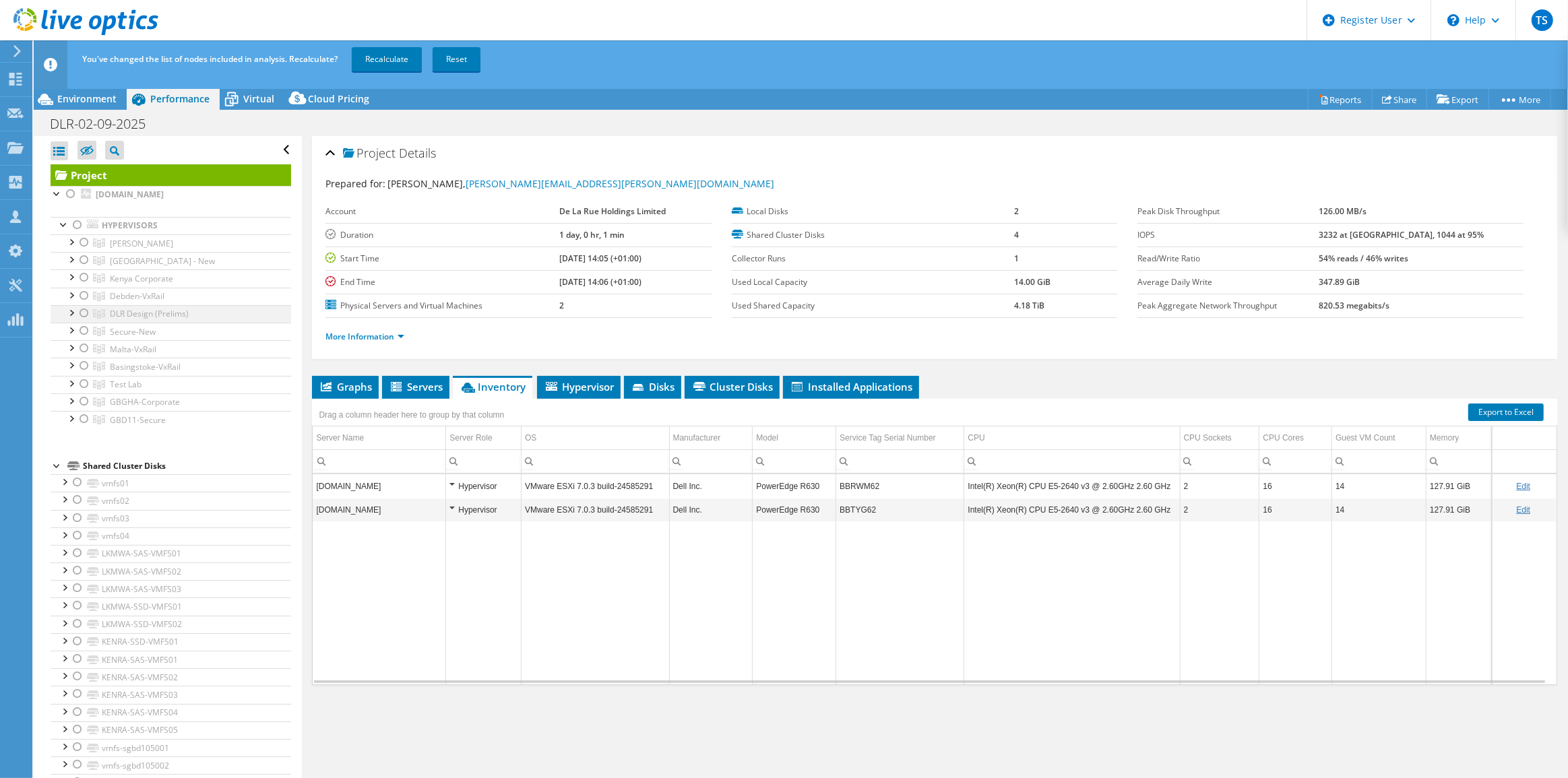
click at [82, 313] on div at bounding box center [84, 312] width 13 height 16
click at [389, 58] on link "Recalculate" at bounding box center [386, 59] width 70 height 24
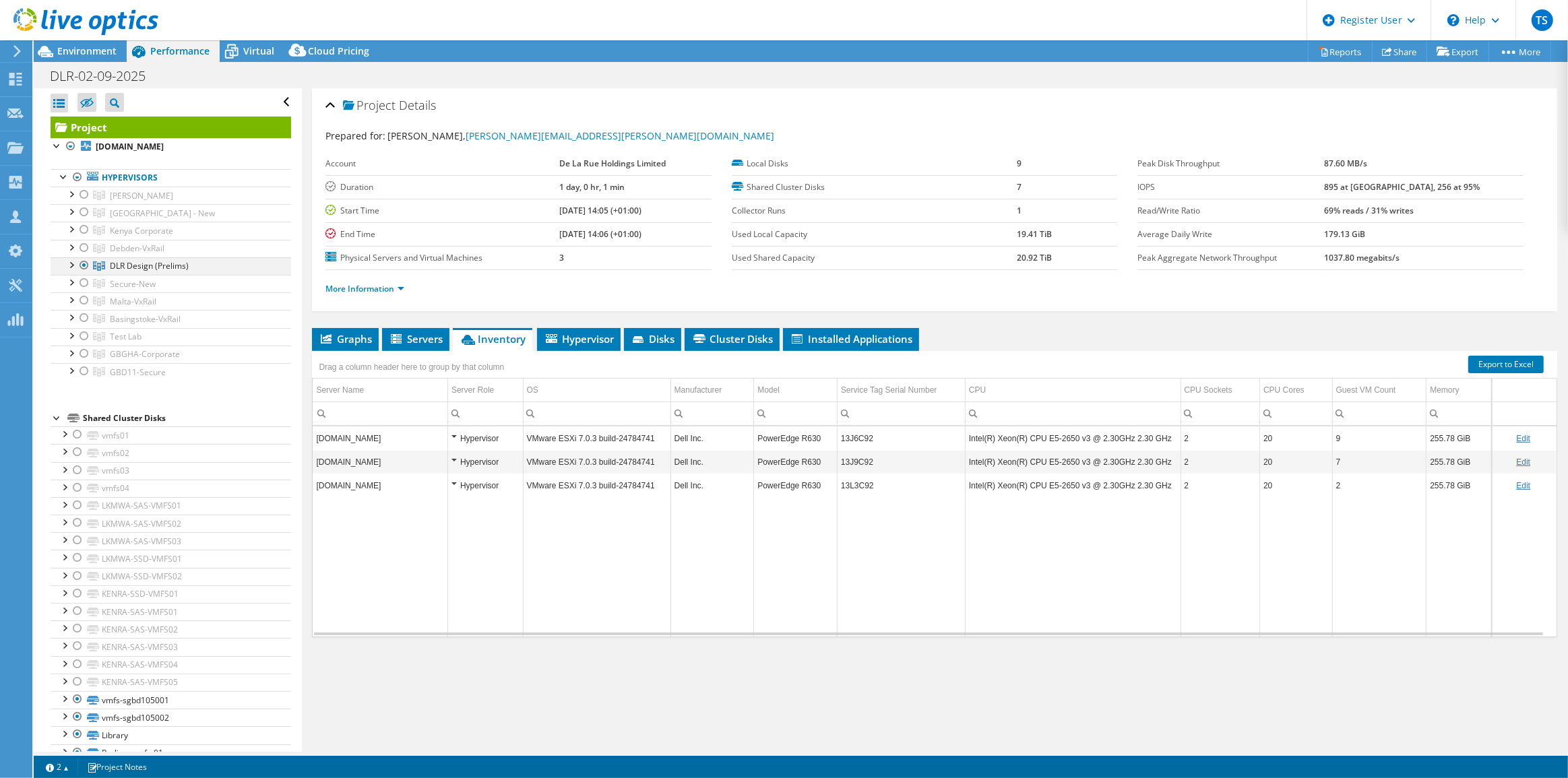
click at [71, 262] on div at bounding box center [70, 264] width 13 height 13
click at [88, 317] on div at bounding box center [91, 317] width 13 height 16
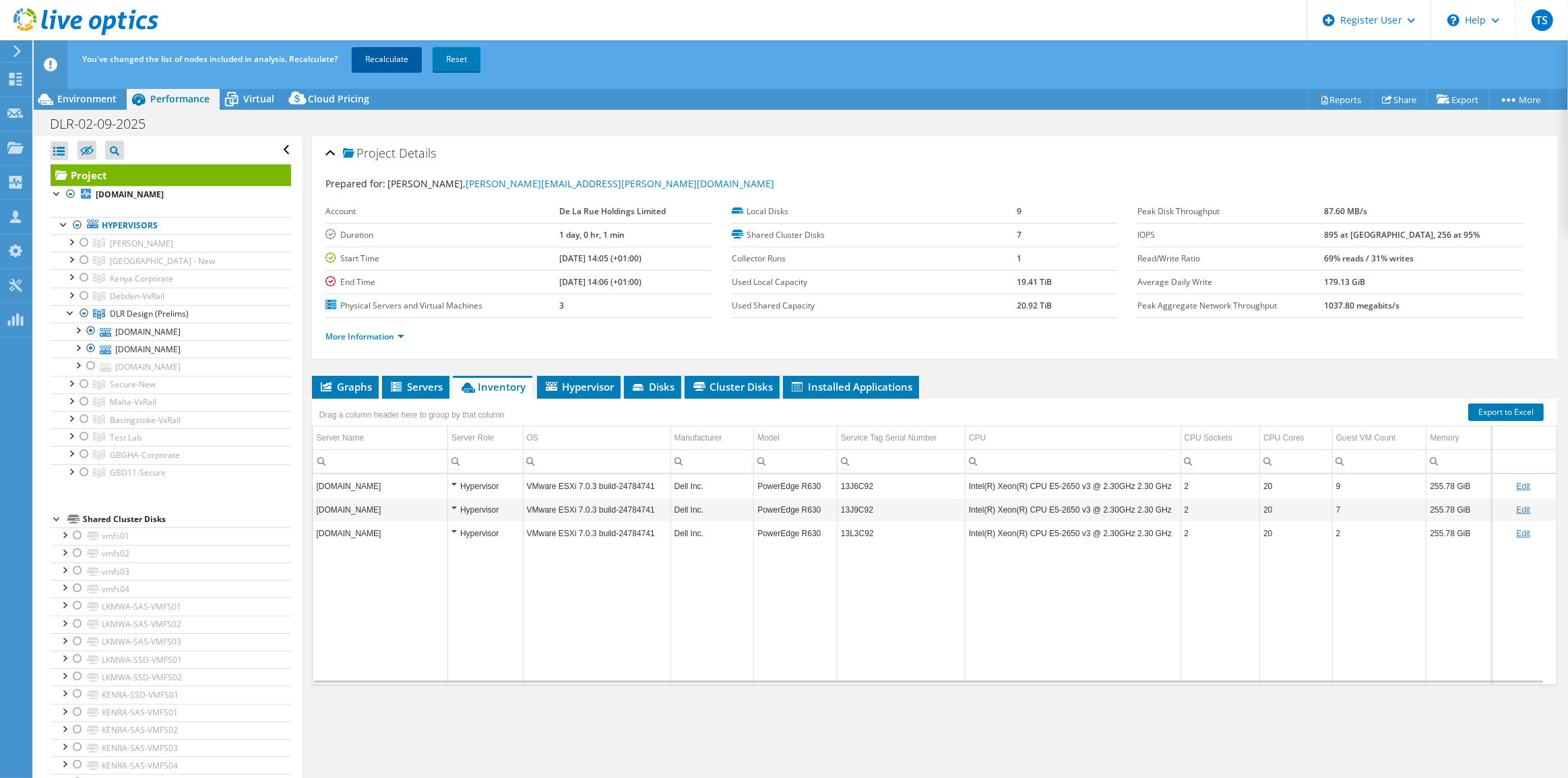
click at [389, 58] on link "Recalculate" at bounding box center [386, 59] width 70 height 24
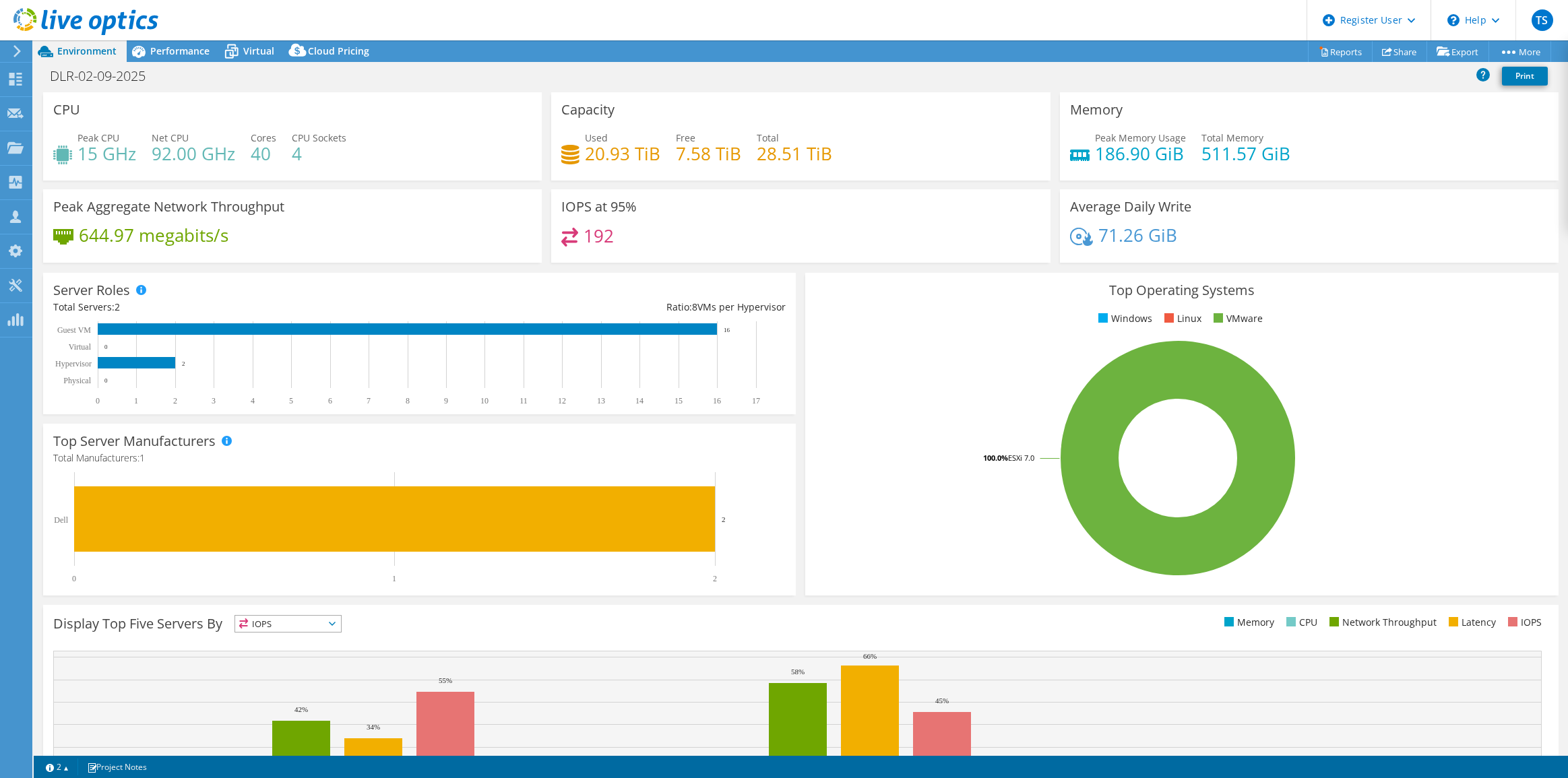
select select "USD"
click at [180, 51] on span "Performance" at bounding box center [180, 51] width 59 height 13
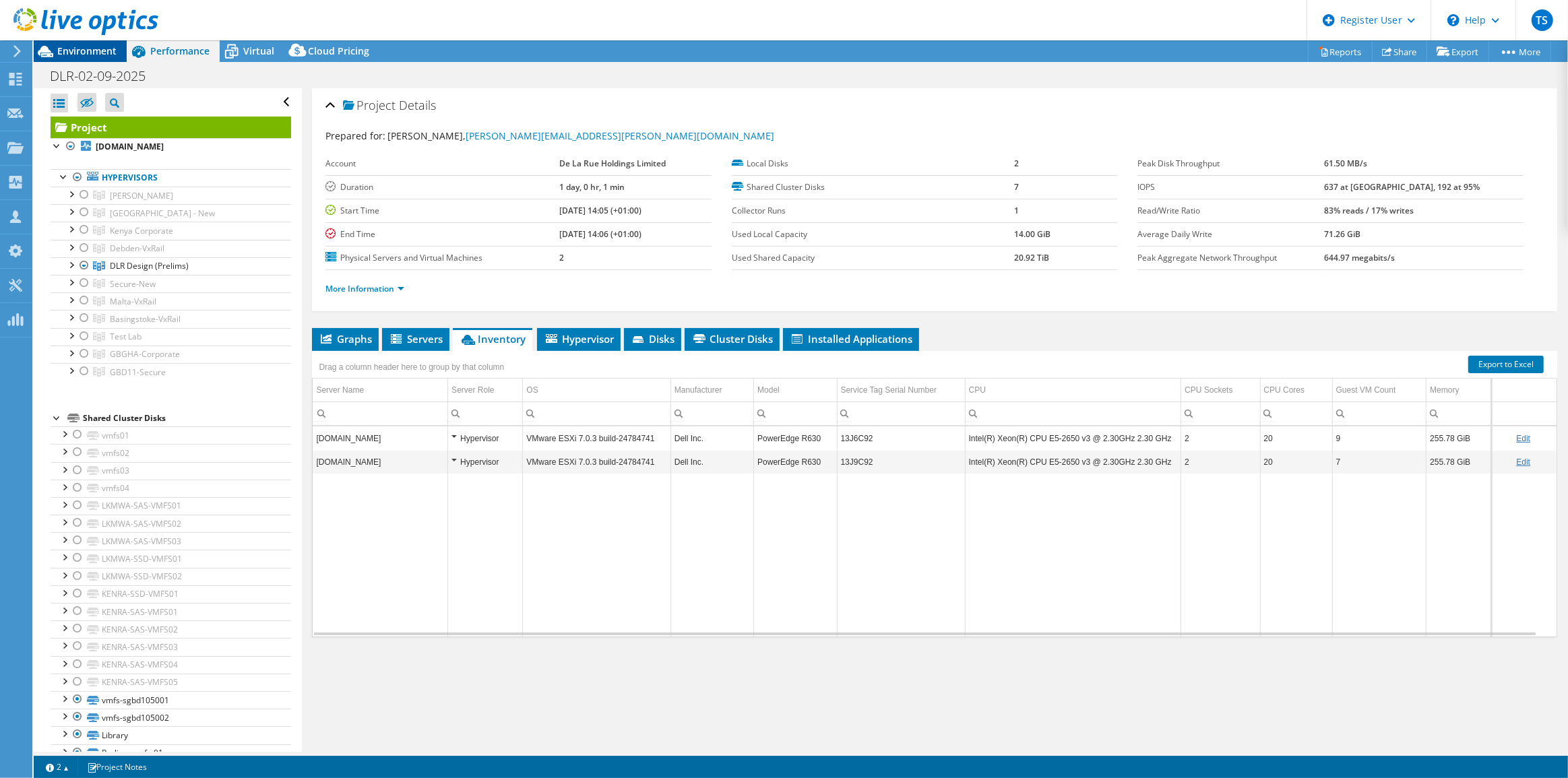
click at [88, 52] on span "Environment" at bounding box center [86, 51] width 59 height 13
